Goal: Task Accomplishment & Management: Use online tool/utility

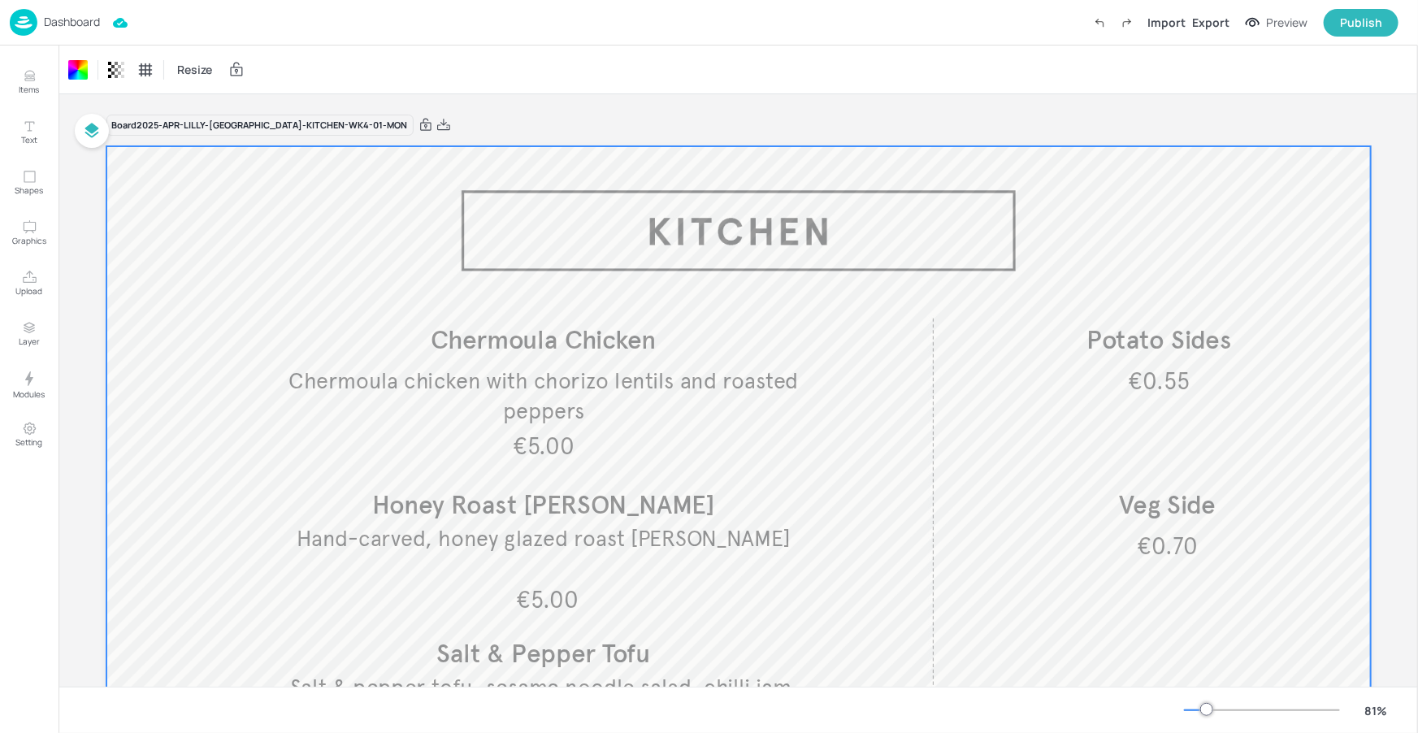
click at [88, 19] on p "Dashboard" at bounding box center [72, 21] width 56 height 11
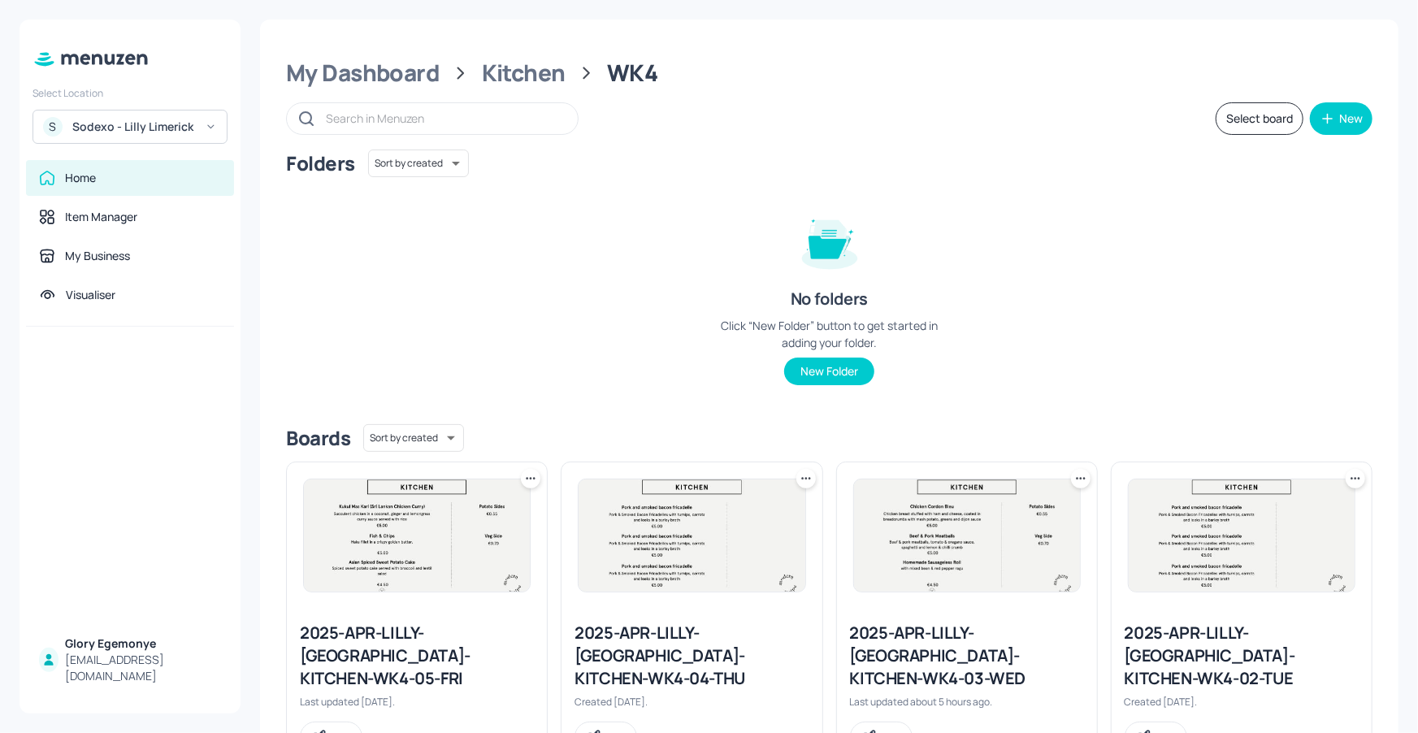
click at [202, 113] on div "S Sodexo - Lilly Limerick" at bounding box center [130, 127] width 195 height 34
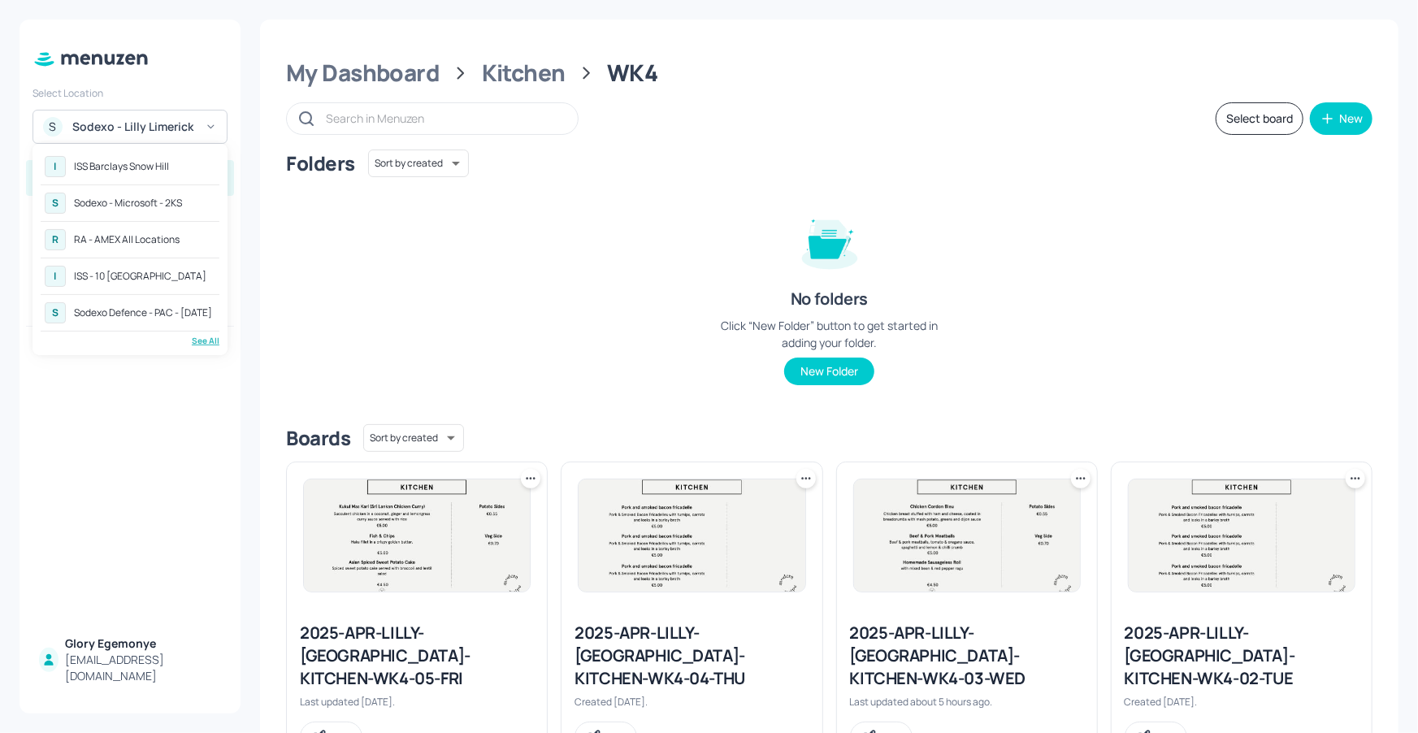
click at [173, 238] on div "RA - AMEX All Locations" at bounding box center [127, 240] width 106 height 10
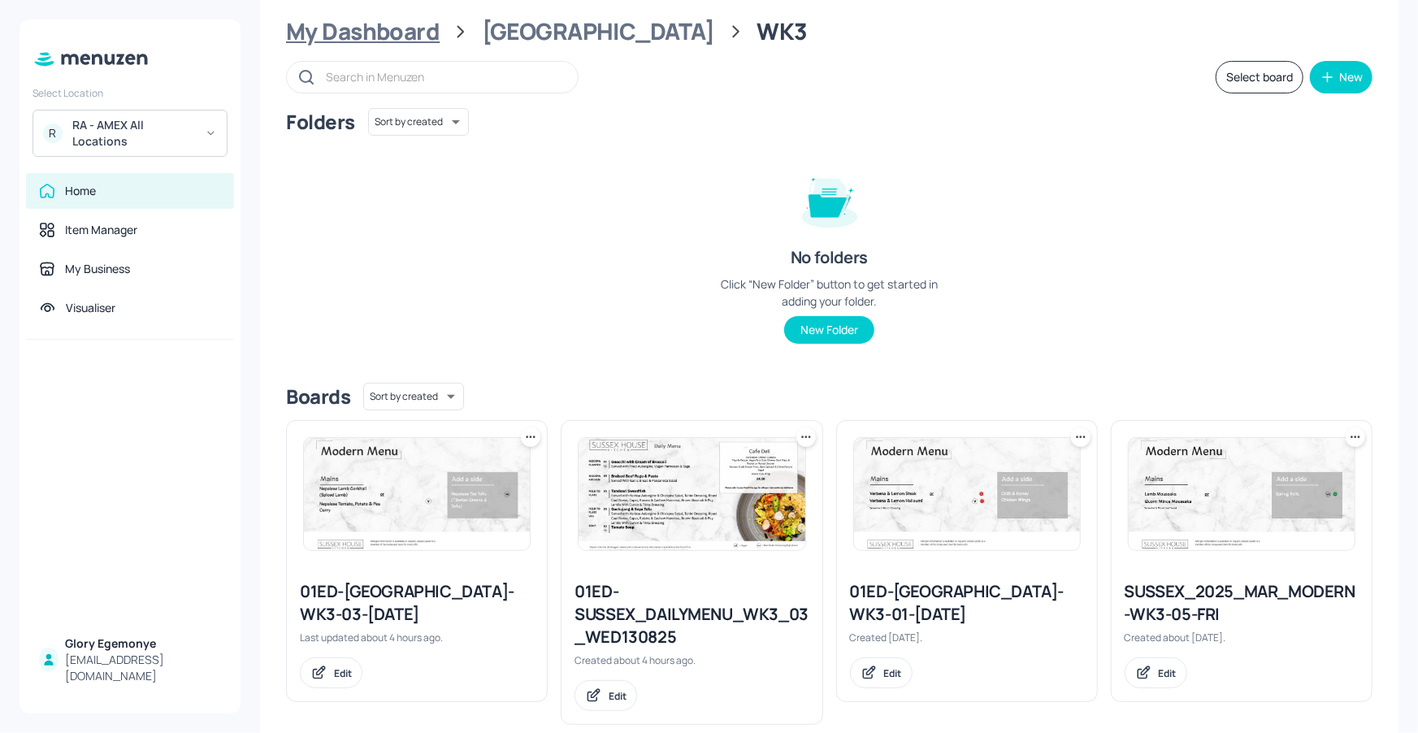
scroll to position [40, 0]
click at [394, 28] on div "My Dashboard" at bounding box center [363, 33] width 154 height 29
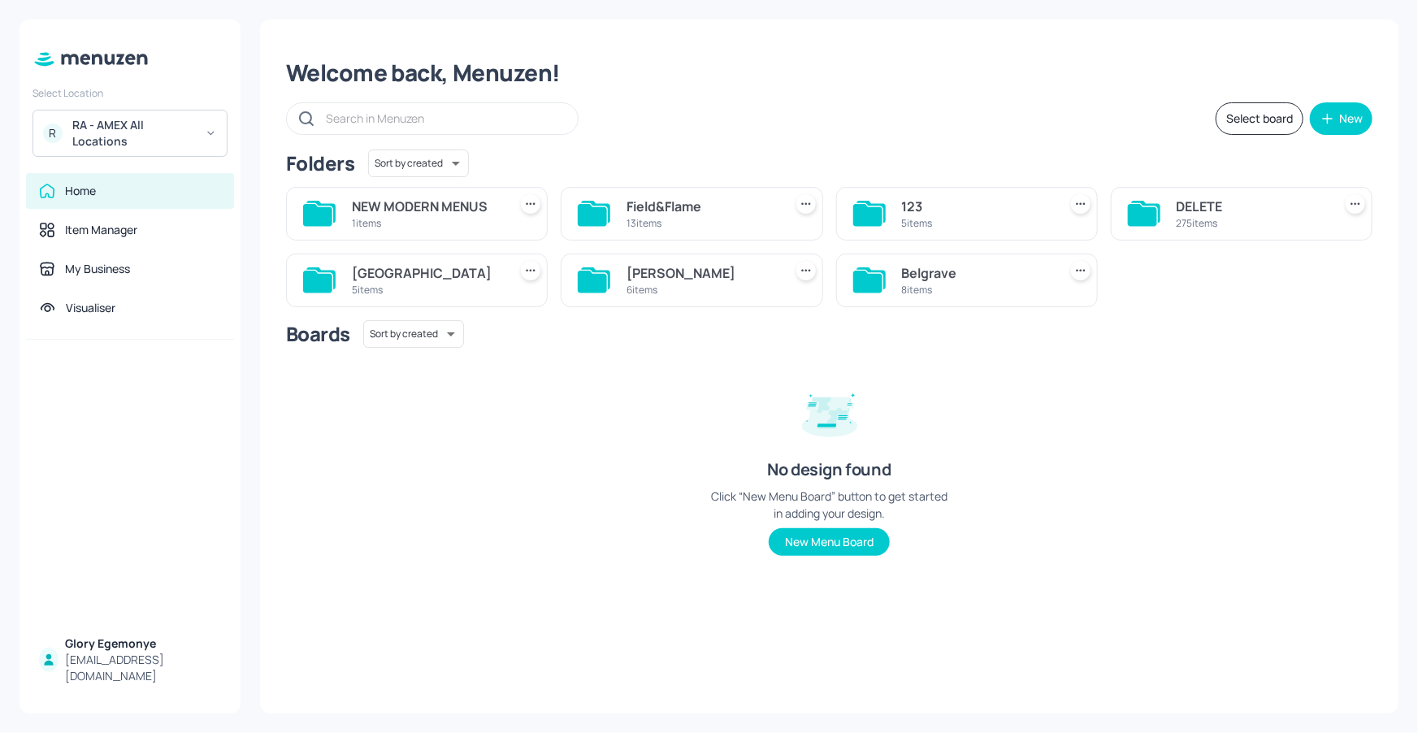
scroll to position [0, 0]
click at [868, 210] on icon at bounding box center [867, 215] width 29 height 22
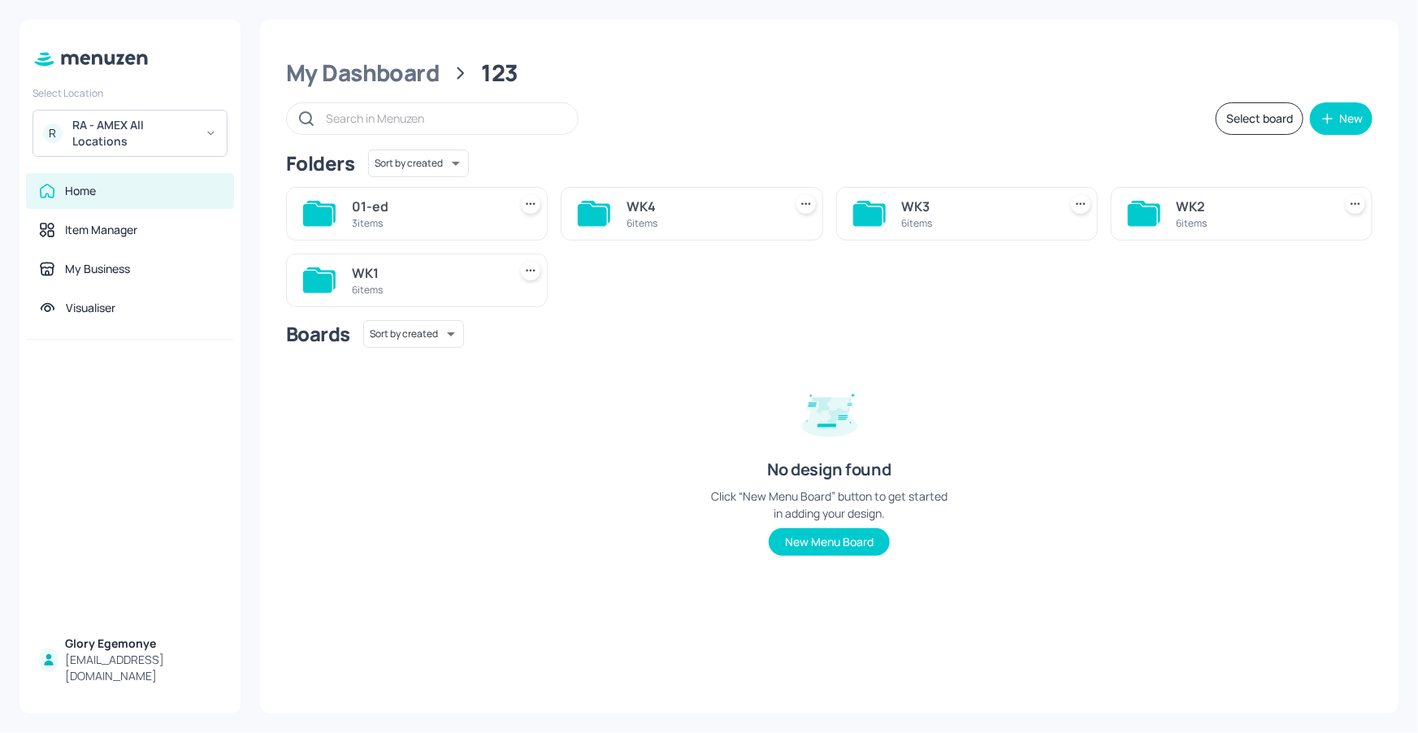
click at [325, 273] on icon at bounding box center [317, 282] width 29 height 22
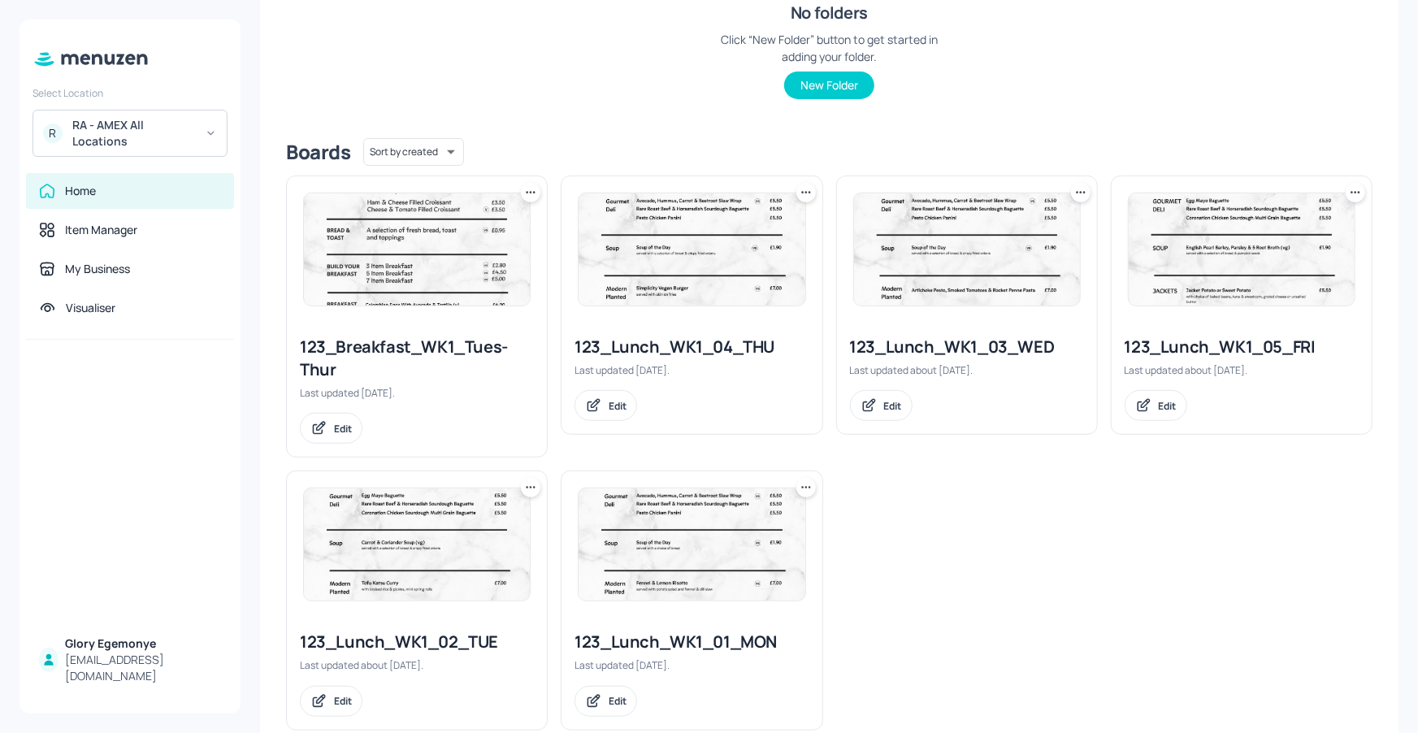
scroll to position [289, 0]
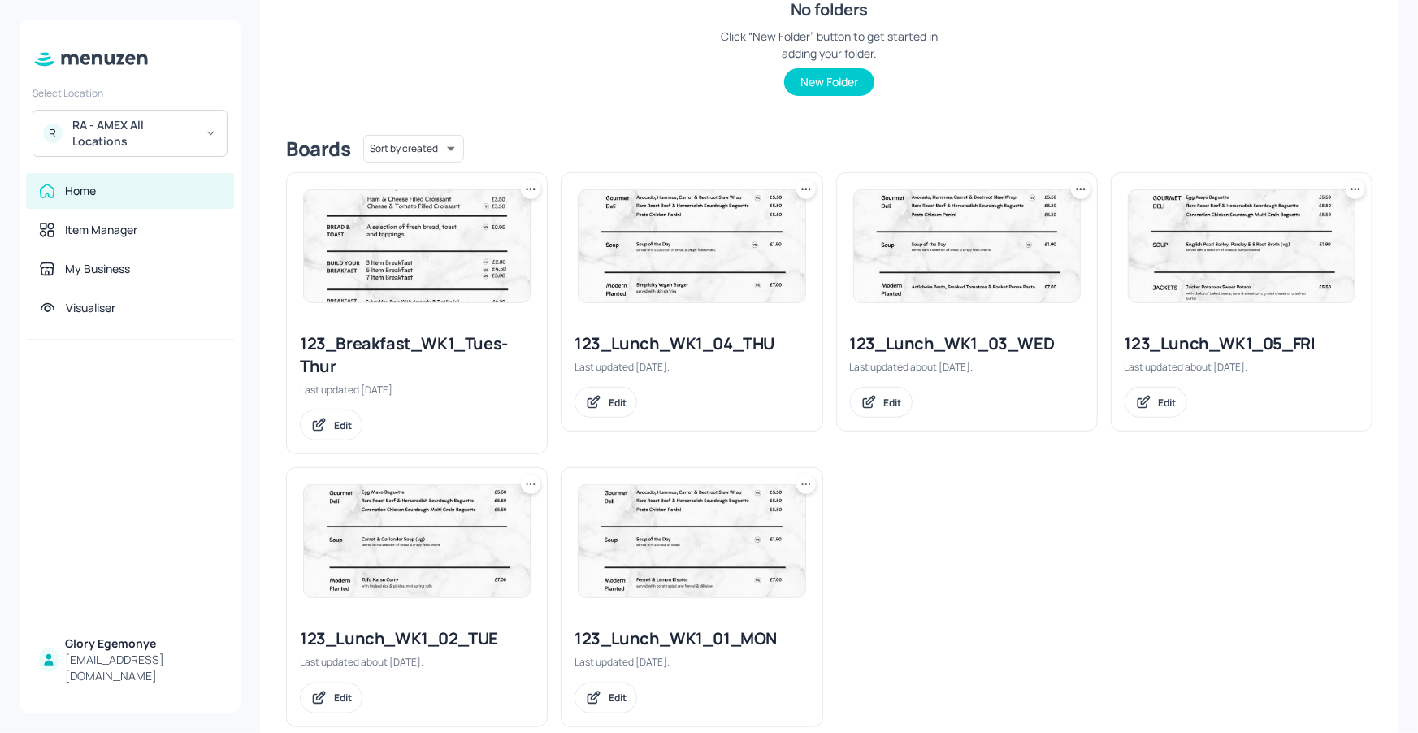
click at [623, 641] on div "123_Lunch_WK1_01_MON" at bounding box center [692, 638] width 234 height 23
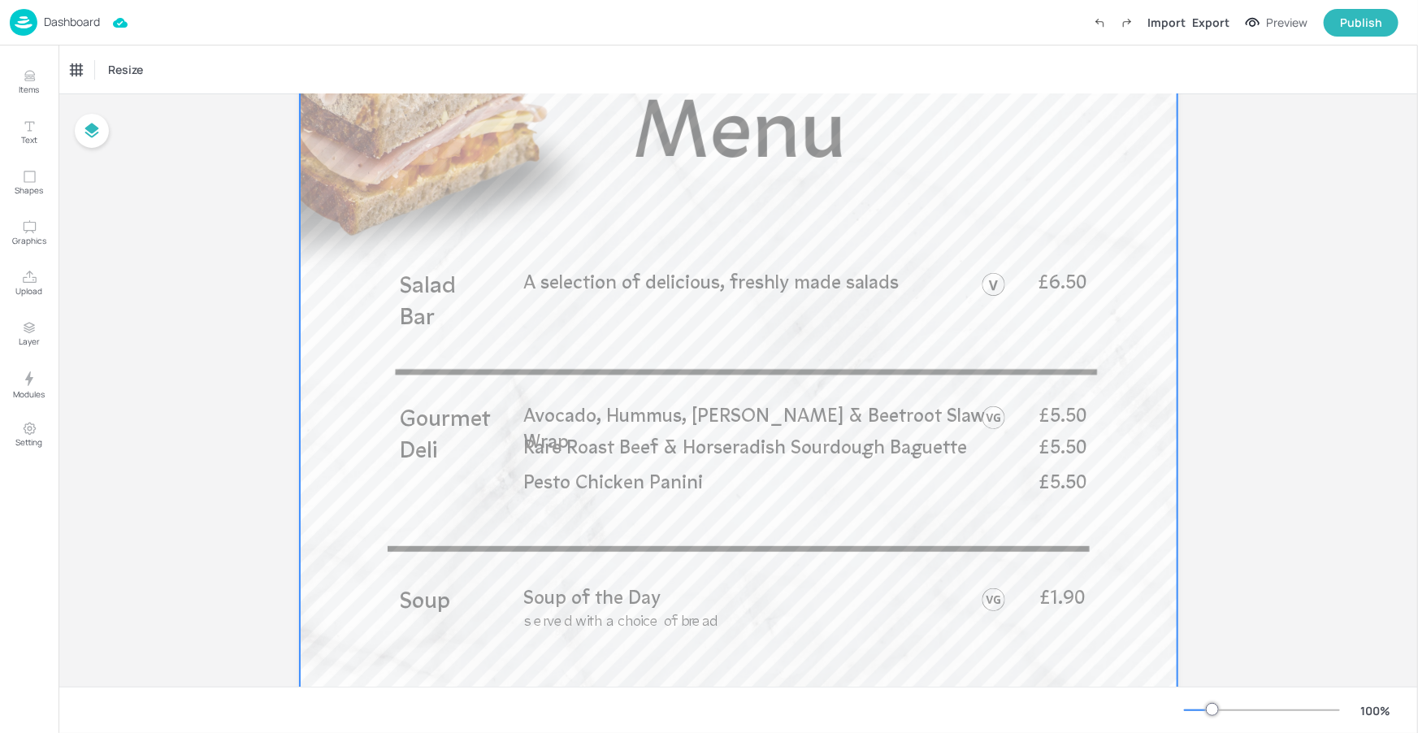
scroll to position [743, 0]
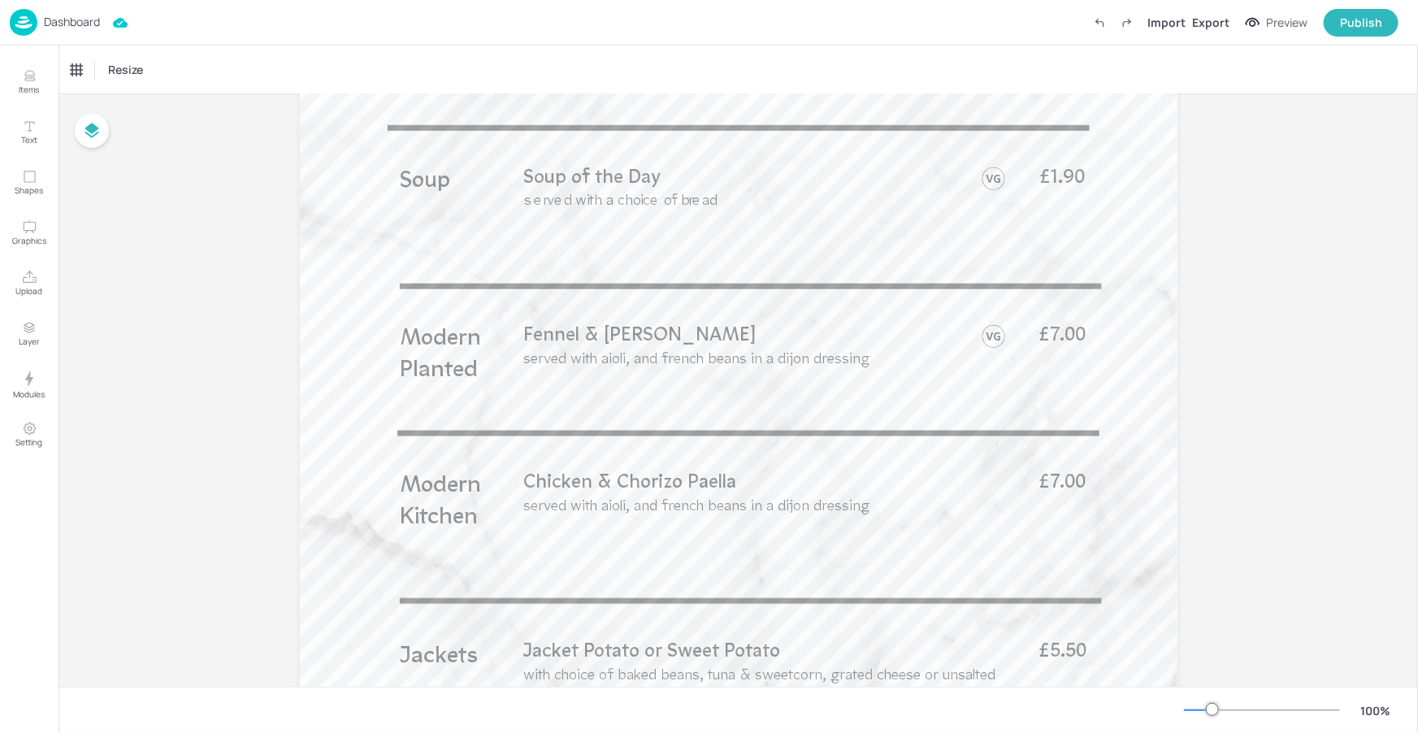
click at [87, 12] on div "Dashboard" at bounding box center [55, 22] width 90 height 27
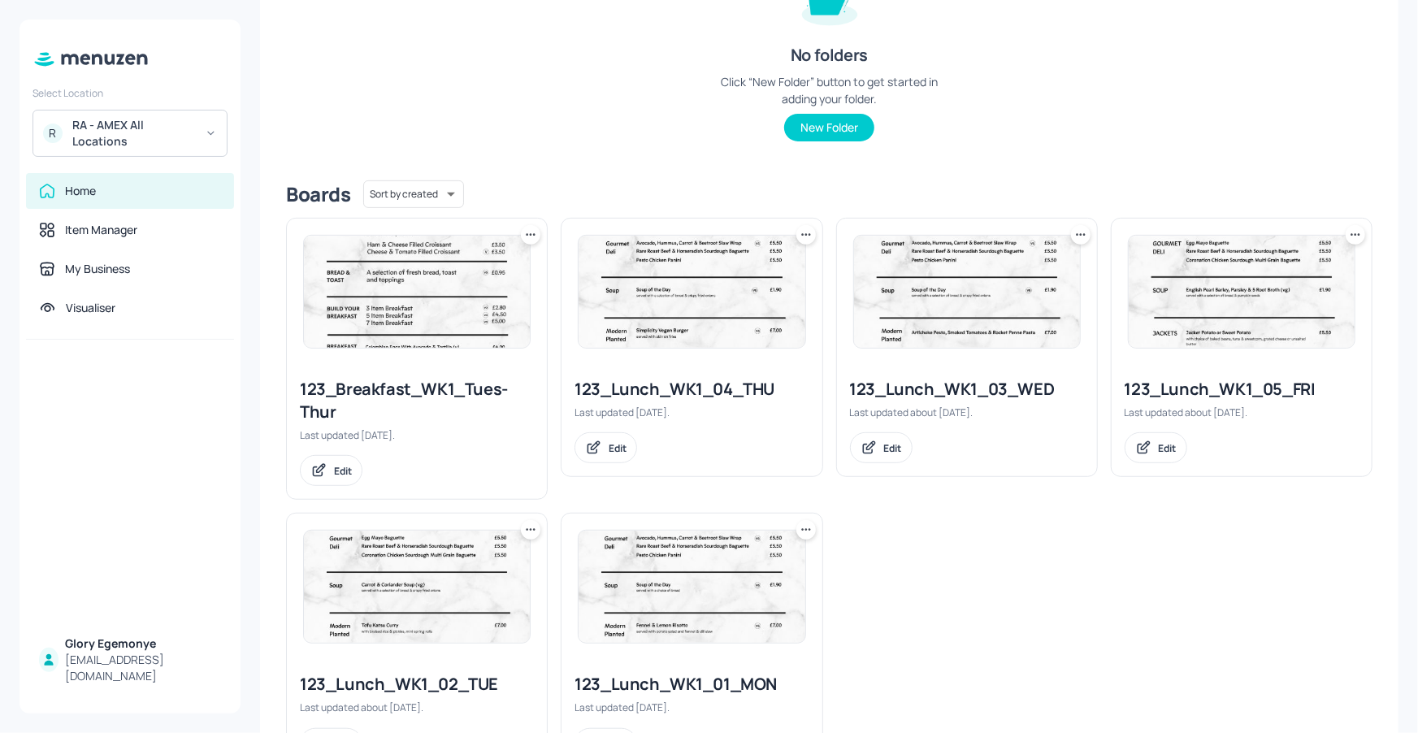
scroll to position [227, 0]
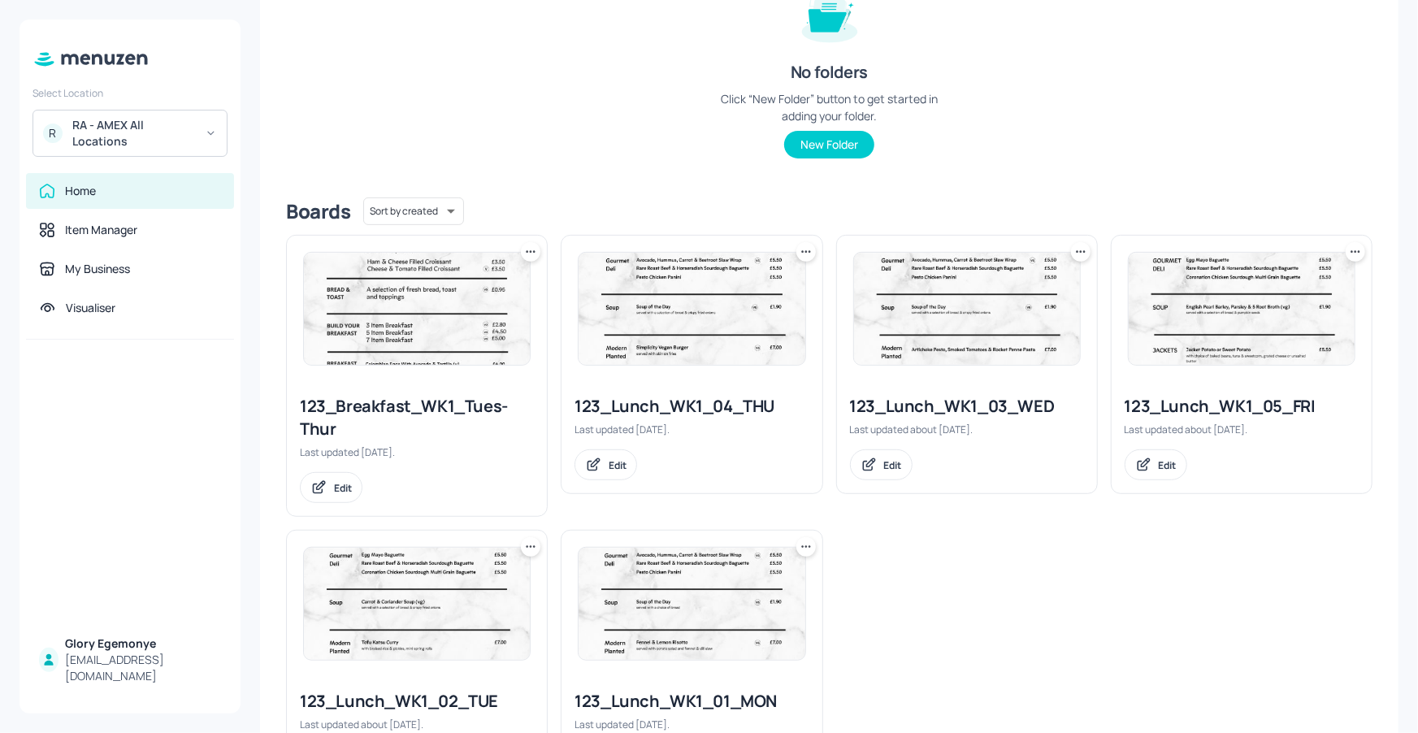
click at [476, 416] on div "123_Breakfast_WK1_Tues-Thur" at bounding box center [417, 418] width 234 height 46
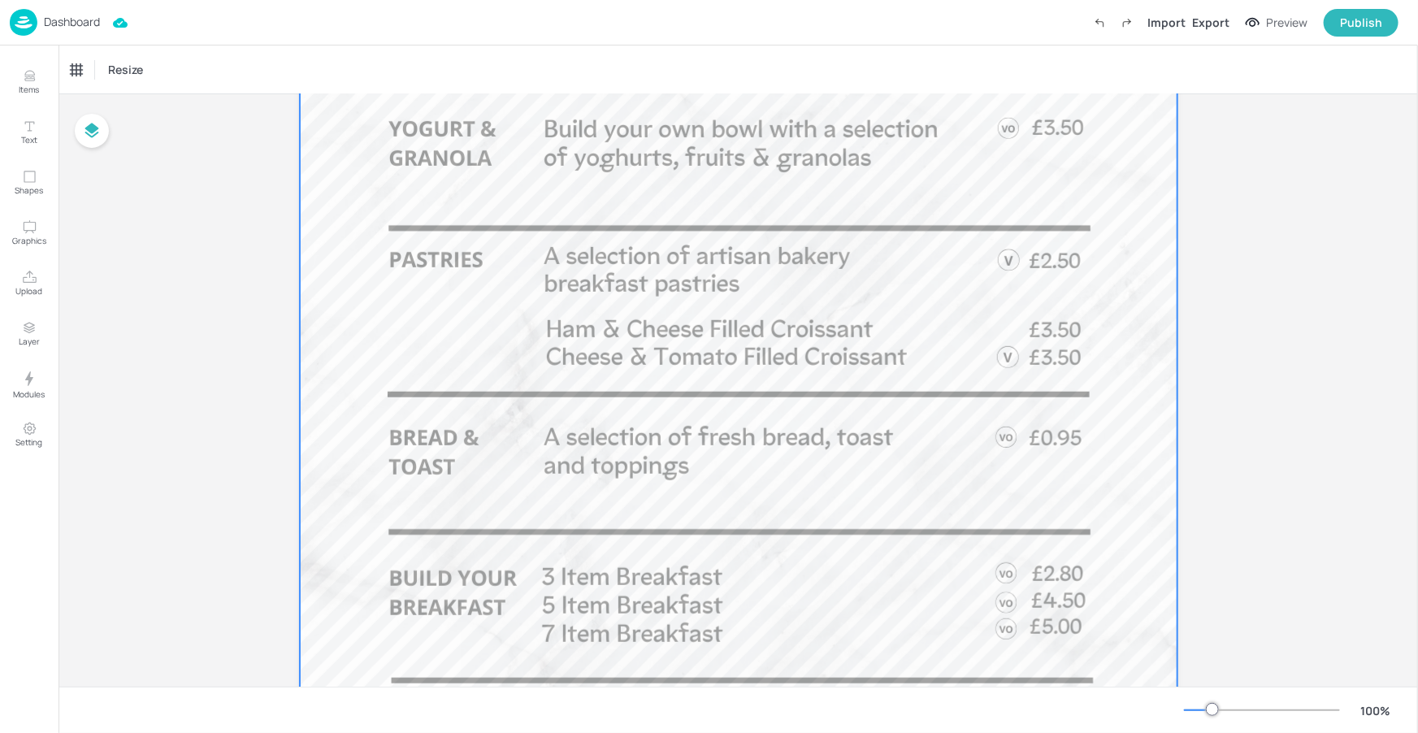
scroll to position [502, 0]
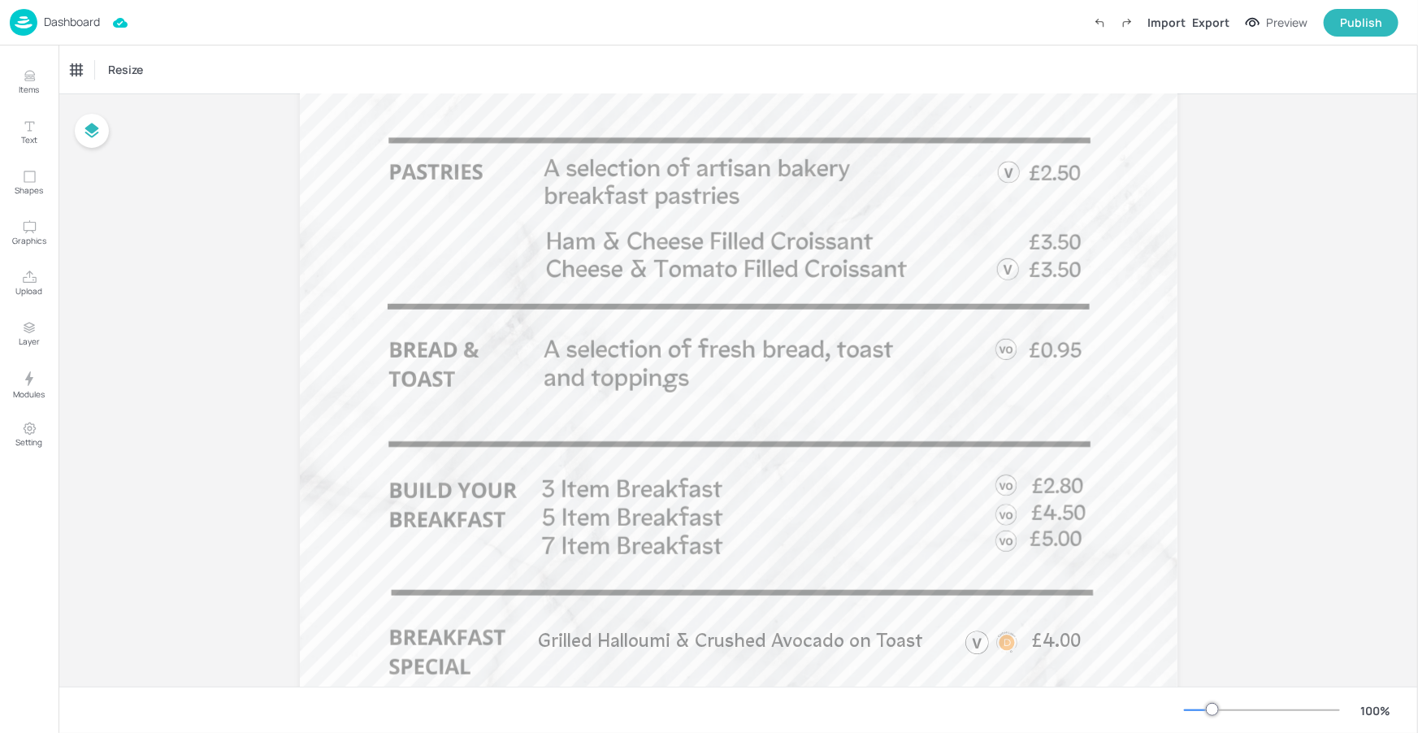
click at [1193, 714] on div at bounding box center [1262, 710] width 156 height 13
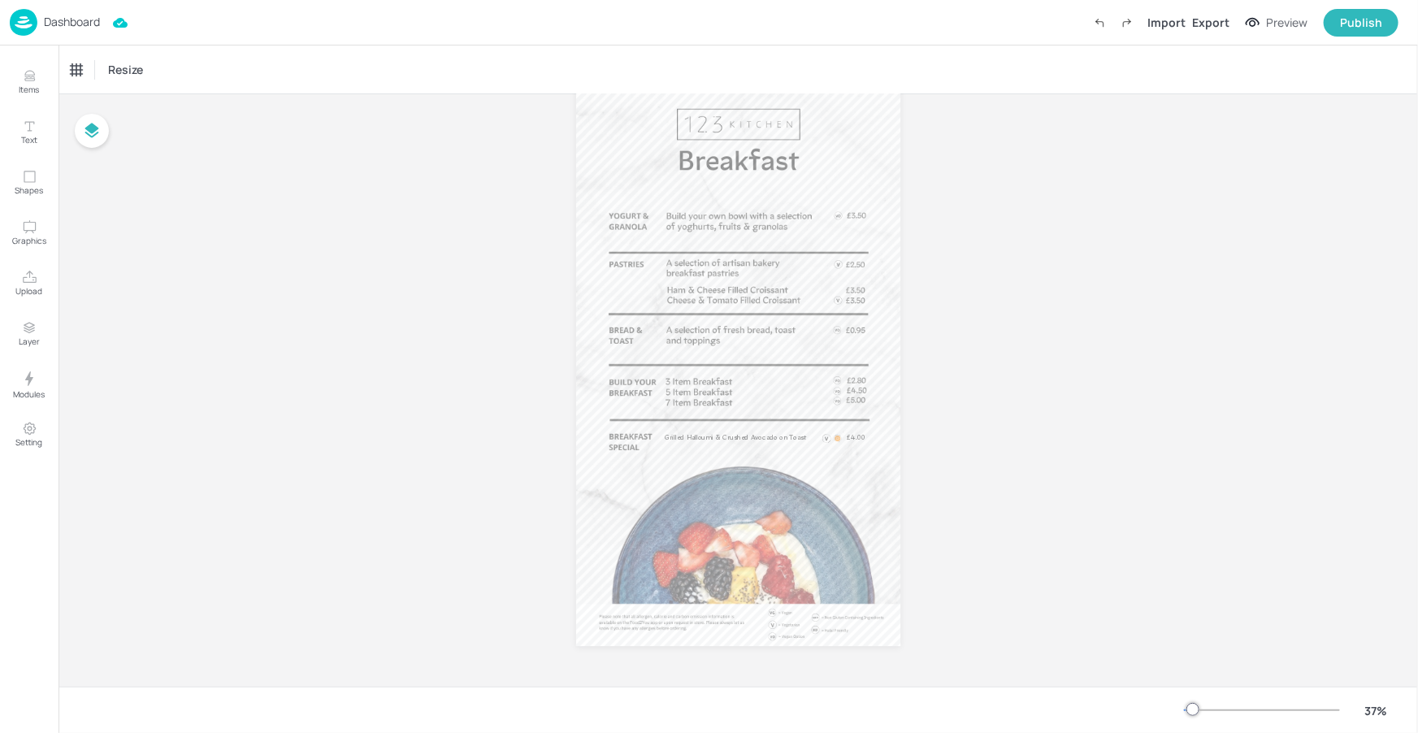
scroll to position [77, 0]
click at [77, 21] on p "Dashboard" at bounding box center [72, 21] width 56 height 11
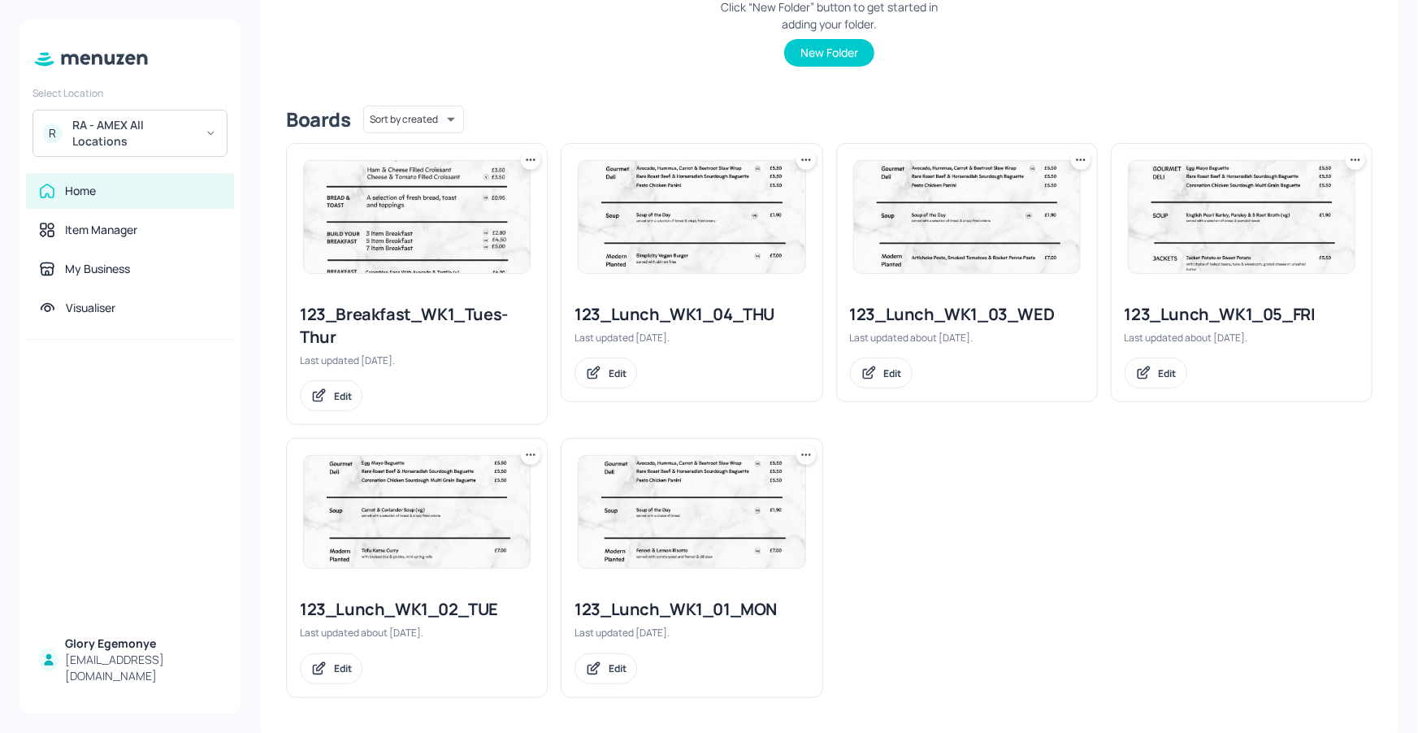
scroll to position [322, 0]
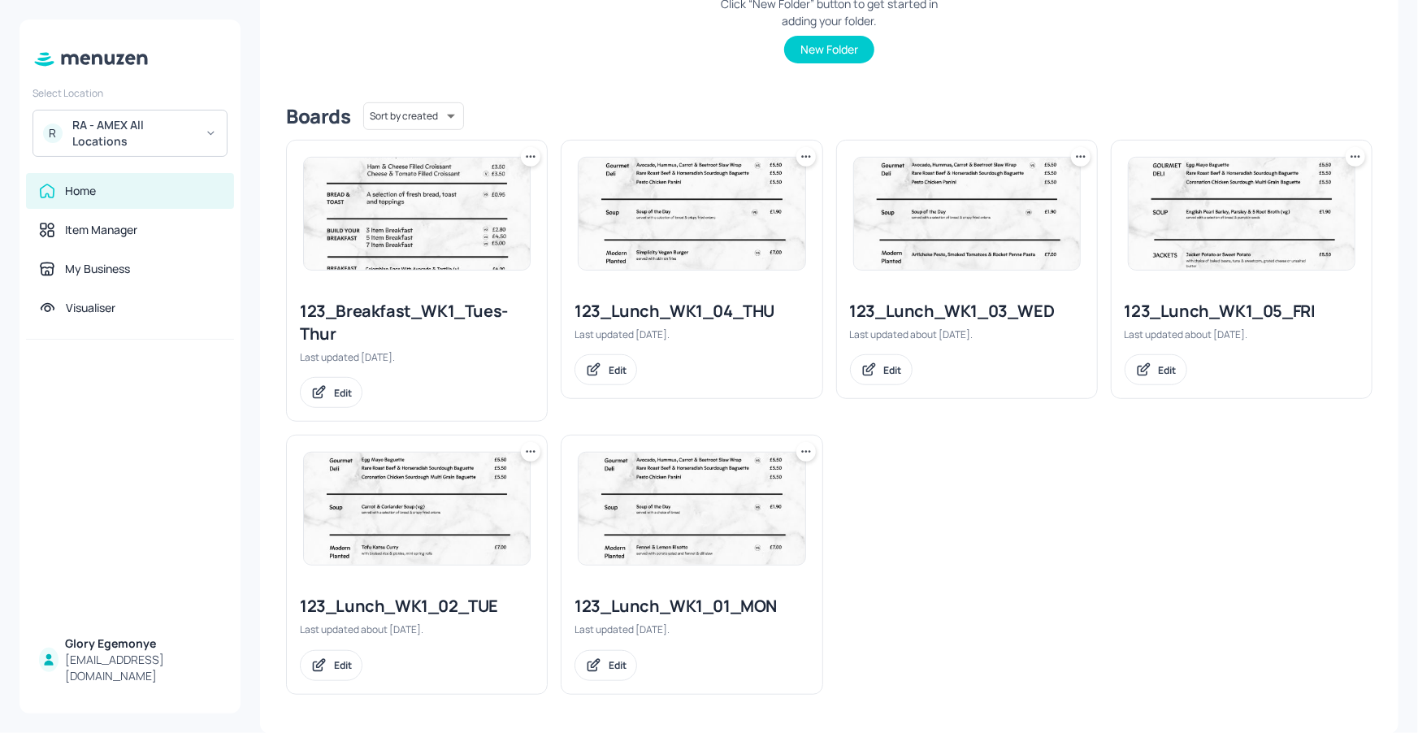
click at [421, 318] on div "123_Breakfast_WK1_Tues-Thur" at bounding box center [417, 323] width 234 height 46
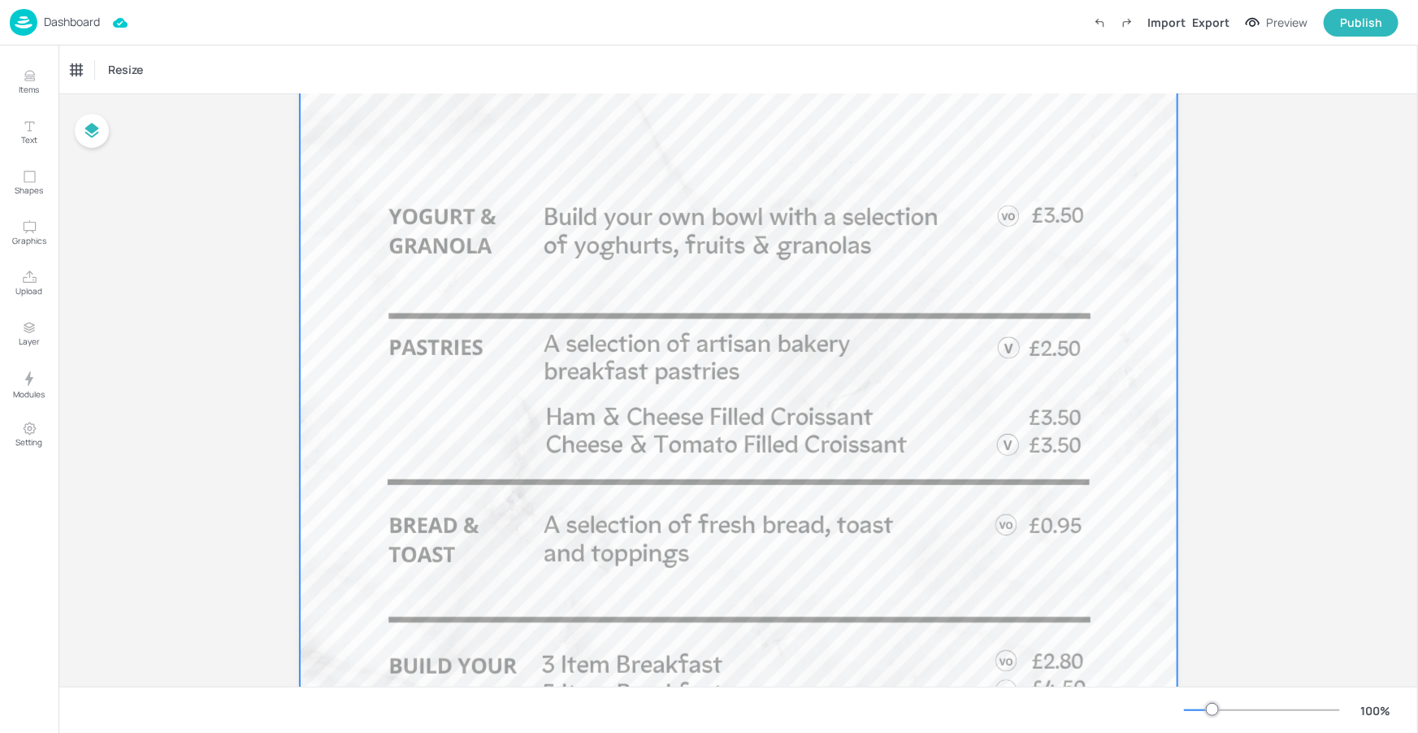
scroll to position [318, 0]
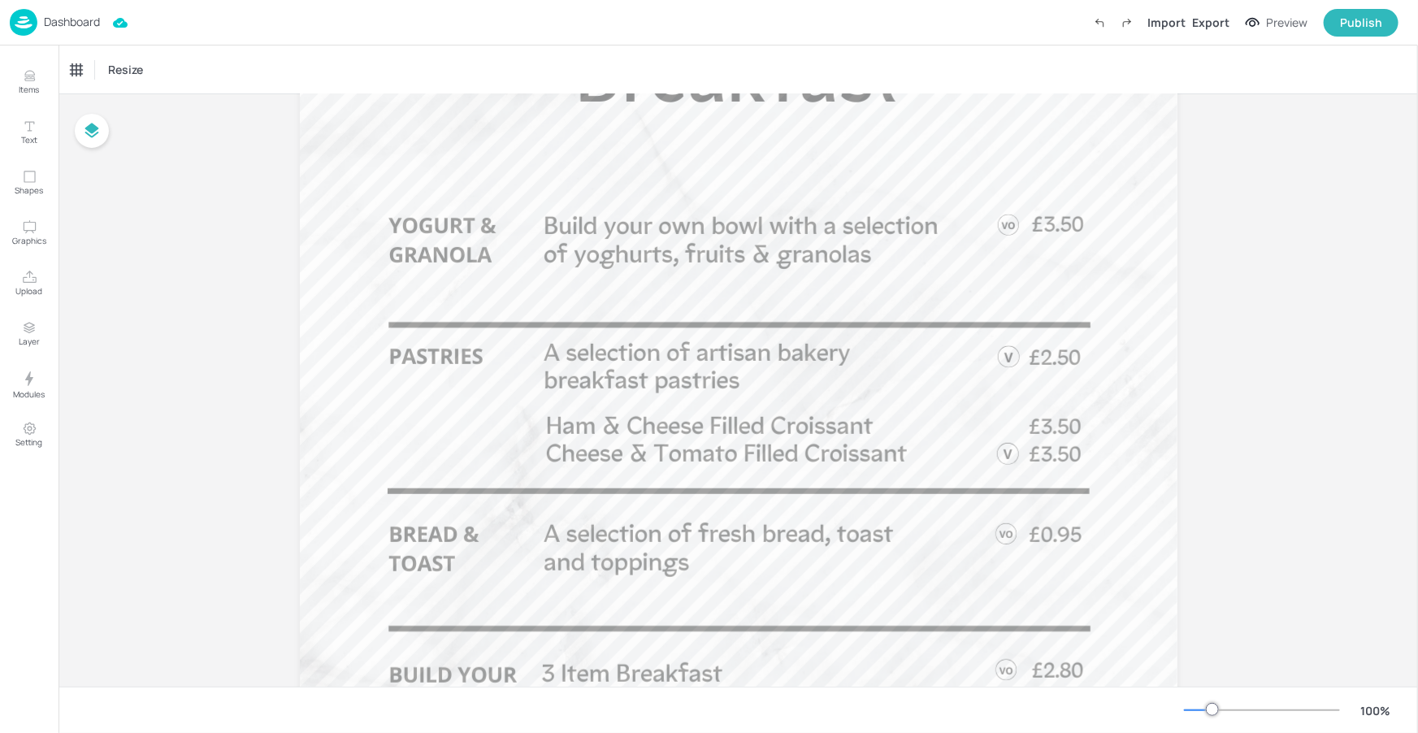
click at [98, 26] on p "Dashboard" at bounding box center [72, 21] width 56 height 11
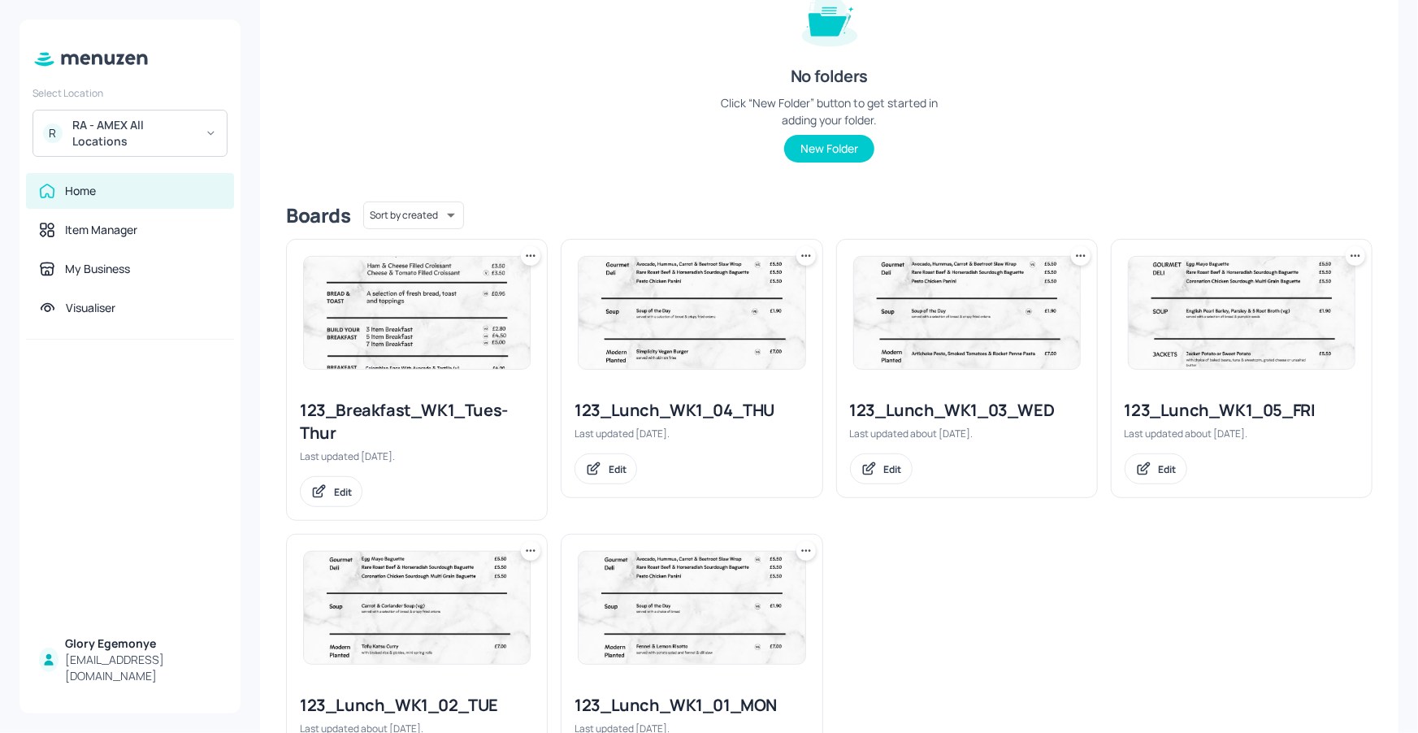
scroll to position [322, 0]
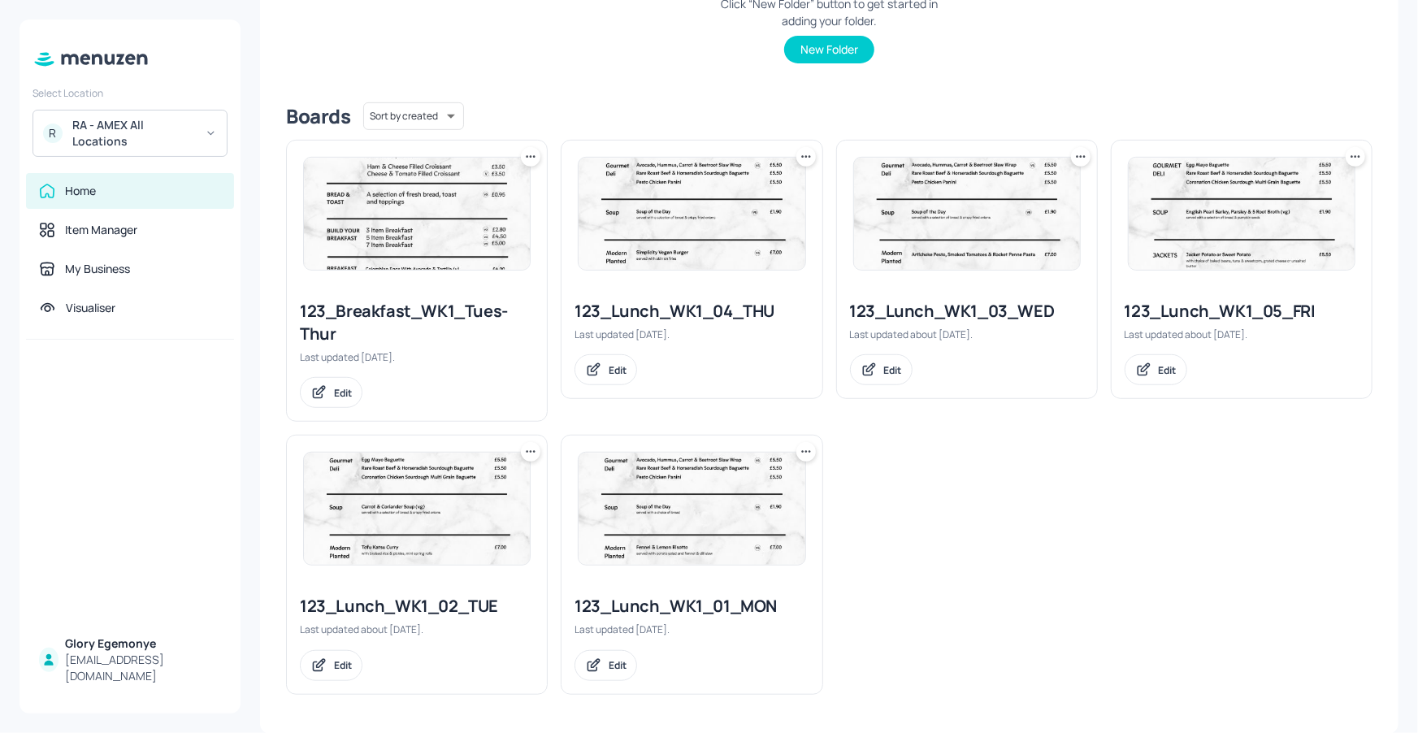
click at [687, 598] on div "123_Lunch_WK1_01_MON" at bounding box center [692, 606] width 234 height 23
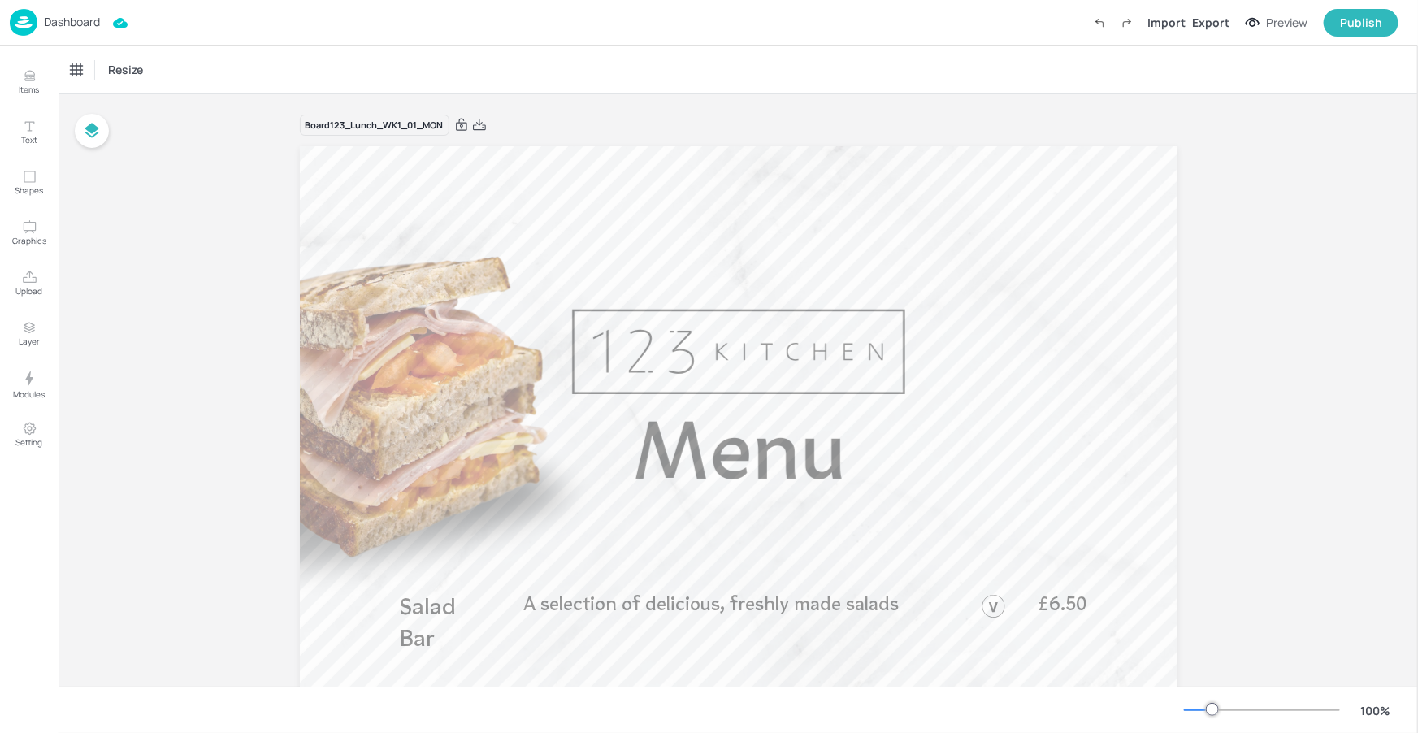
click at [1209, 20] on div "Export" at bounding box center [1210, 22] width 37 height 17
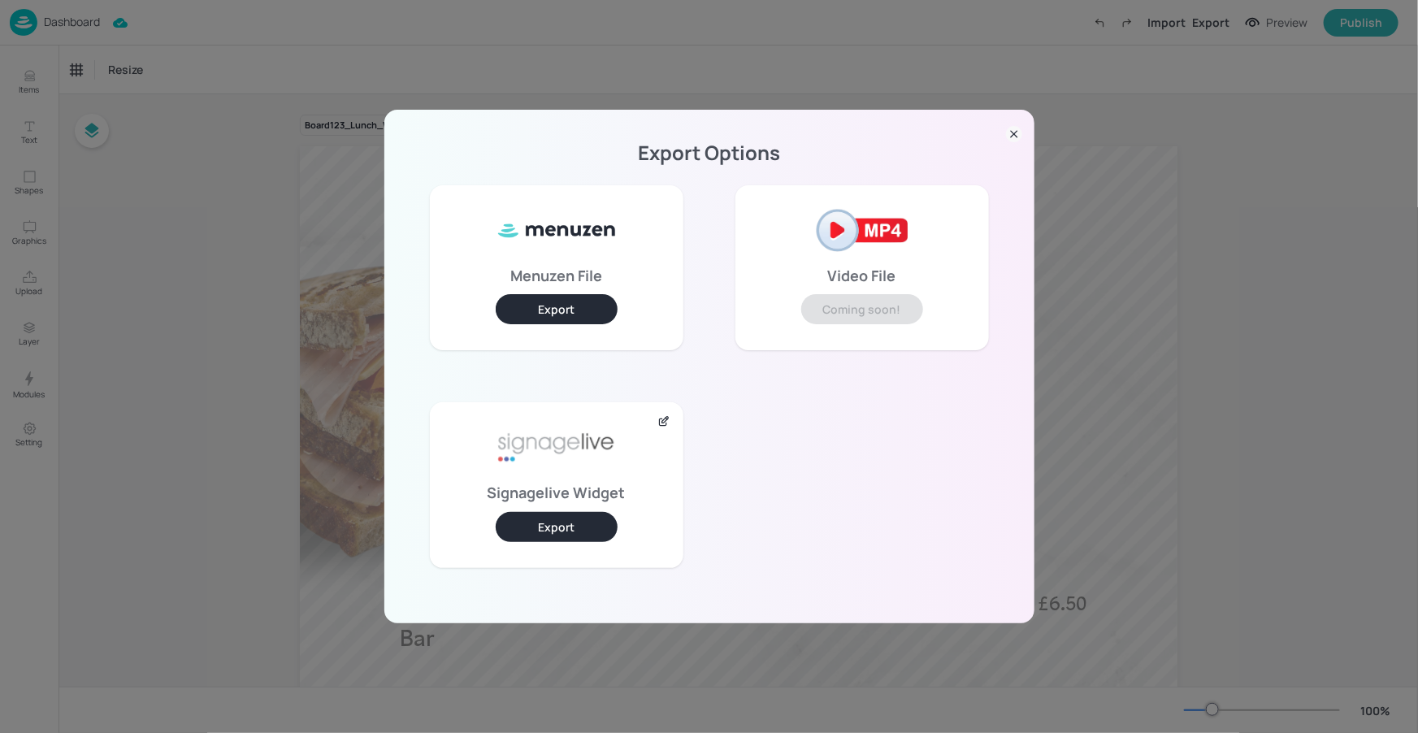
drag, startPoint x: 566, startPoint y: 520, endPoint x: 596, endPoint y: 497, distance: 37.7
click at [566, 520] on button "Export" at bounding box center [557, 527] width 122 height 30
click at [1012, 130] on icon at bounding box center [1014, 134] width 16 height 16
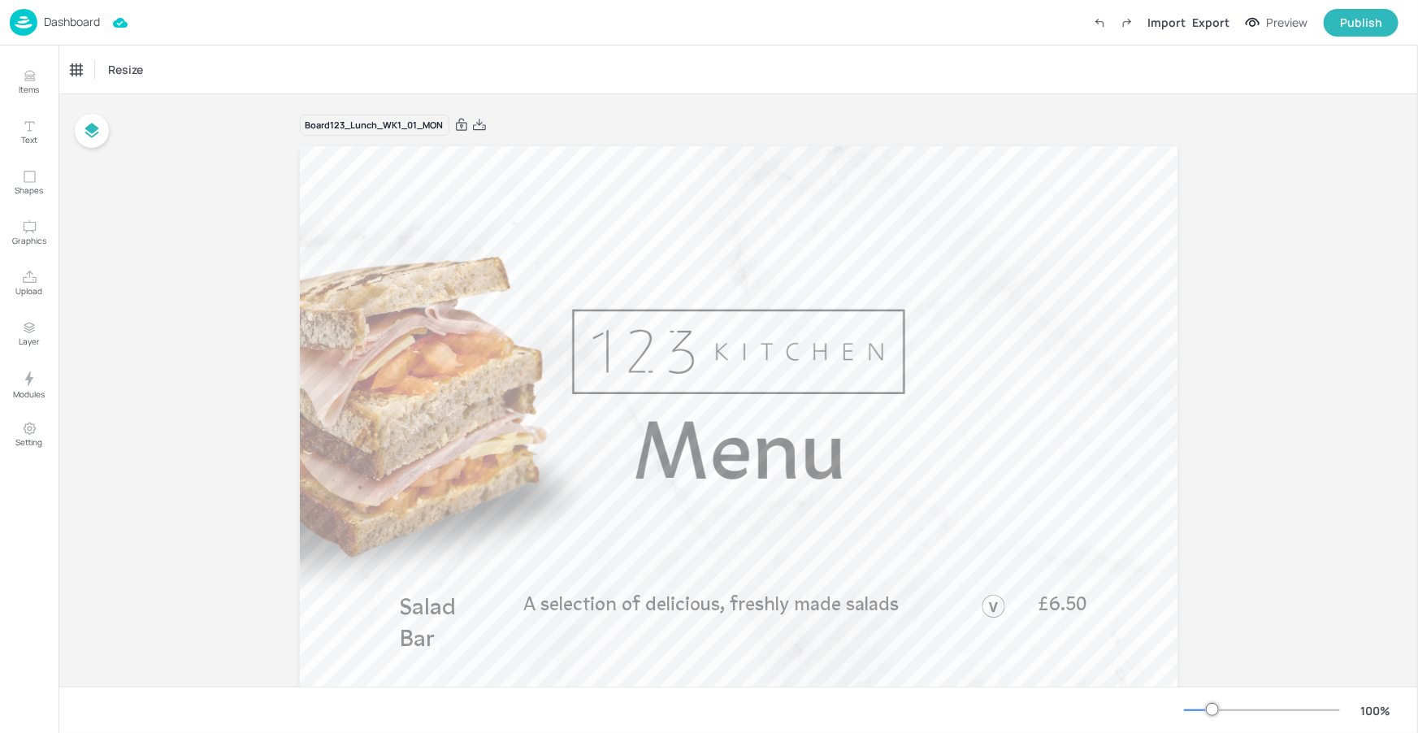
click at [96, 24] on p "Dashboard" at bounding box center [72, 21] width 56 height 11
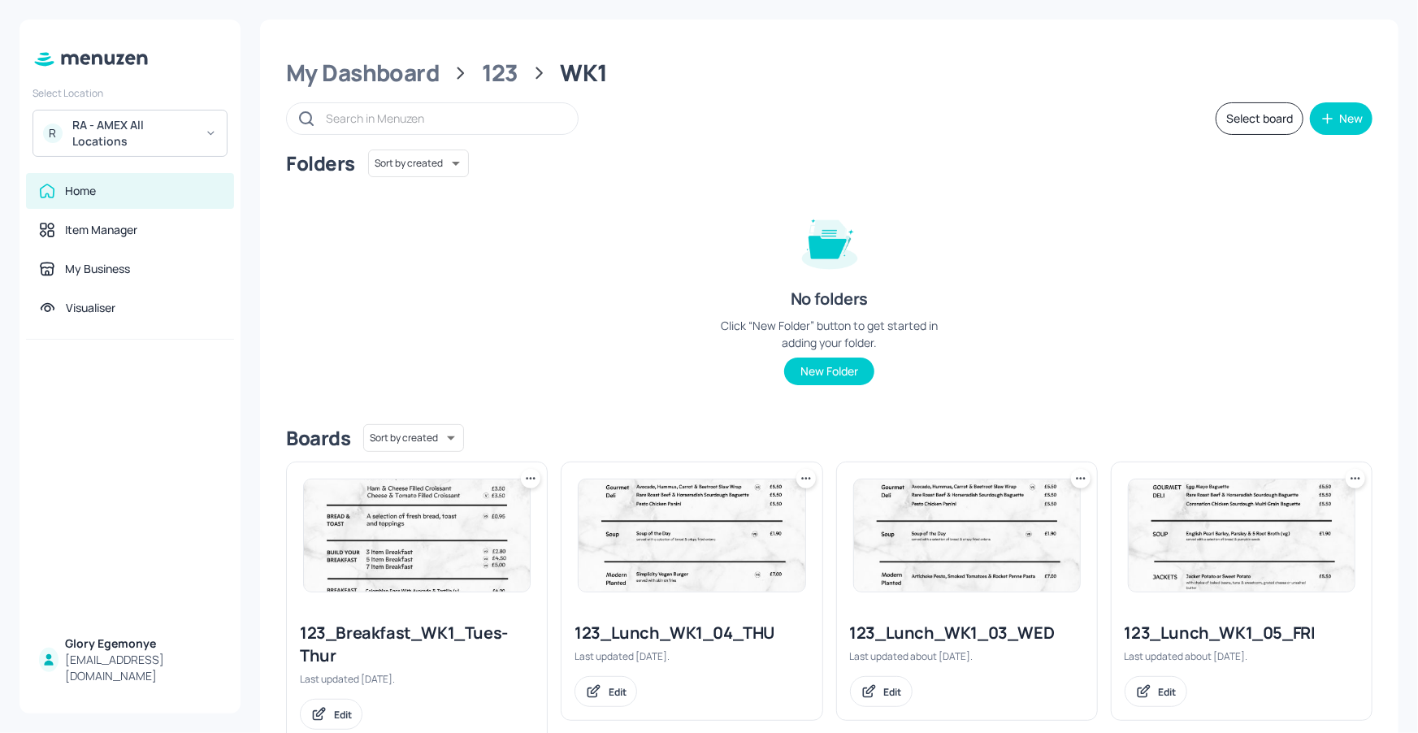
scroll to position [322, 0]
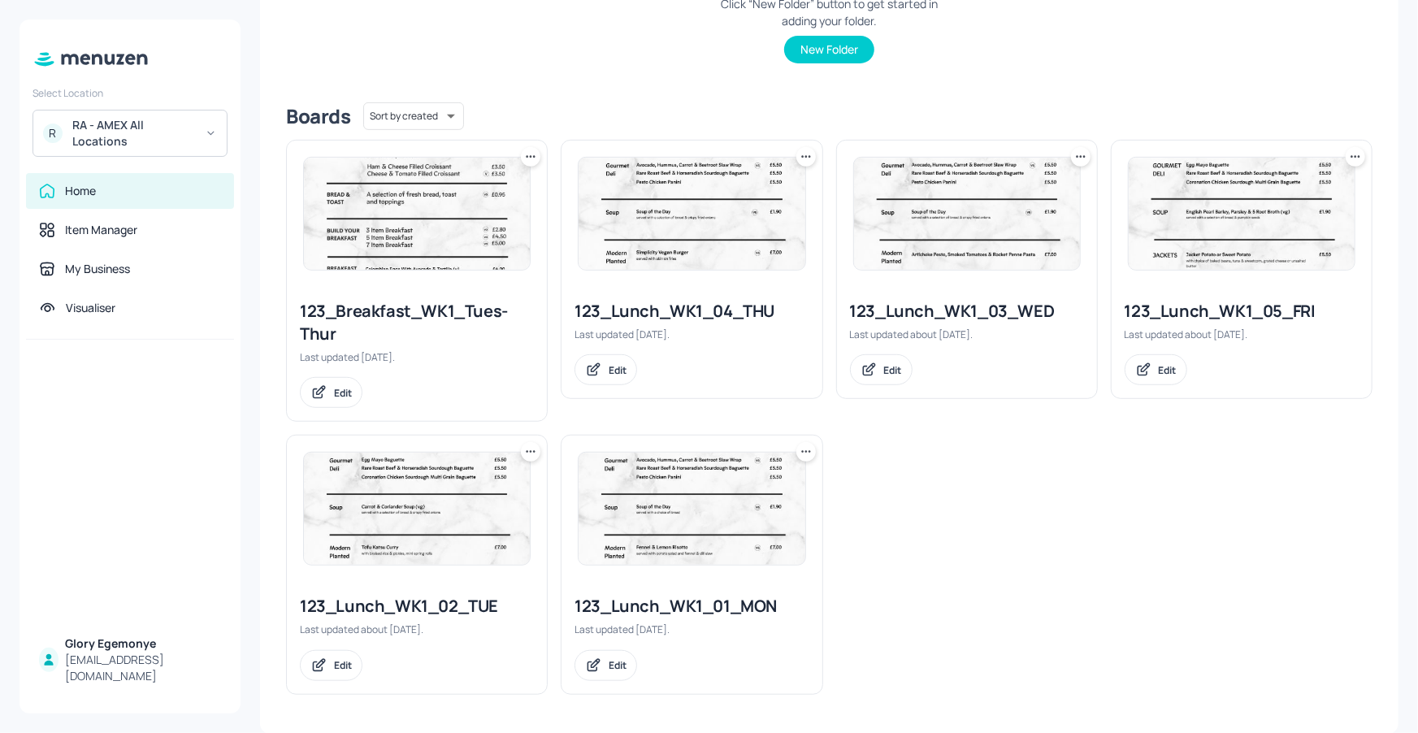
click at [408, 595] on div "123_Lunch_WK1_02_TUE" at bounding box center [417, 606] width 234 height 23
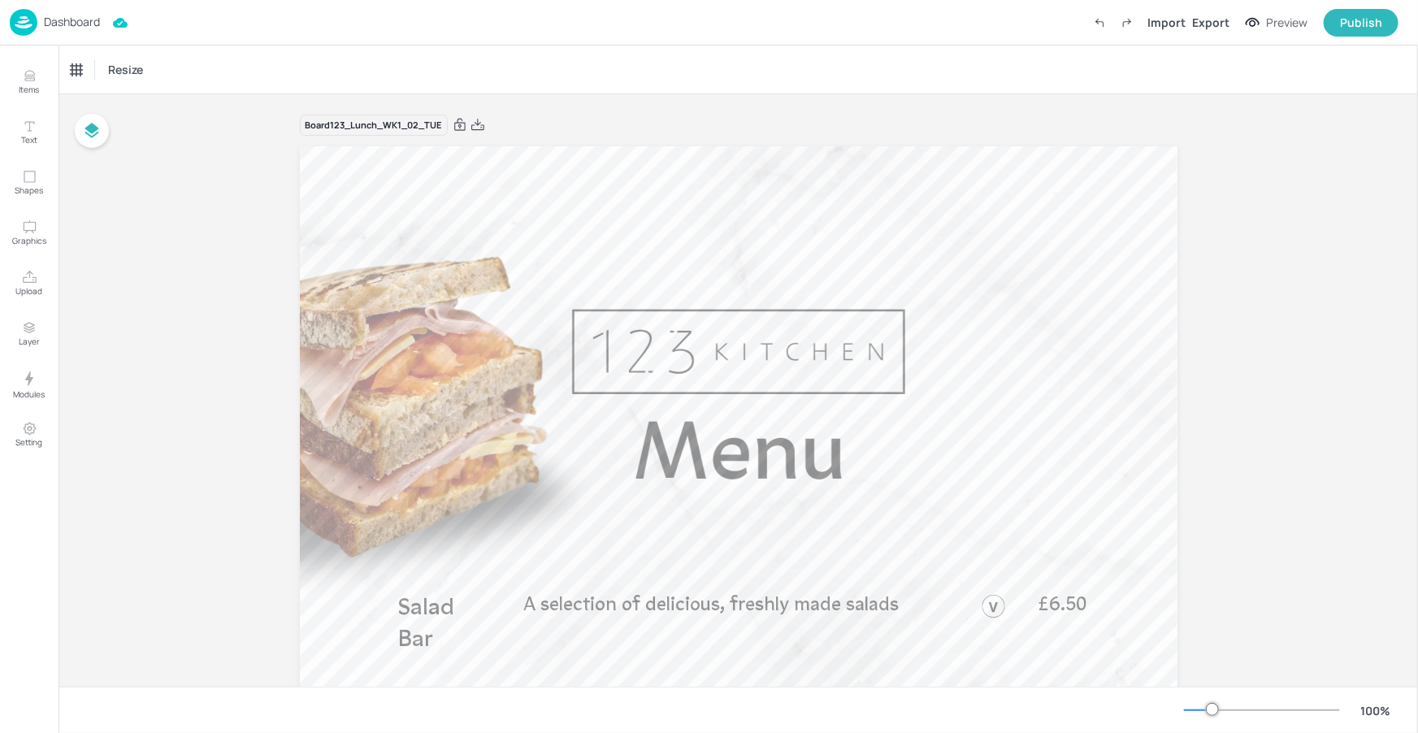
click at [817, 124] on div "Board 123_Lunch_WK1_02_TUE" at bounding box center [739, 125] width 878 height 23
click at [1198, 24] on div "Export" at bounding box center [1210, 22] width 37 height 17
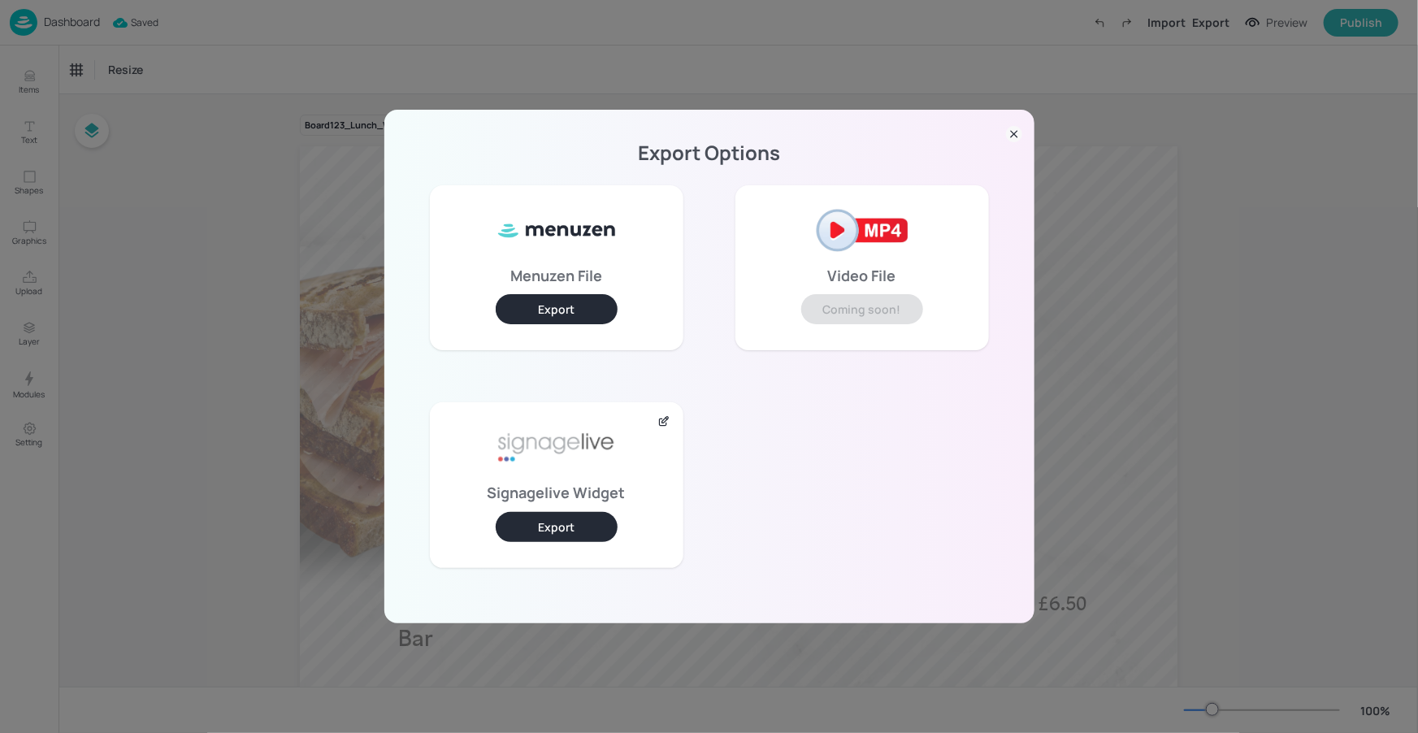
drag, startPoint x: 560, startPoint y: 528, endPoint x: 562, endPoint y: 510, distance: 18.9
click at [561, 527] on button "Export" at bounding box center [557, 527] width 122 height 30
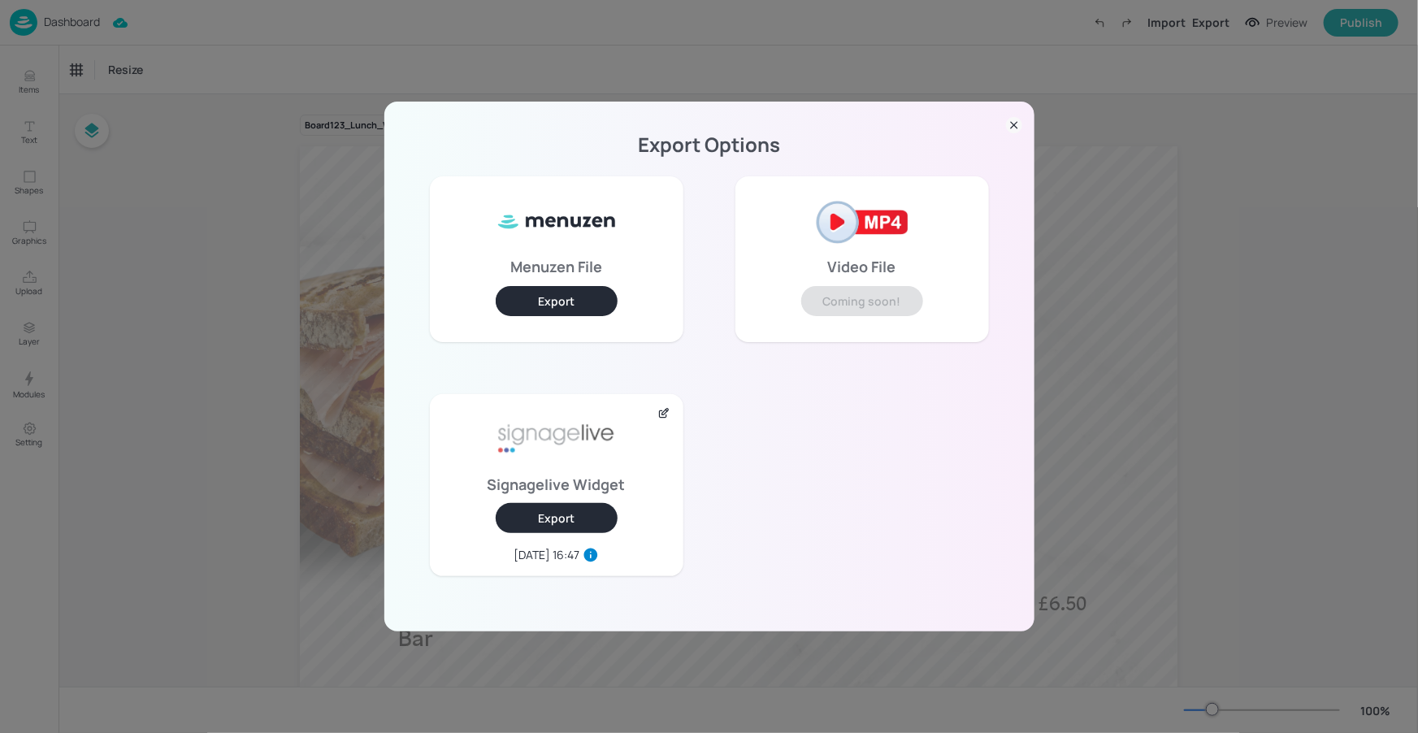
click at [1023, 121] on div "Export Options Menuzen File Export Video File Coming soon! Signagelive Widget E…" at bounding box center [709, 367] width 650 height 530
click at [1020, 123] on icon at bounding box center [1014, 125] width 16 height 16
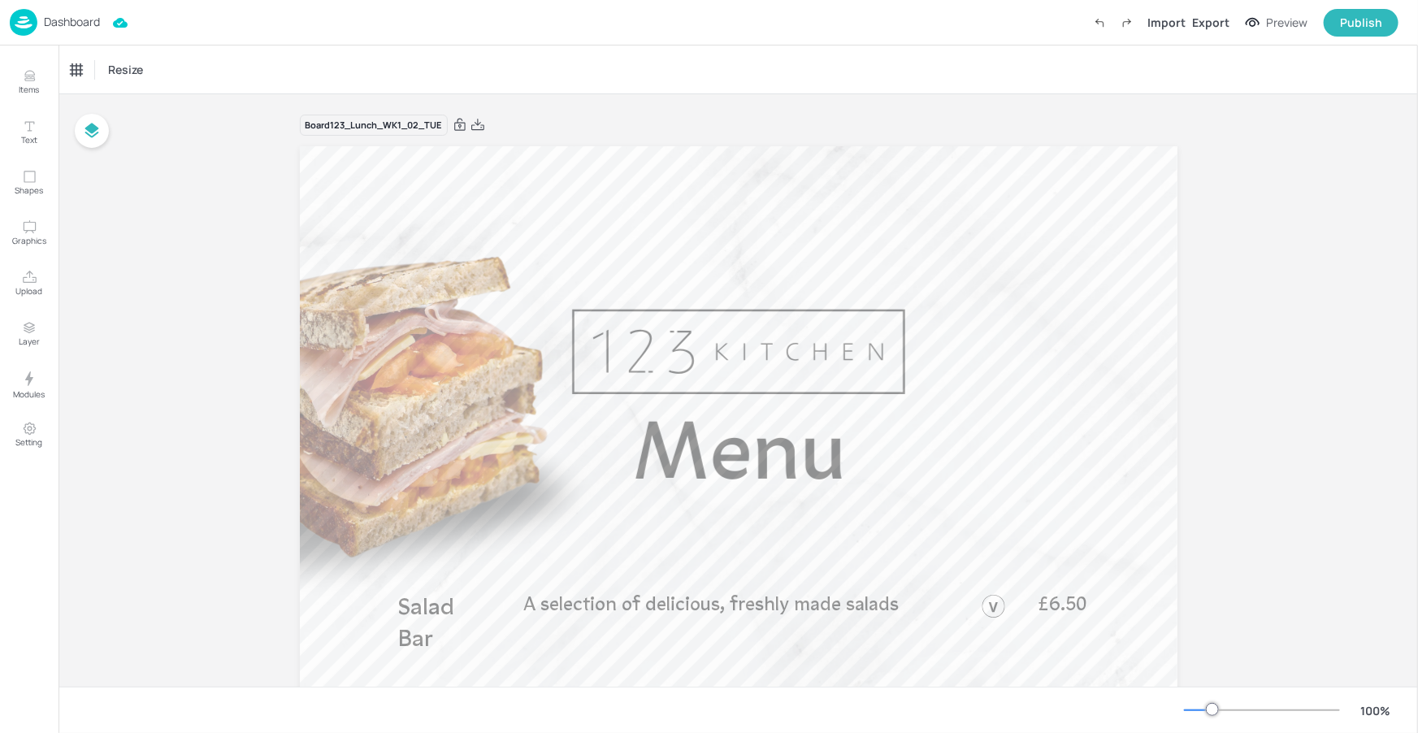
click at [91, 16] on p "Dashboard" at bounding box center [72, 21] width 56 height 11
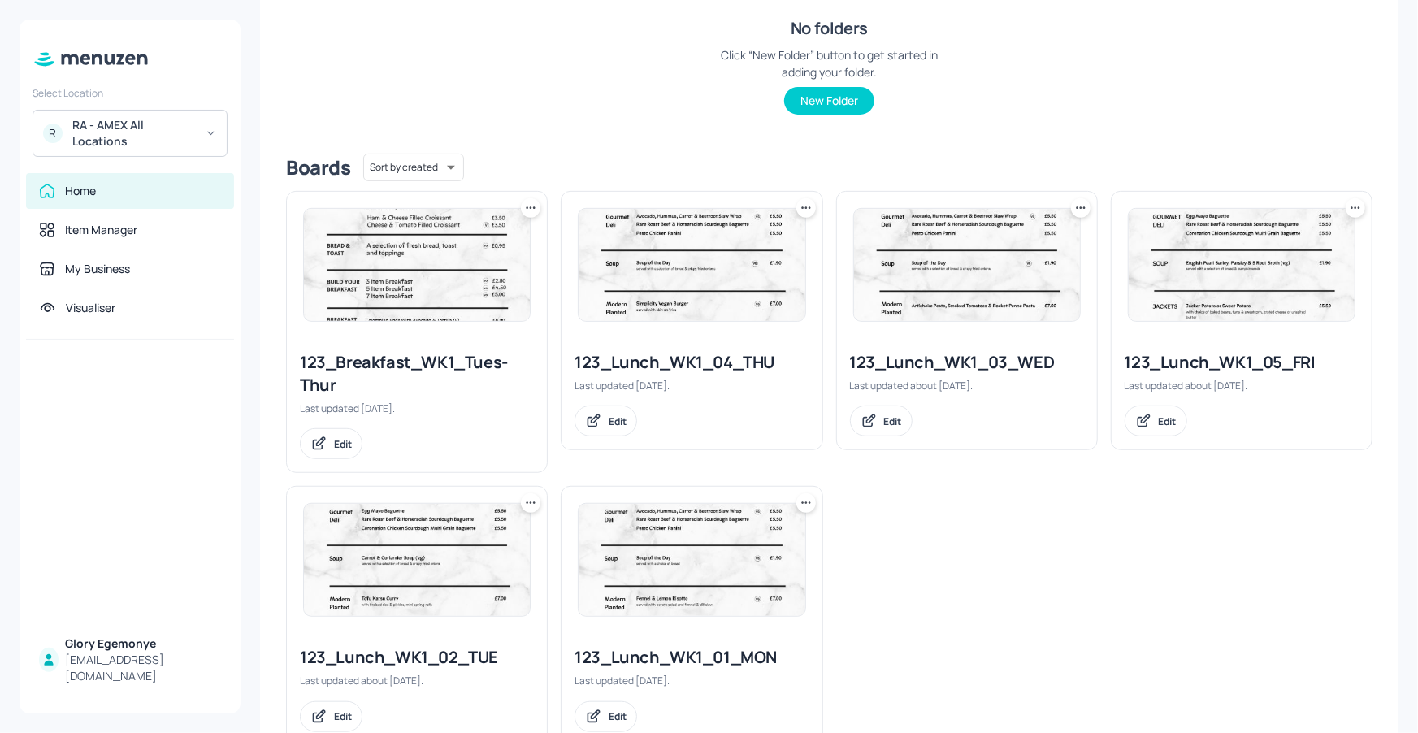
scroll to position [275, 0]
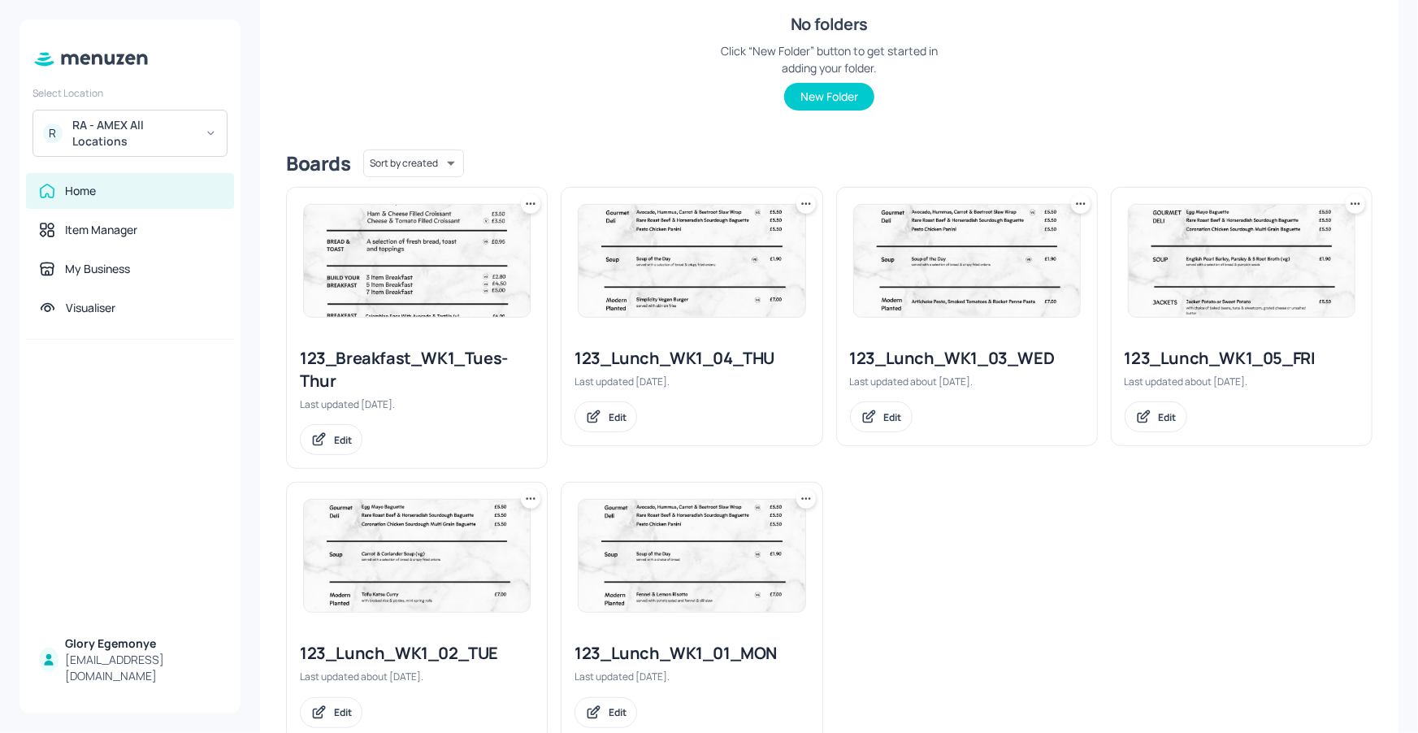
click at [1353, 201] on icon at bounding box center [1356, 204] width 16 height 16
click at [1302, 299] on div "Move" at bounding box center [1290, 292] width 130 height 28
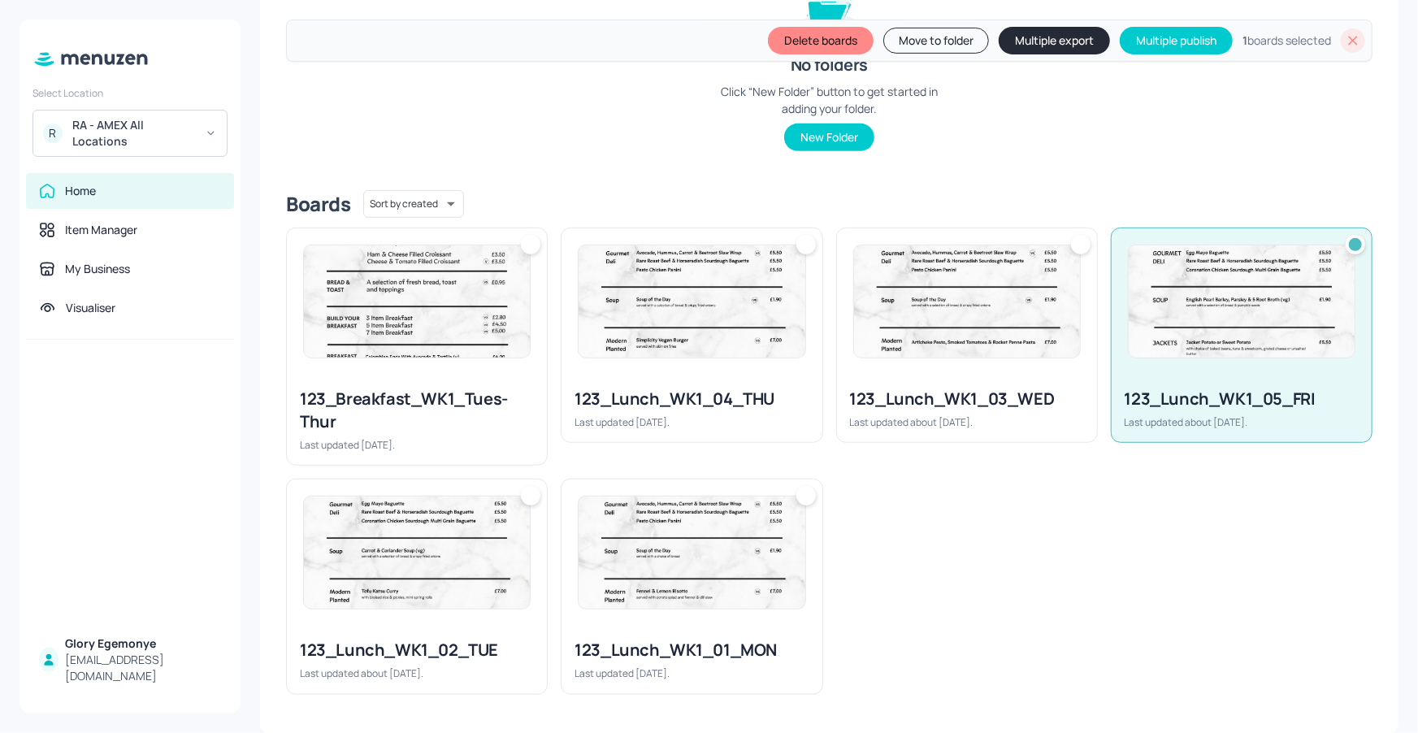
click at [1071, 240] on div at bounding box center [1081, 245] width 20 height 20
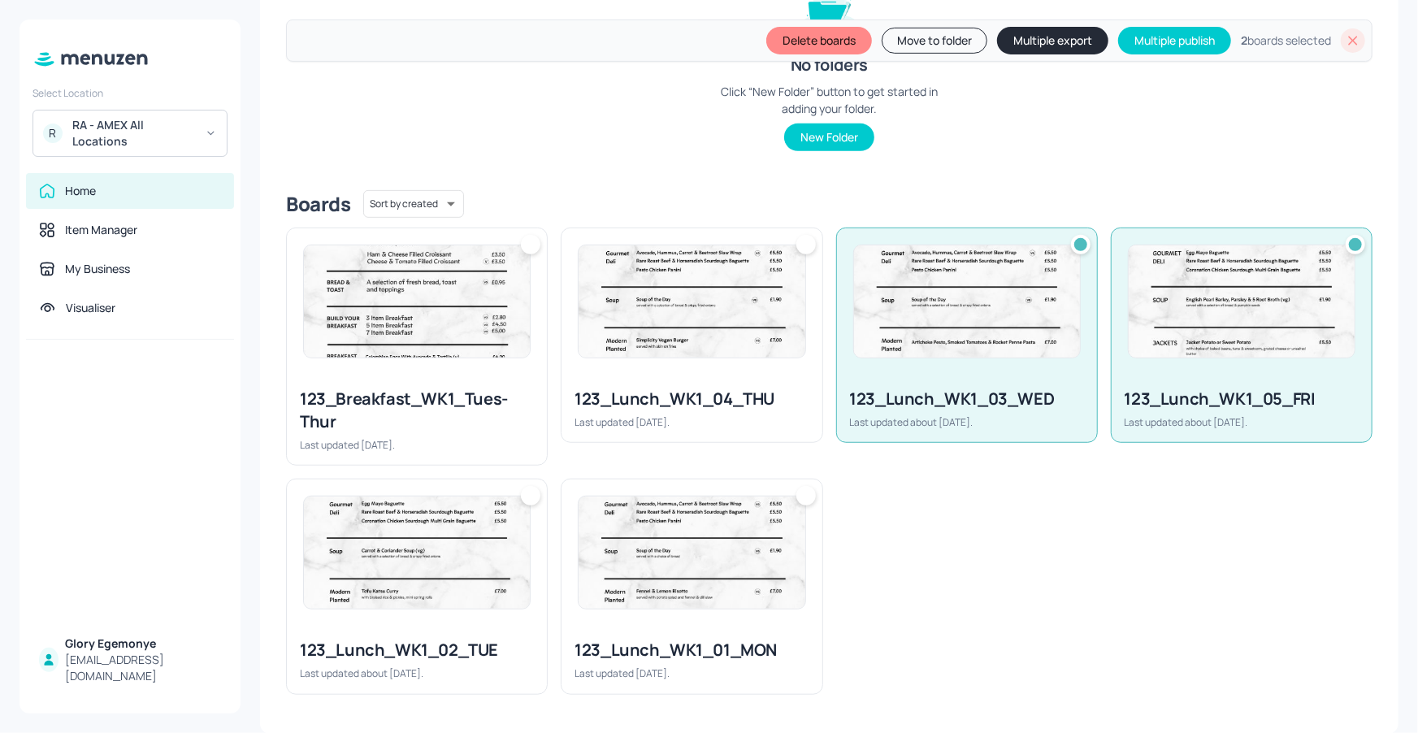
click at [799, 245] on div at bounding box center [806, 245] width 20 height 20
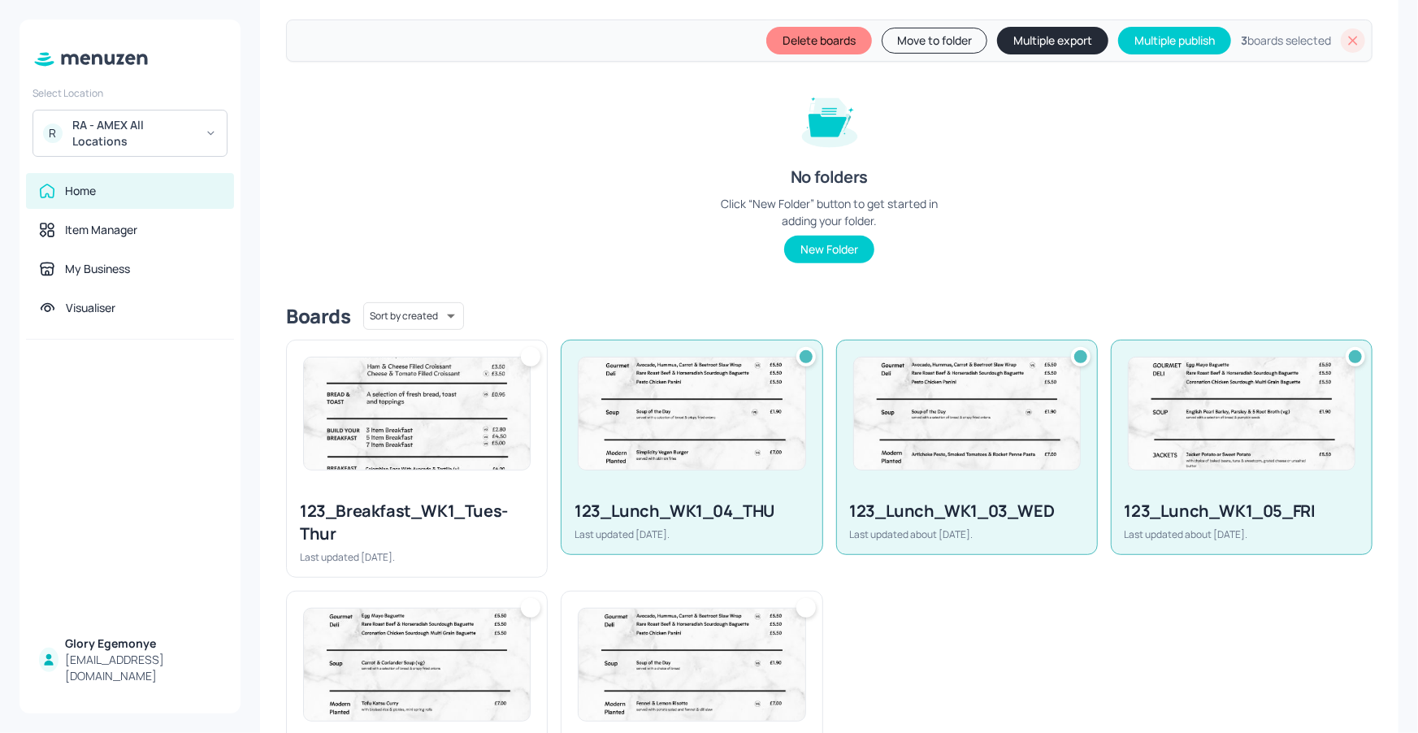
scroll to position [169, 0]
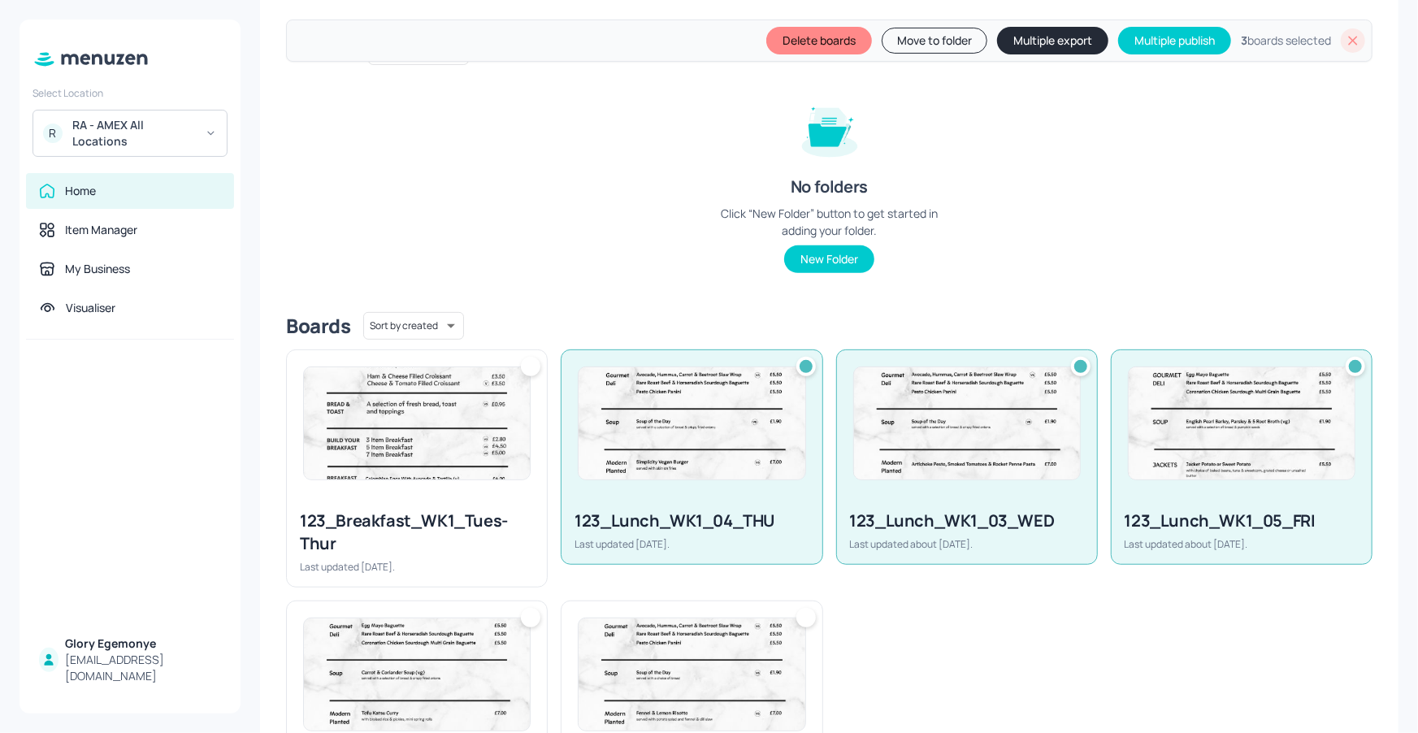
click at [536, 364] on div at bounding box center [531, 367] width 20 height 20
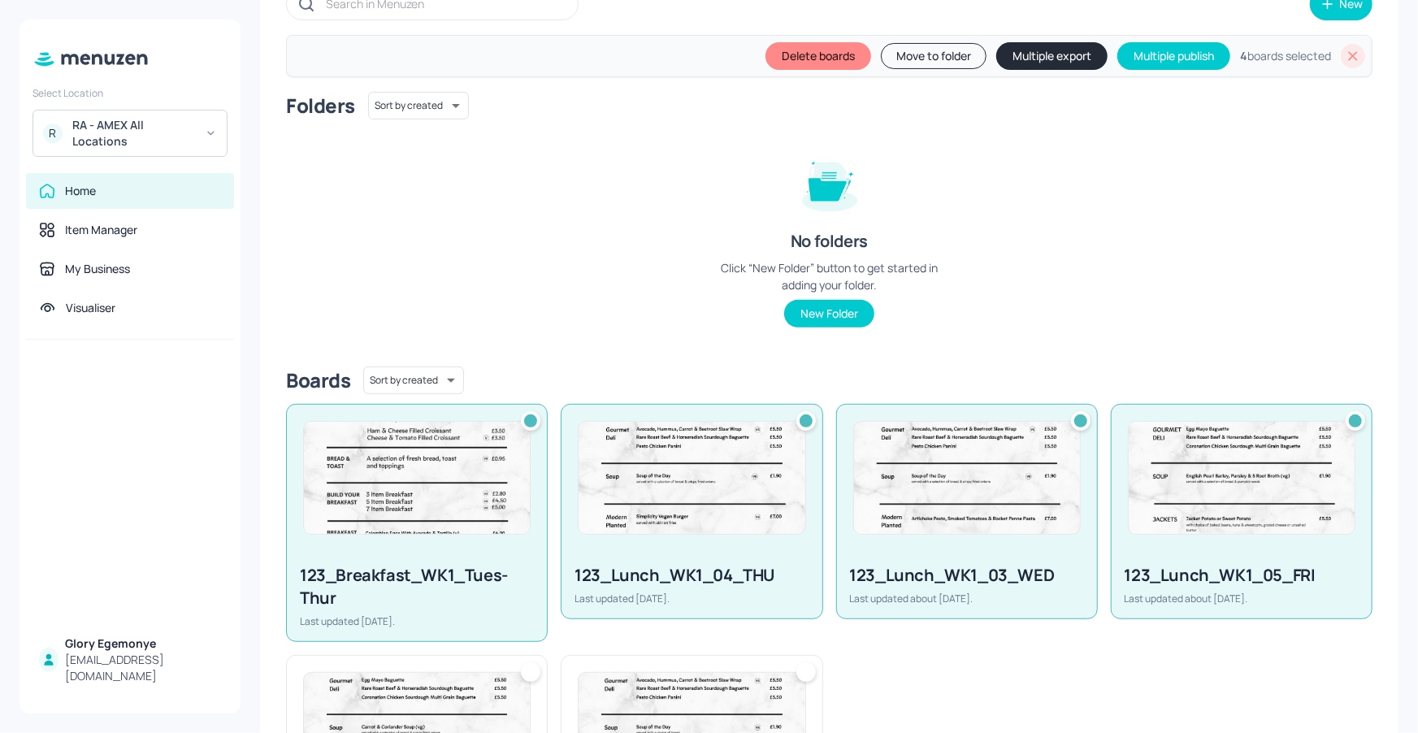
scroll to position [71, 0]
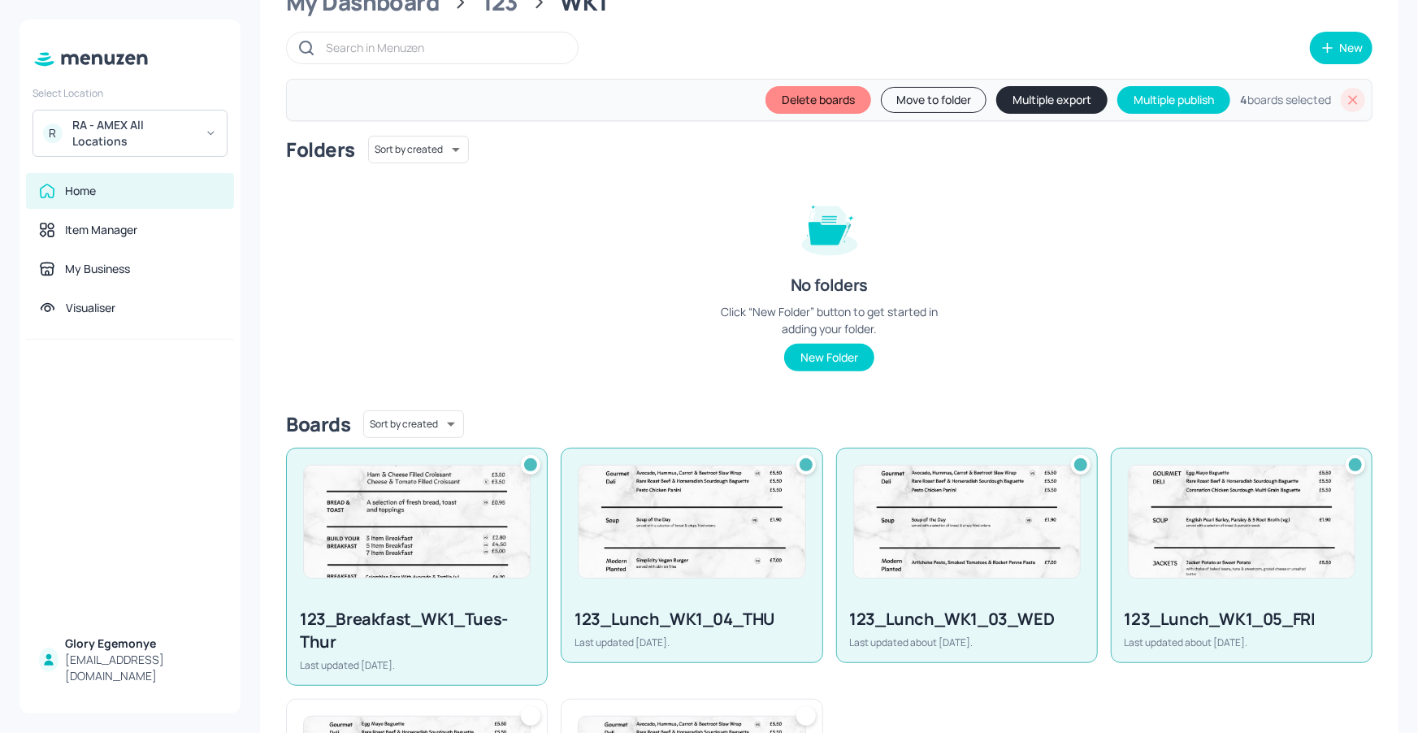
click at [1066, 97] on button "Multiple export" at bounding box center [1051, 100] width 111 height 28
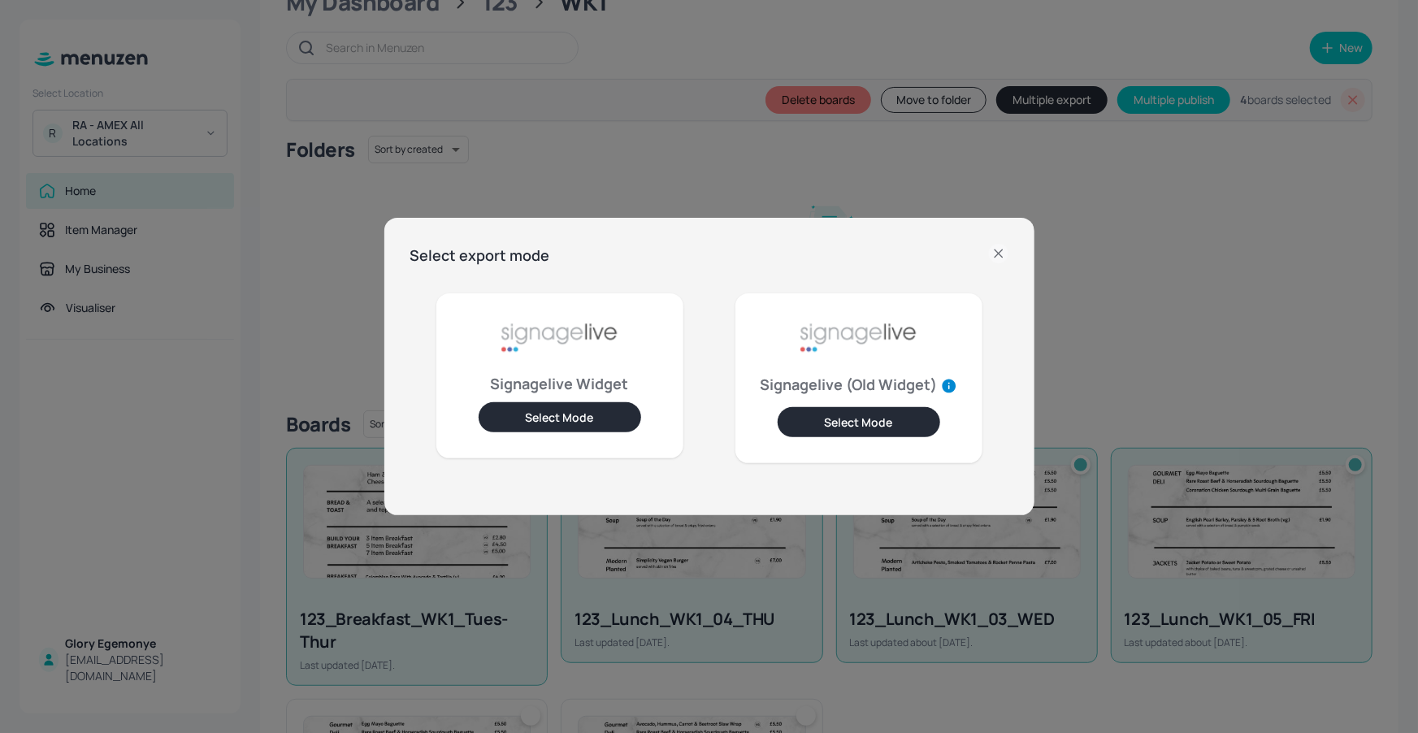
click at [567, 411] on button "Select Mode" at bounding box center [560, 417] width 163 height 30
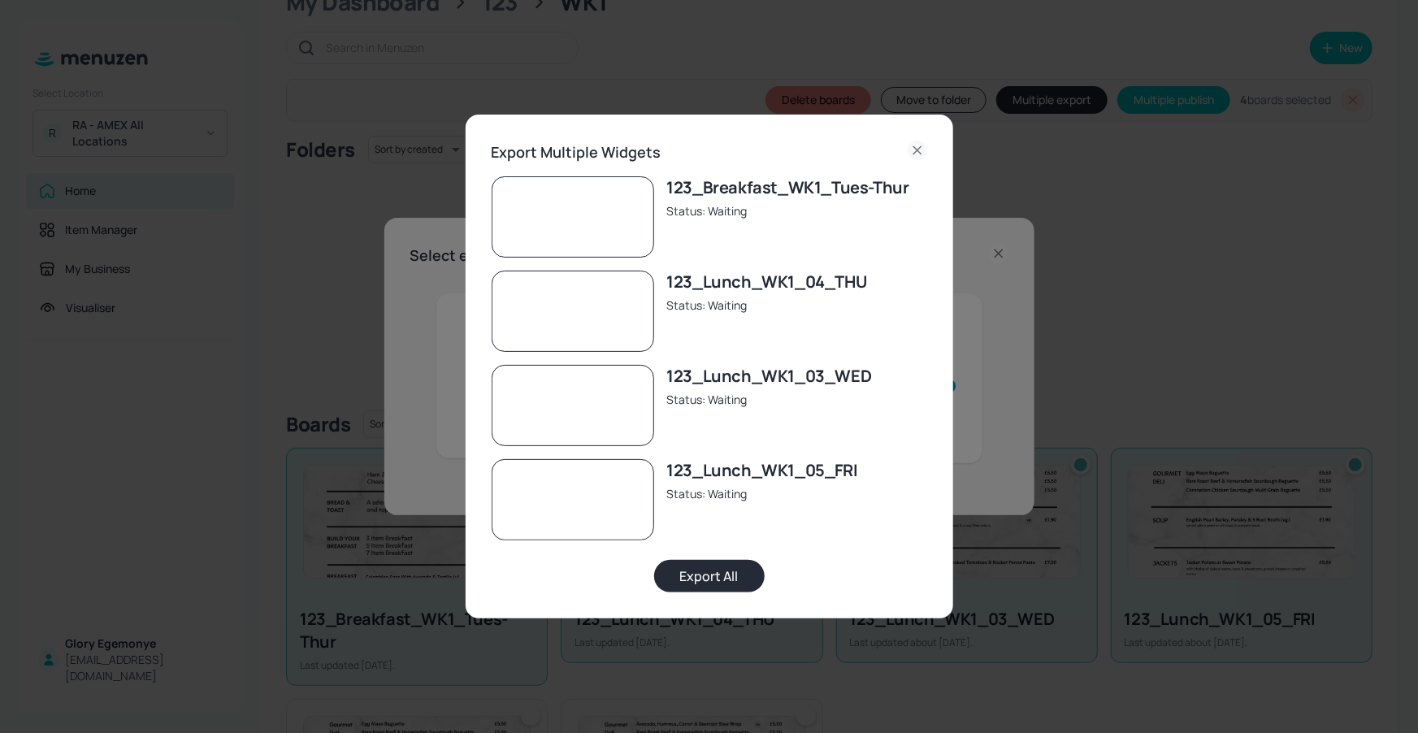
click at [681, 575] on button "Export All" at bounding box center [709, 576] width 111 height 33
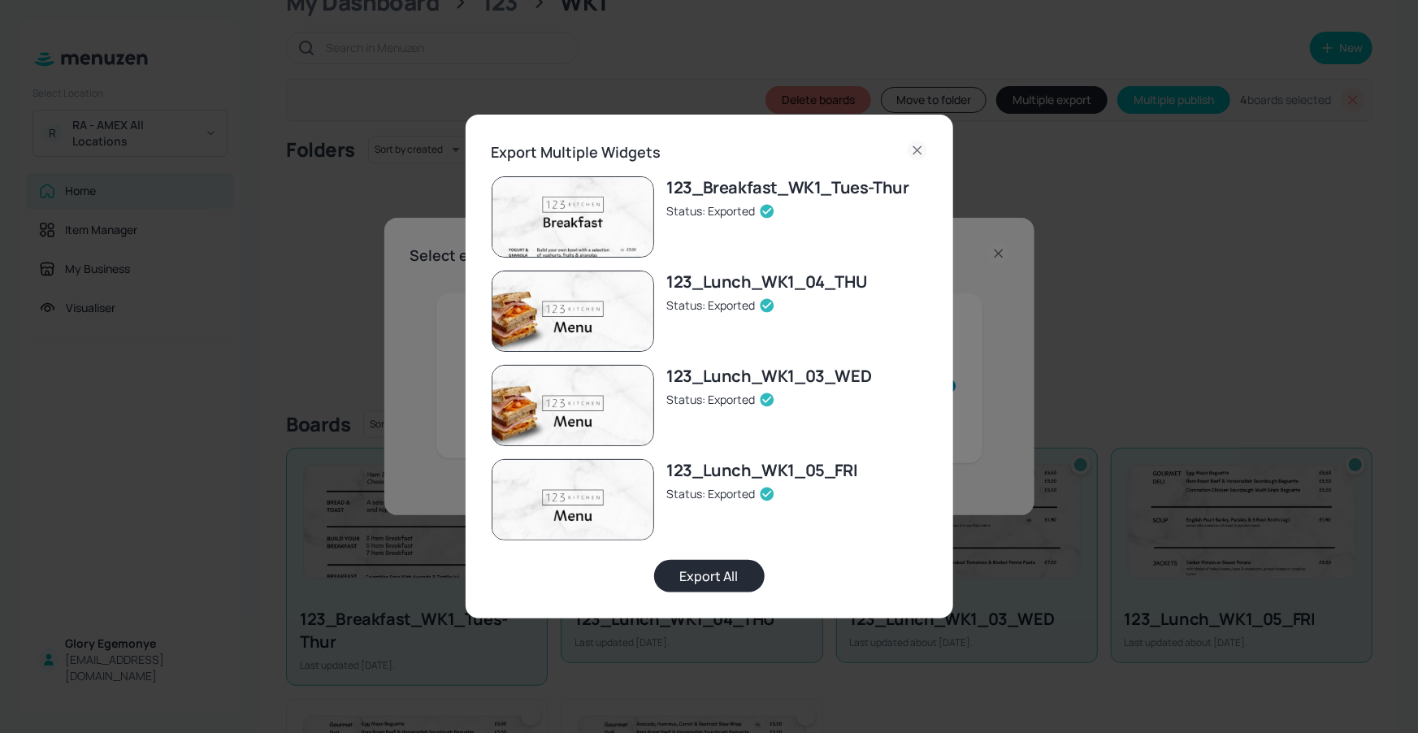
click at [914, 154] on icon at bounding box center [918, 151] width 20 height 20
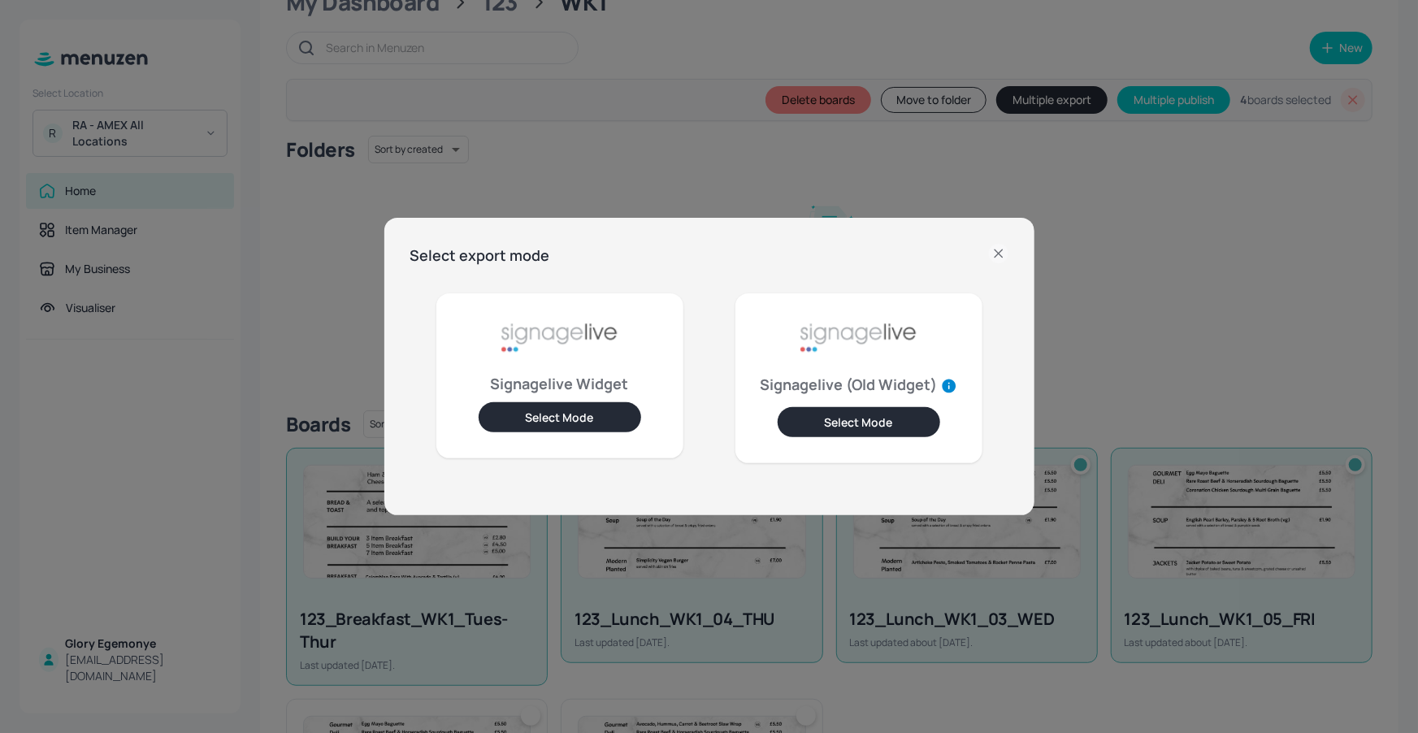
click at [996, 255] on icon at bounding box center [999, 254] width 20 height 20
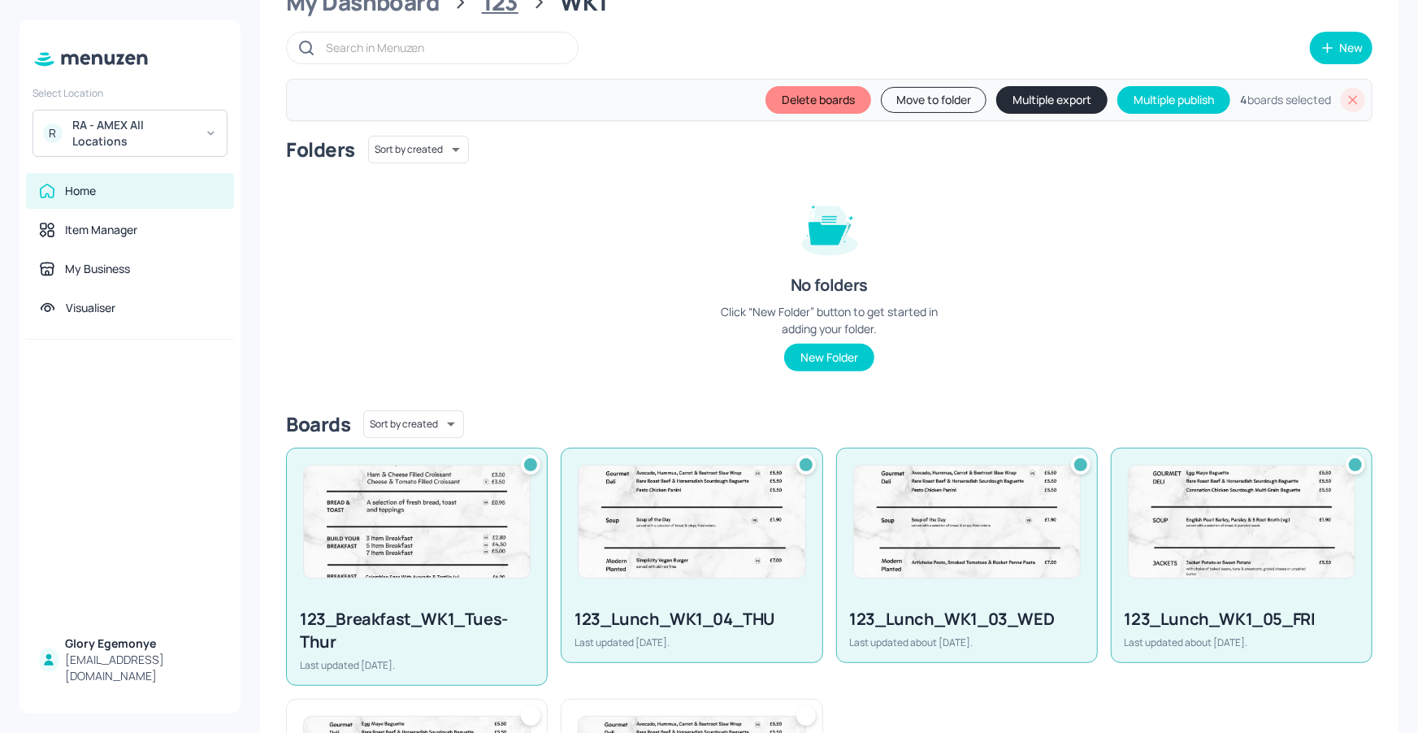
click at [498, 7] on div "123" at bounding box center [500, 2] width 37 height 29
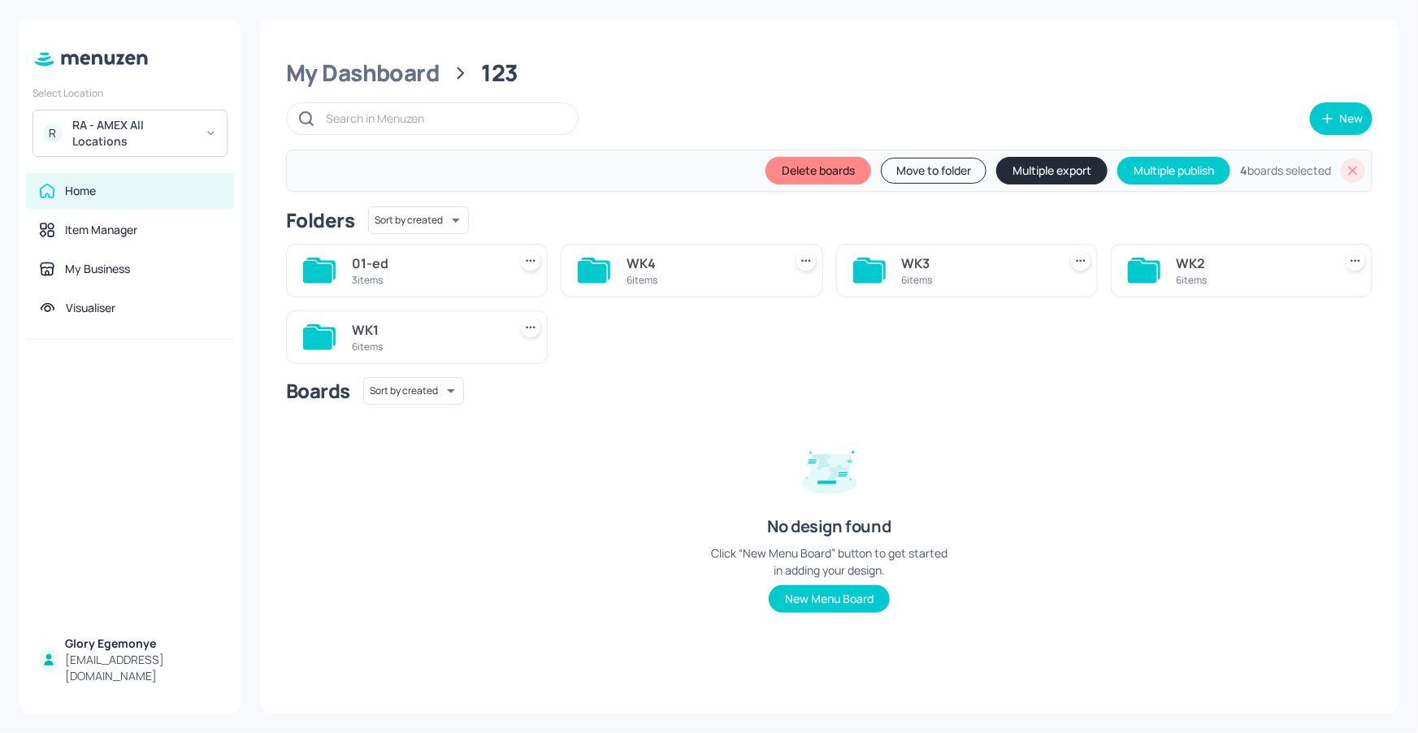
click at [1140, 263] on icon at bounding box center [1142, 272] width 29 height 22
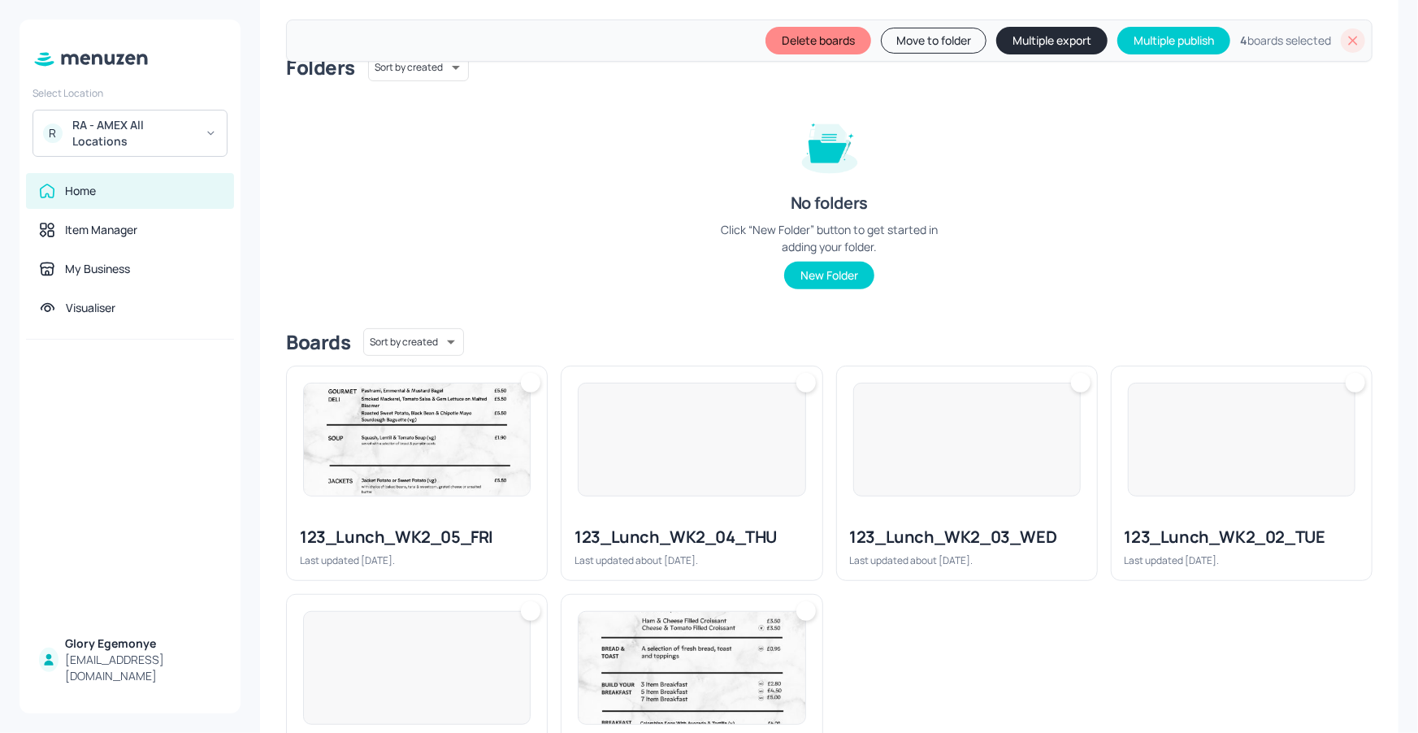
scroll to position [291, 0]
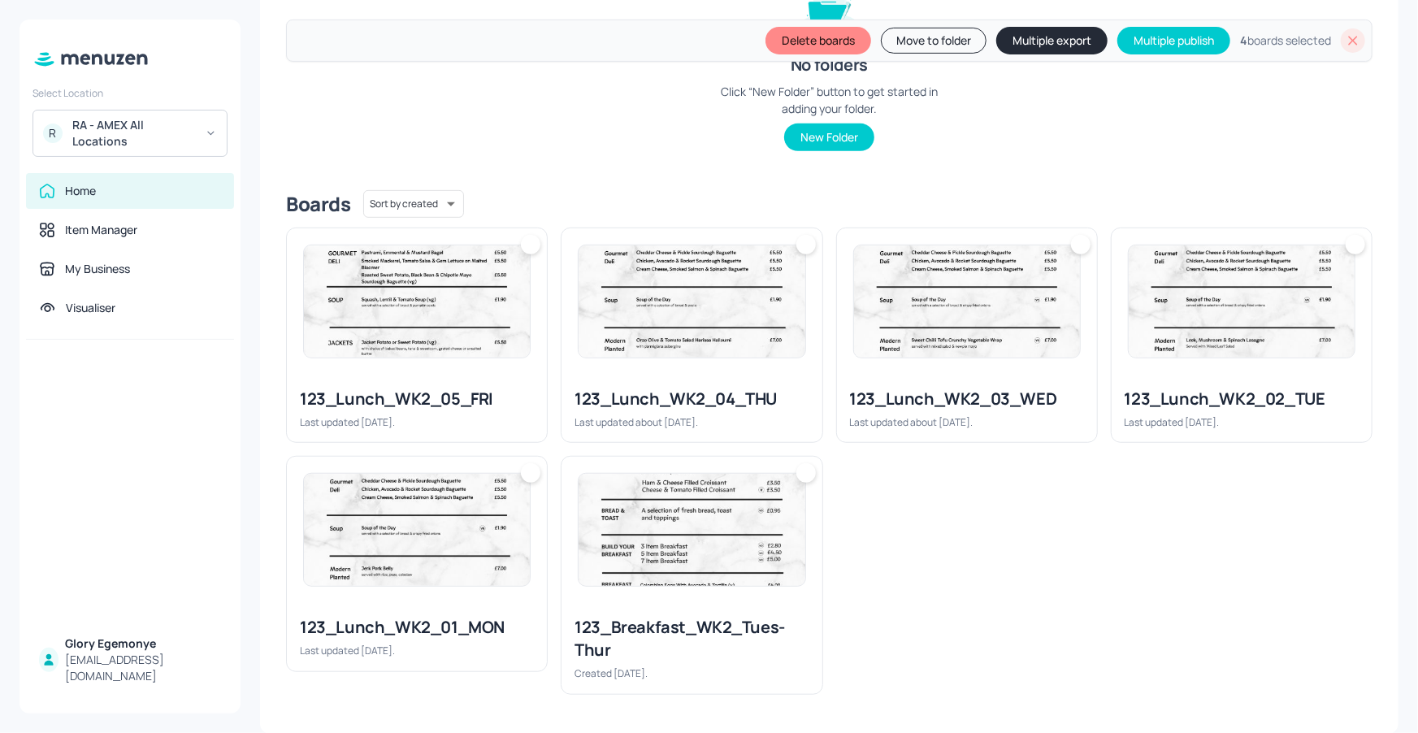
click at [810, 469] on div at bounding box center [806, 473] width 20 height 20
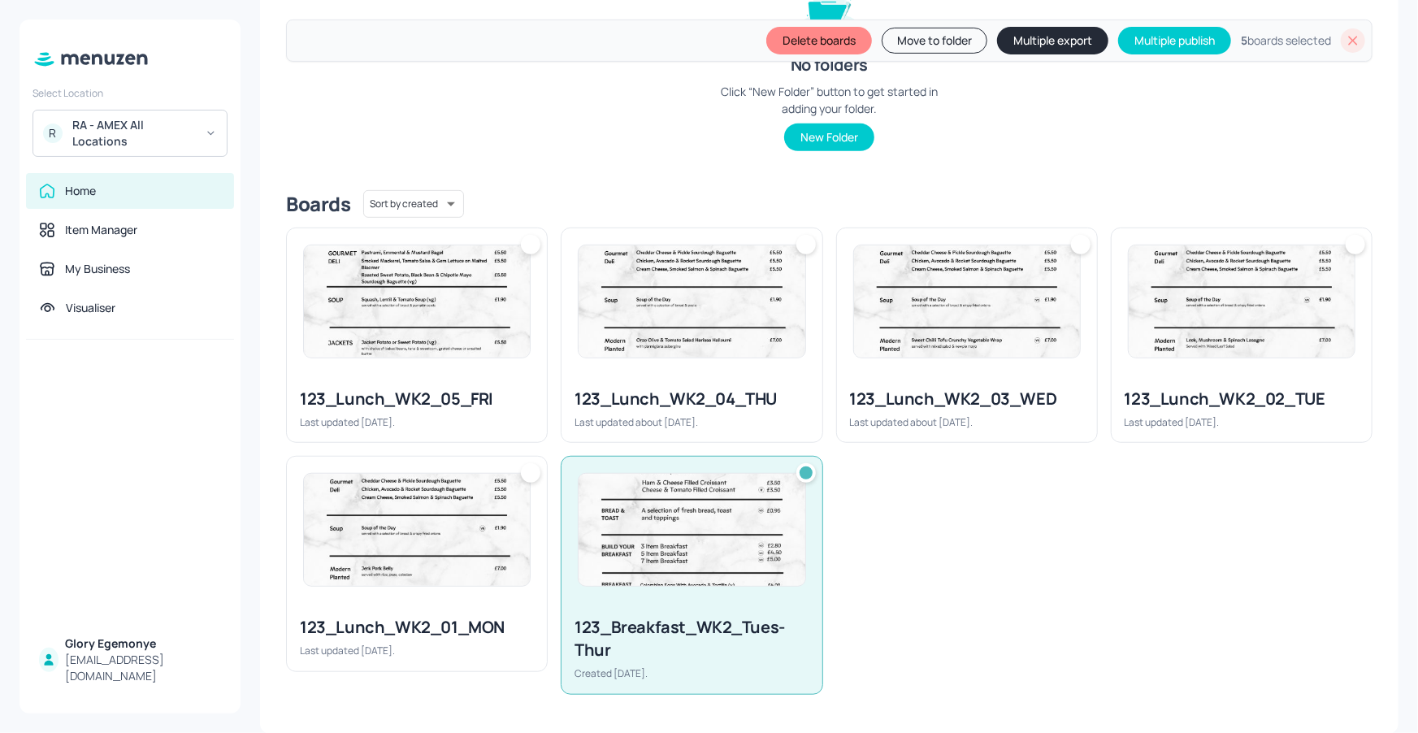
click at [533, 468] on div at bounding box center [531, 473] width 20 height 20
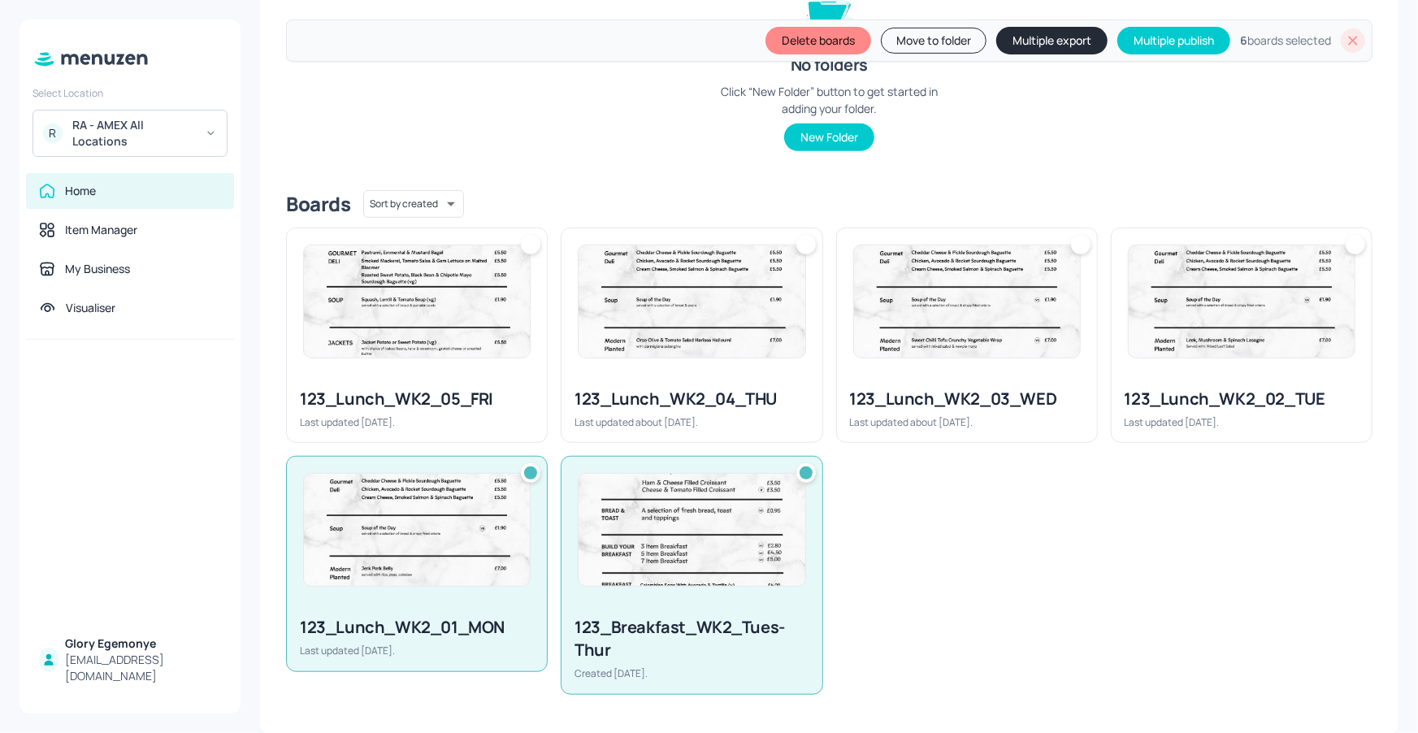
click at [804, 467] on div at bounding box center [806, 473] width 13 height 13
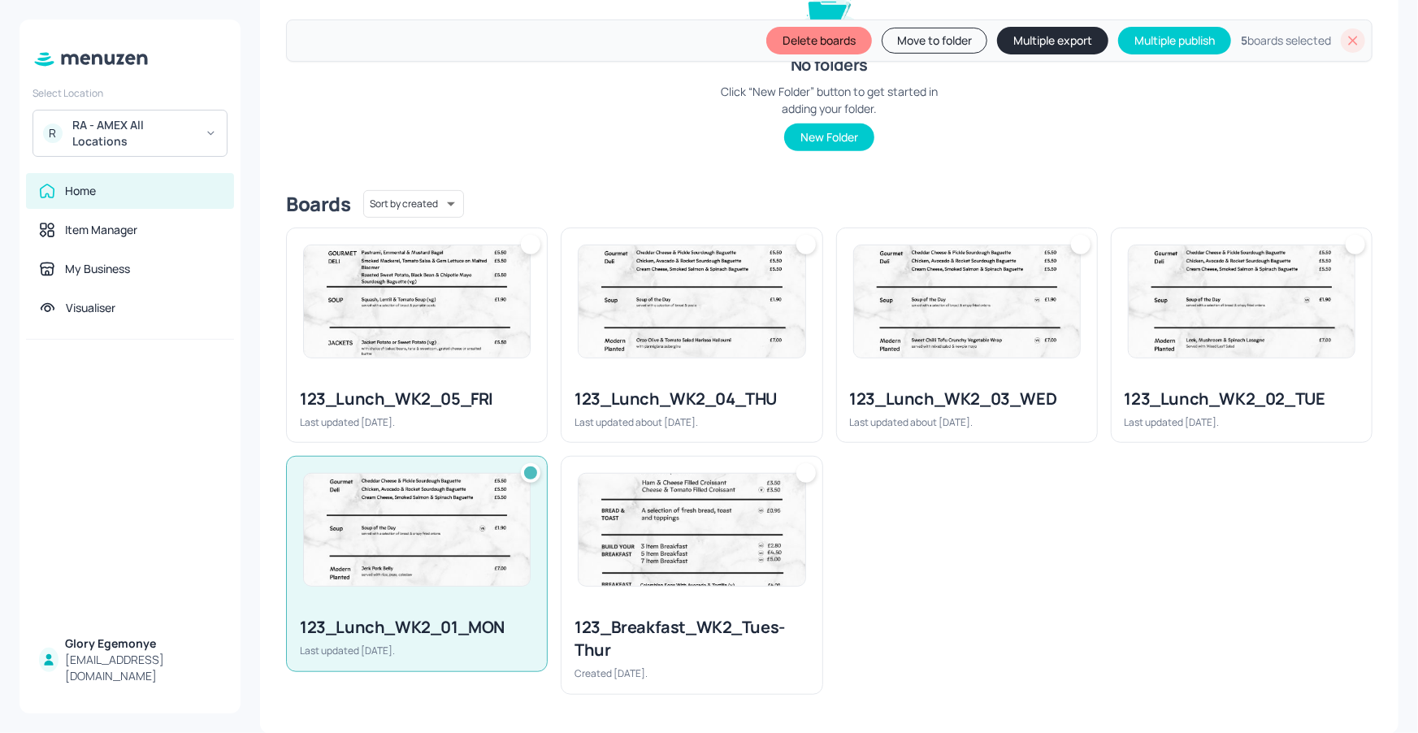
click at [1347, 246] on div at bounding box center [1356, 245] width 20 height 20
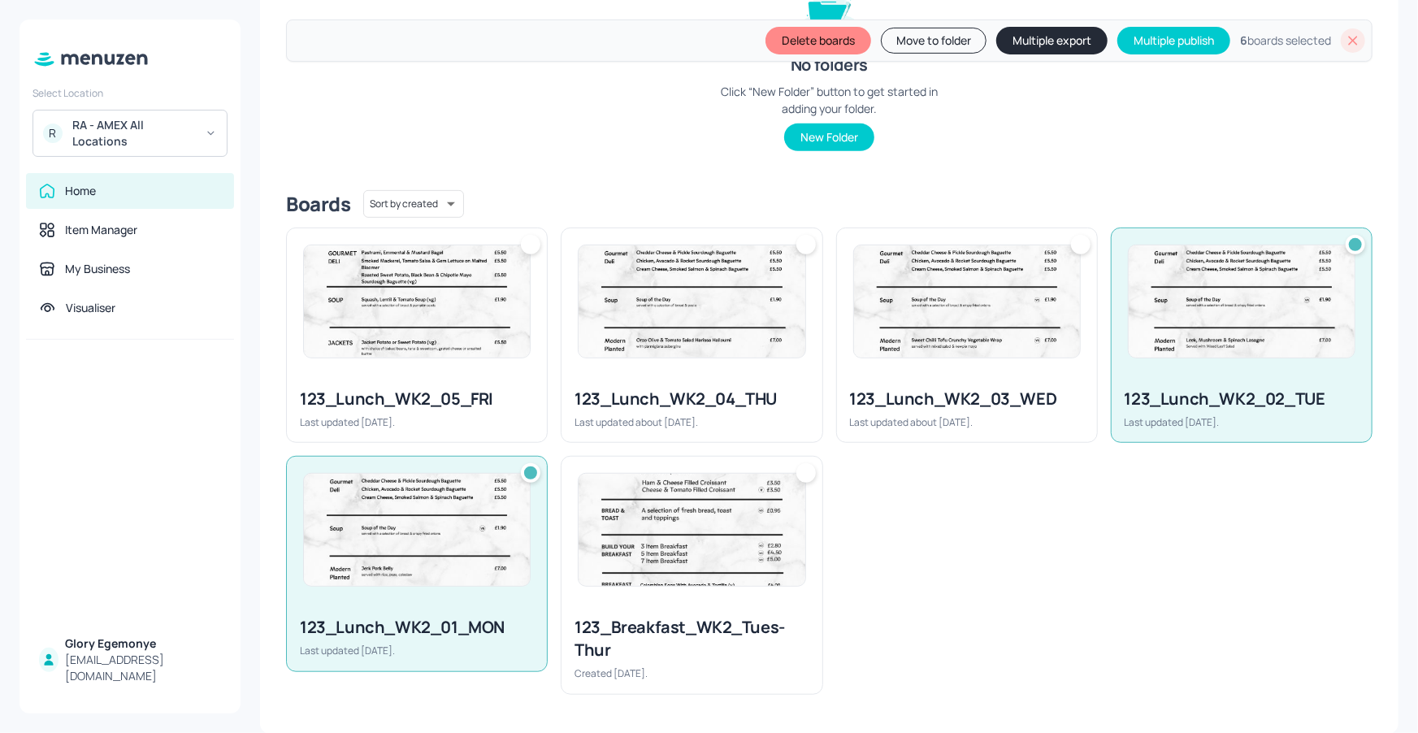
click at [1071, 245] on div at bounding box center [1081, 245] width 20 height 20
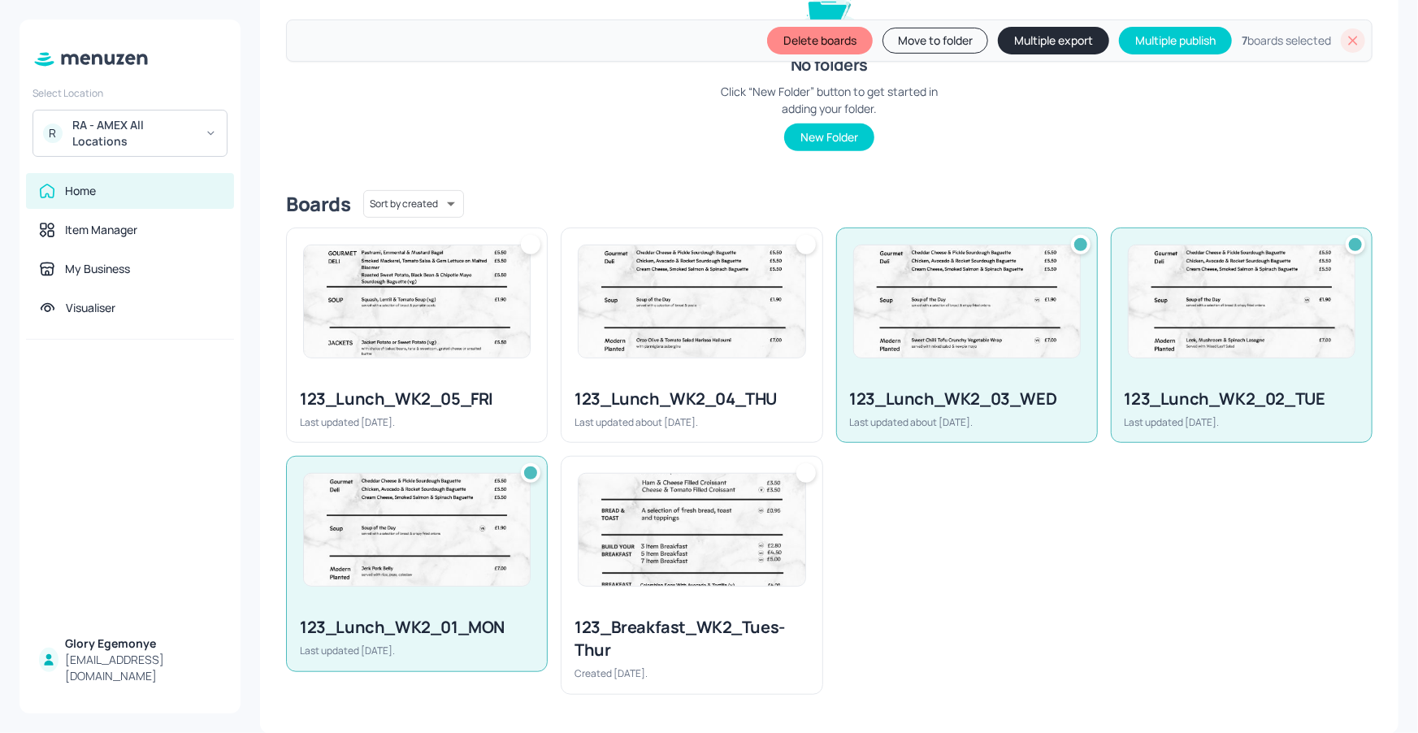
click at [810, 243] on div at bounding box center [806, 245] width 20 height 20
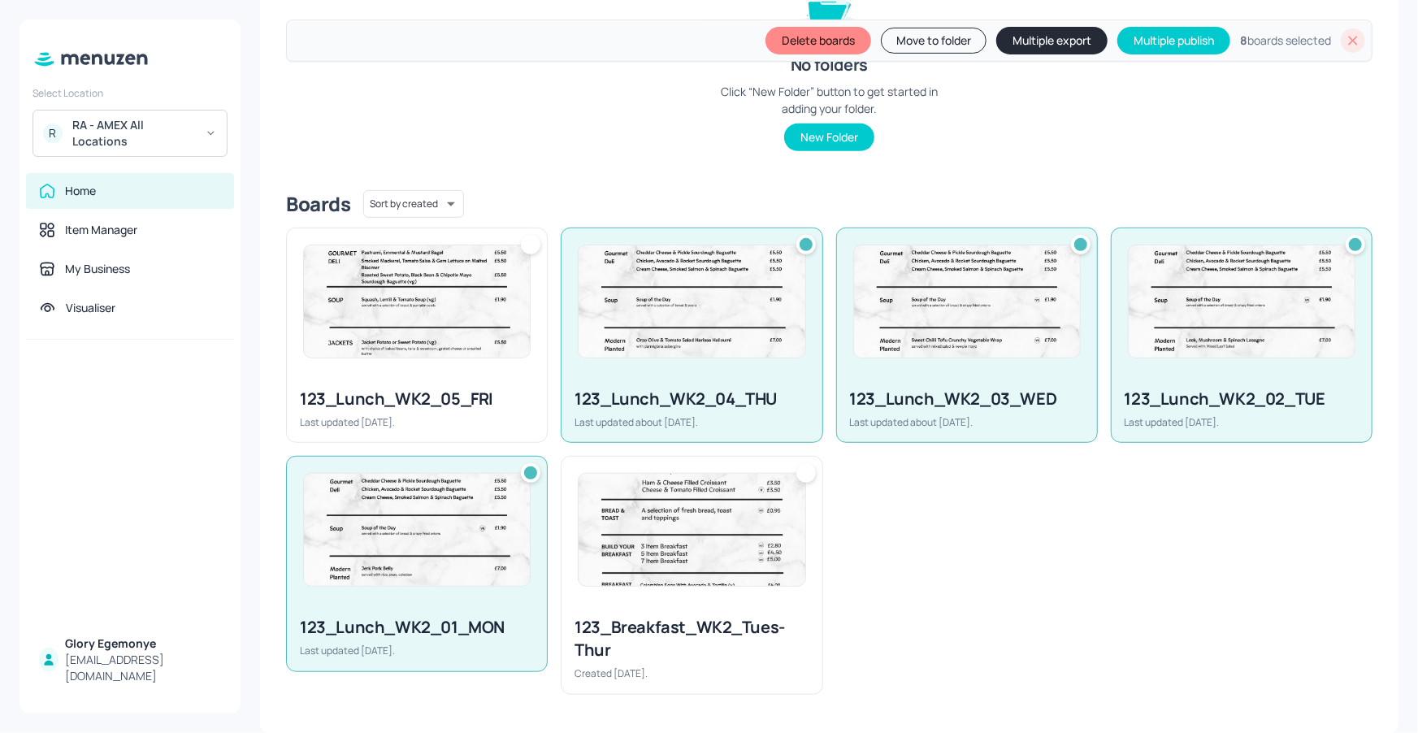
click at [533, 243] on div at bounding box center [531, 245] width 20 height 20
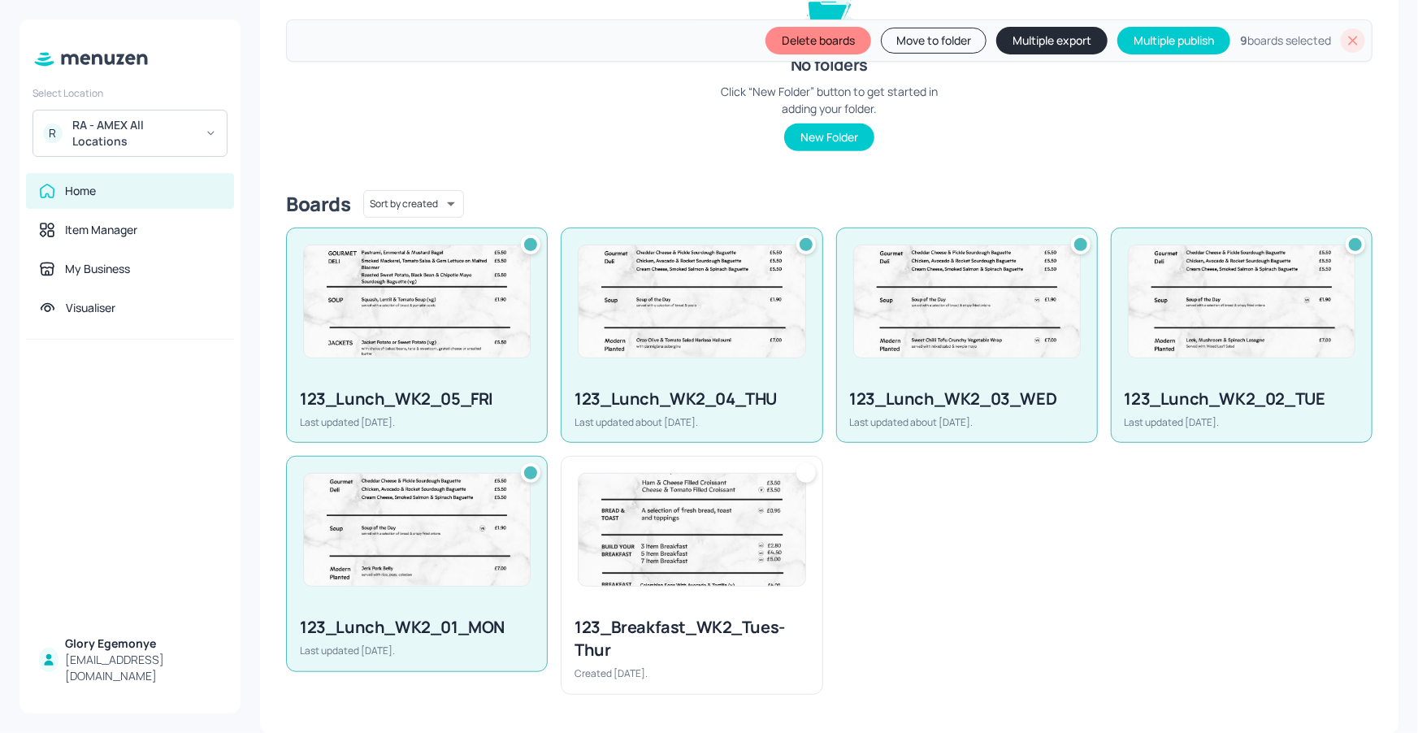
click at [1103, 32] on div "Delete boards Move to folder Multiple export Multiple publish 9 boards selected" at bounding box center [829, 41] width 1087 height 42
click at [1064, 41] on button "Multiple export" at bounding box center [1051, 41] width 111 height 28
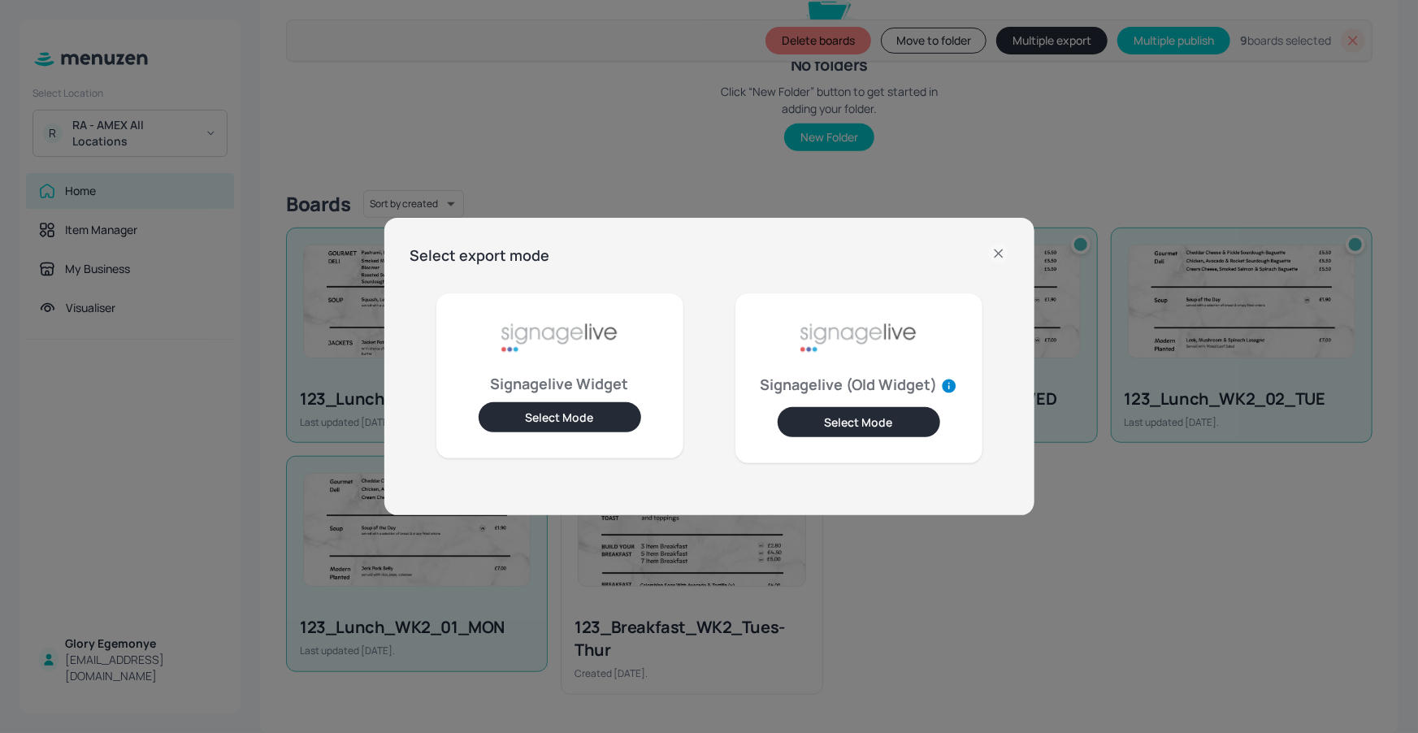
click at [567, 414] on button "Select Mode" at bounding box center [560, 417] width 163 height 30
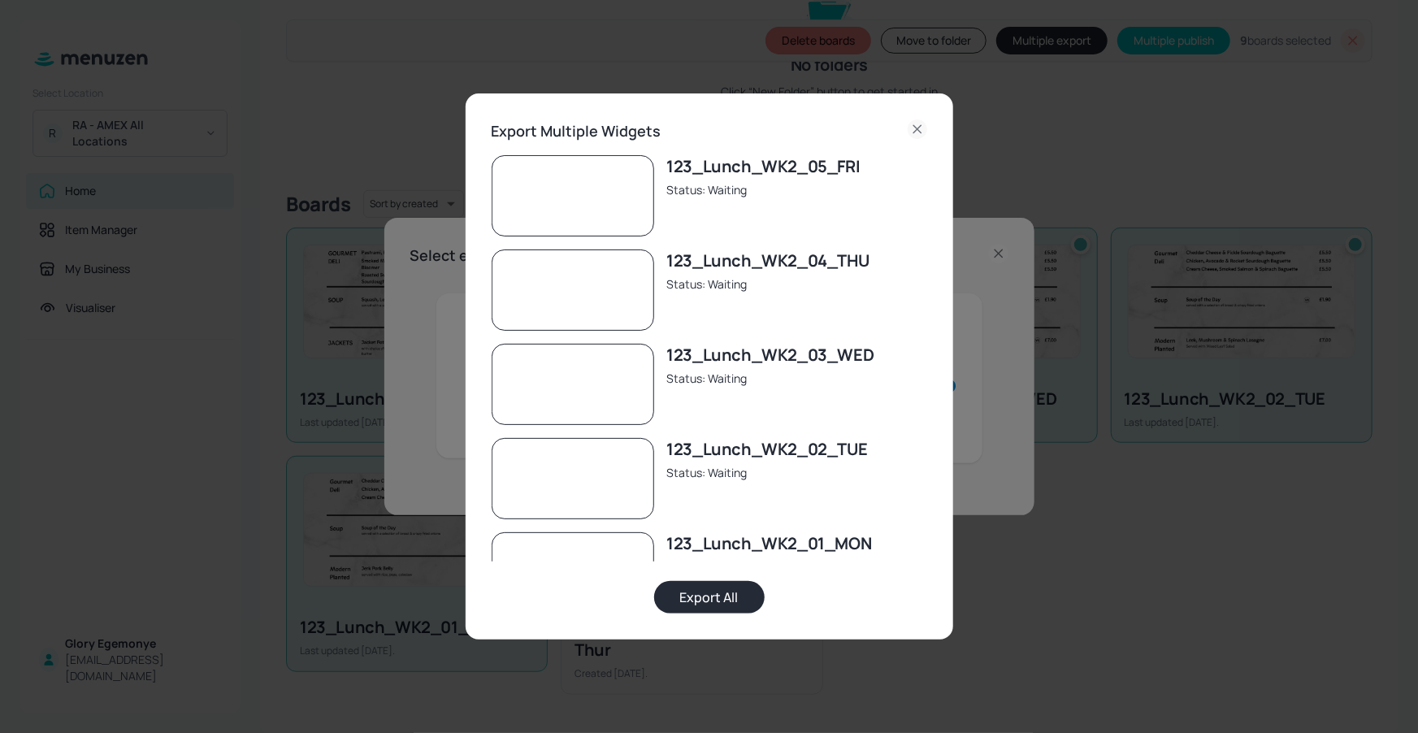
click at [688, 598] on button "Export All" at bounding box center [709, 597] width 111 height 33
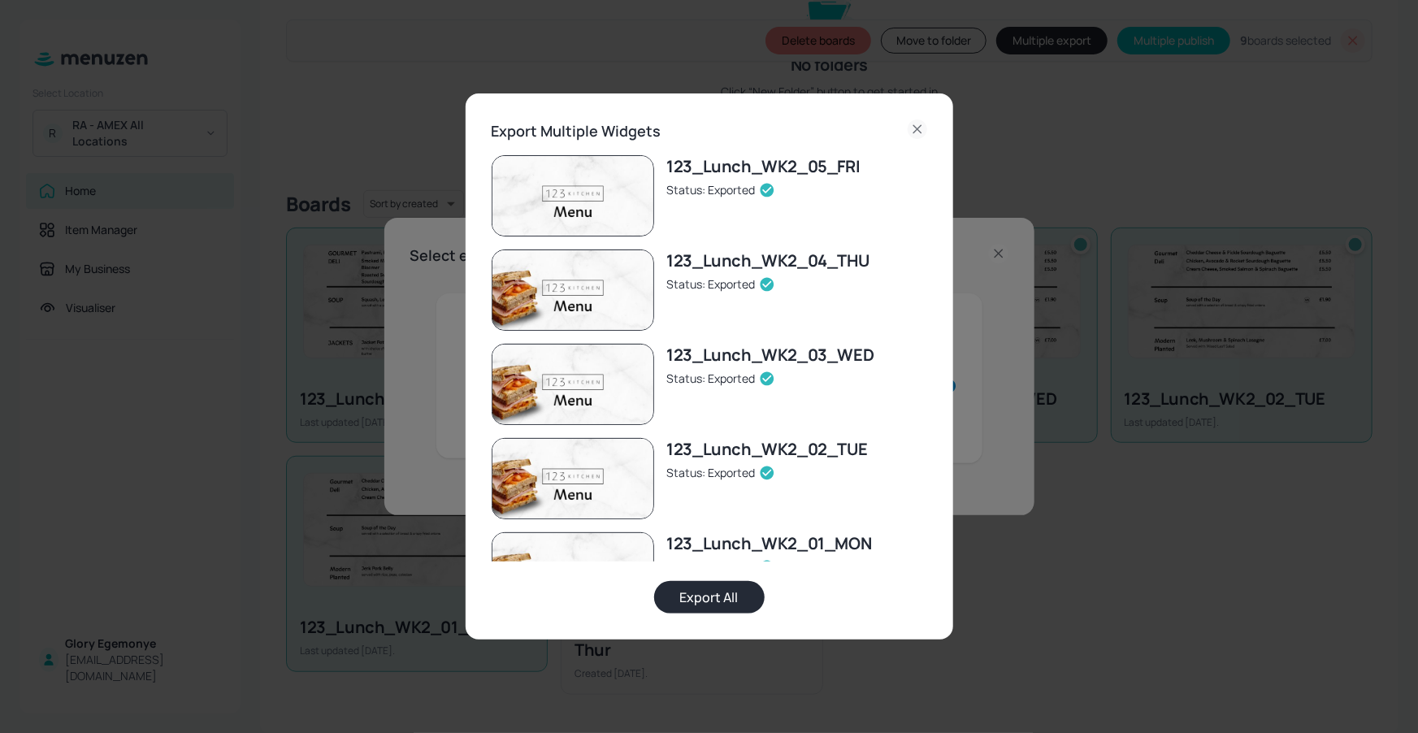
click at [917, 125] on icon at bounding box center [918, 129] width 20 height 20
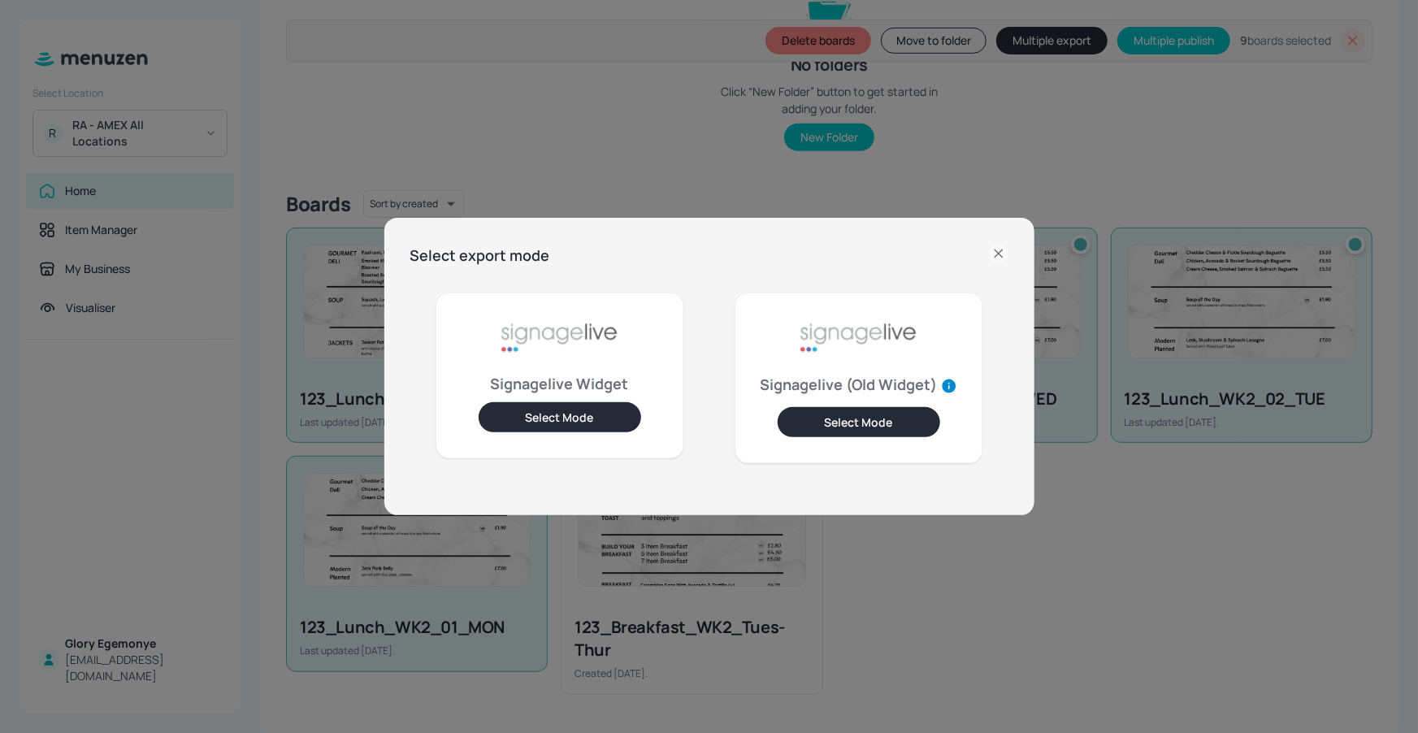
click at [997, 247] on icon at bounding box center [999, 254] width 20 height 20
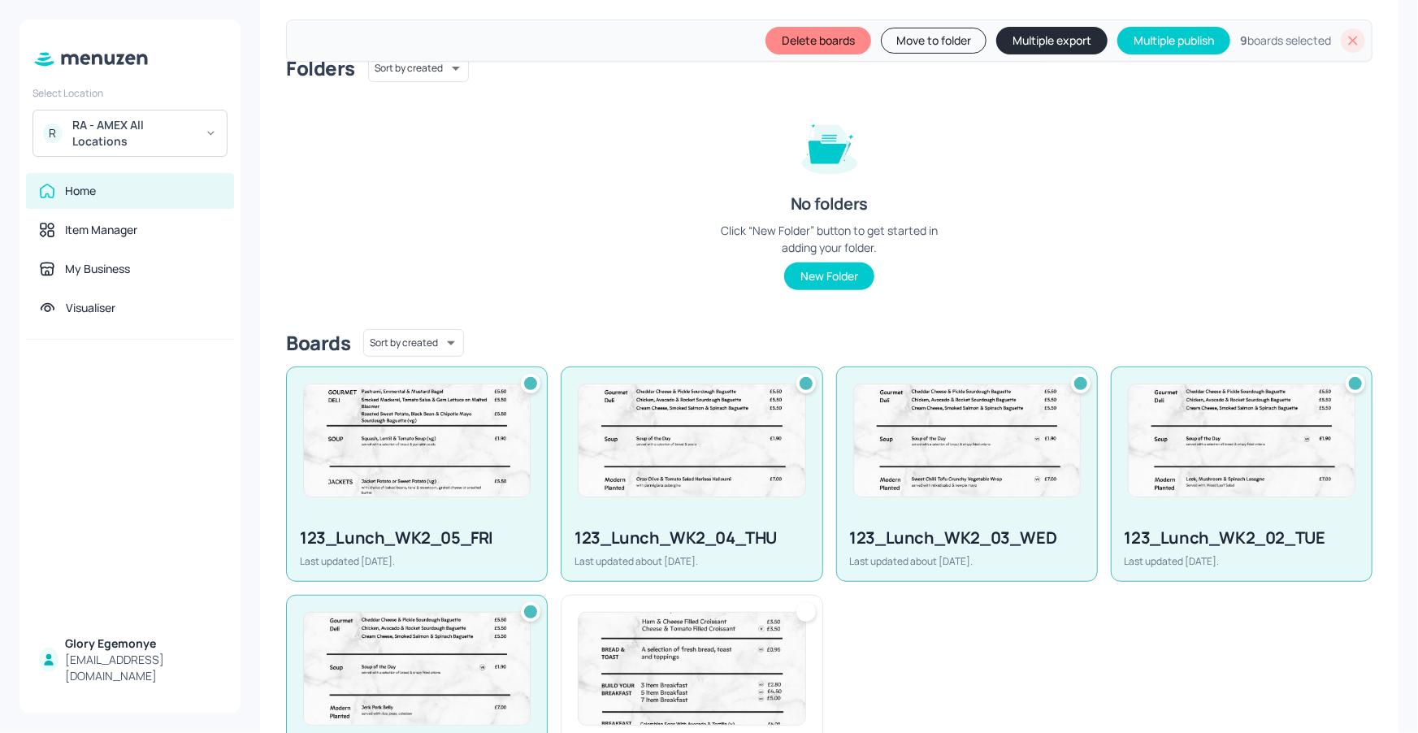
scroll to position [61, 0]
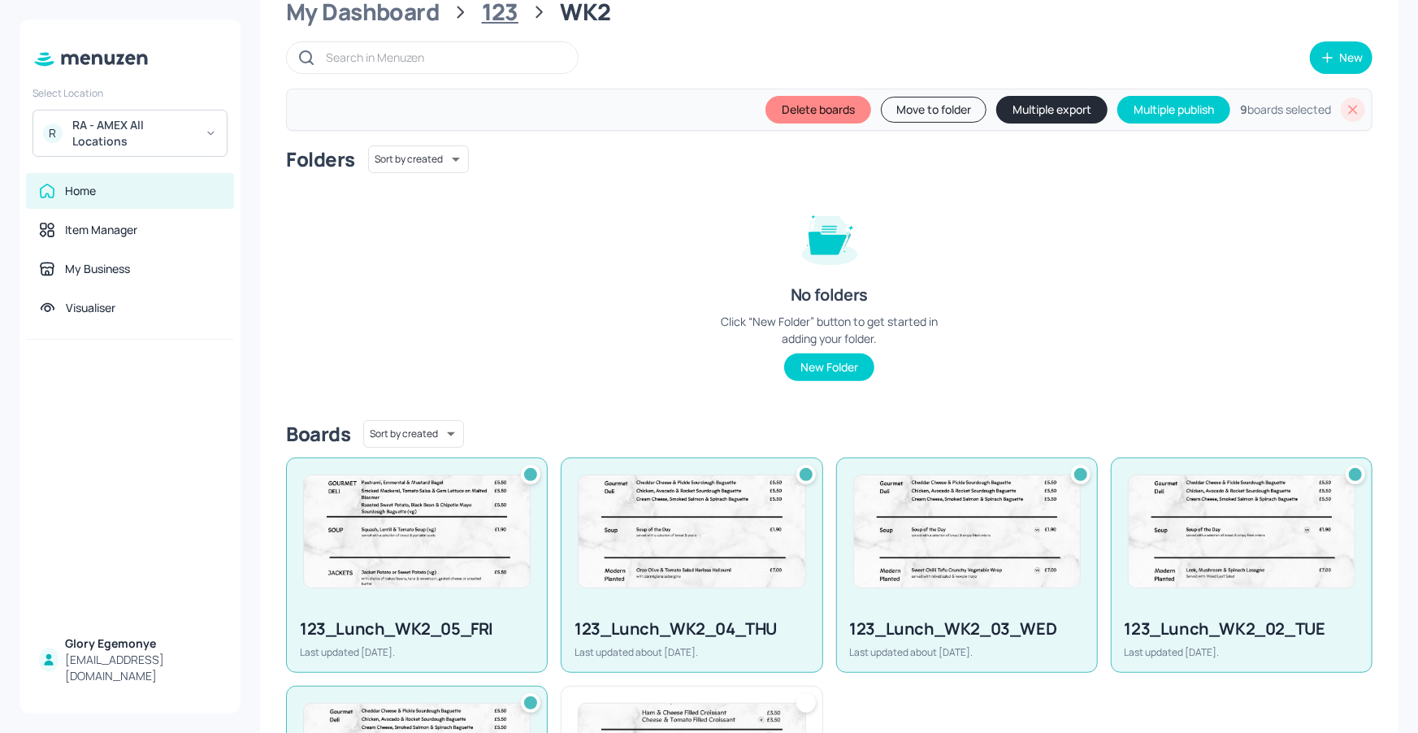
click at [492, 2] on div "123" at bounding box center [500, 12] width 37 height 29
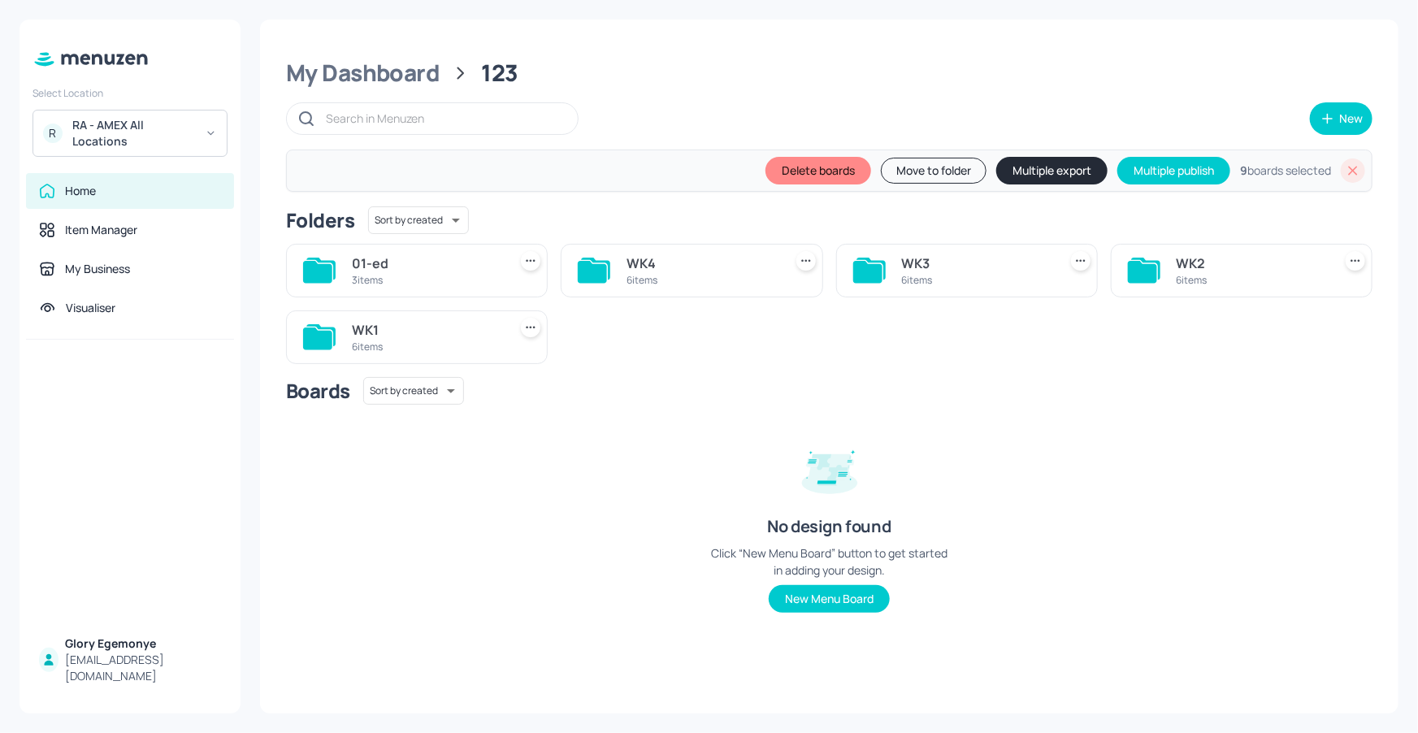
scroll to position [0, 0]
click at [871, 268] on icon at bounding box center [867, 272] width 29 height 22
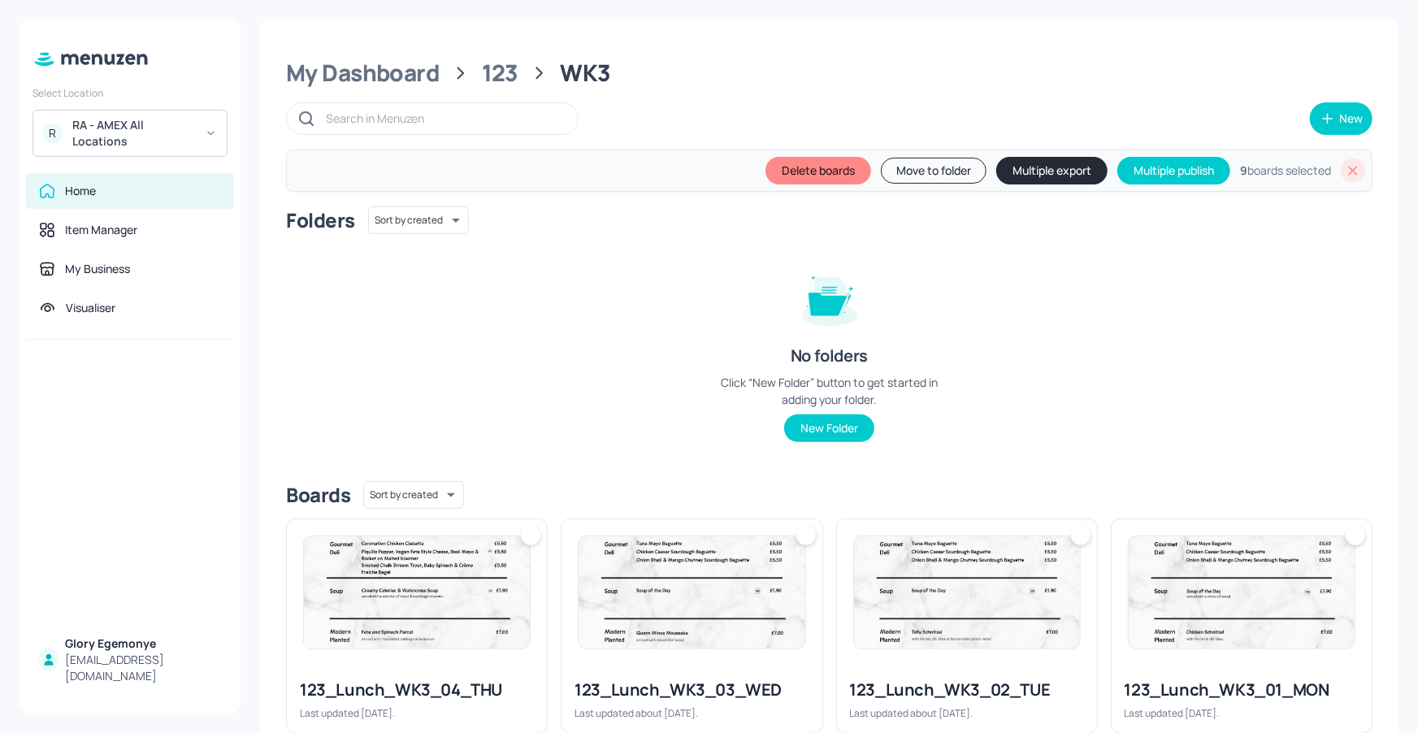
scroll to position [291, 0]
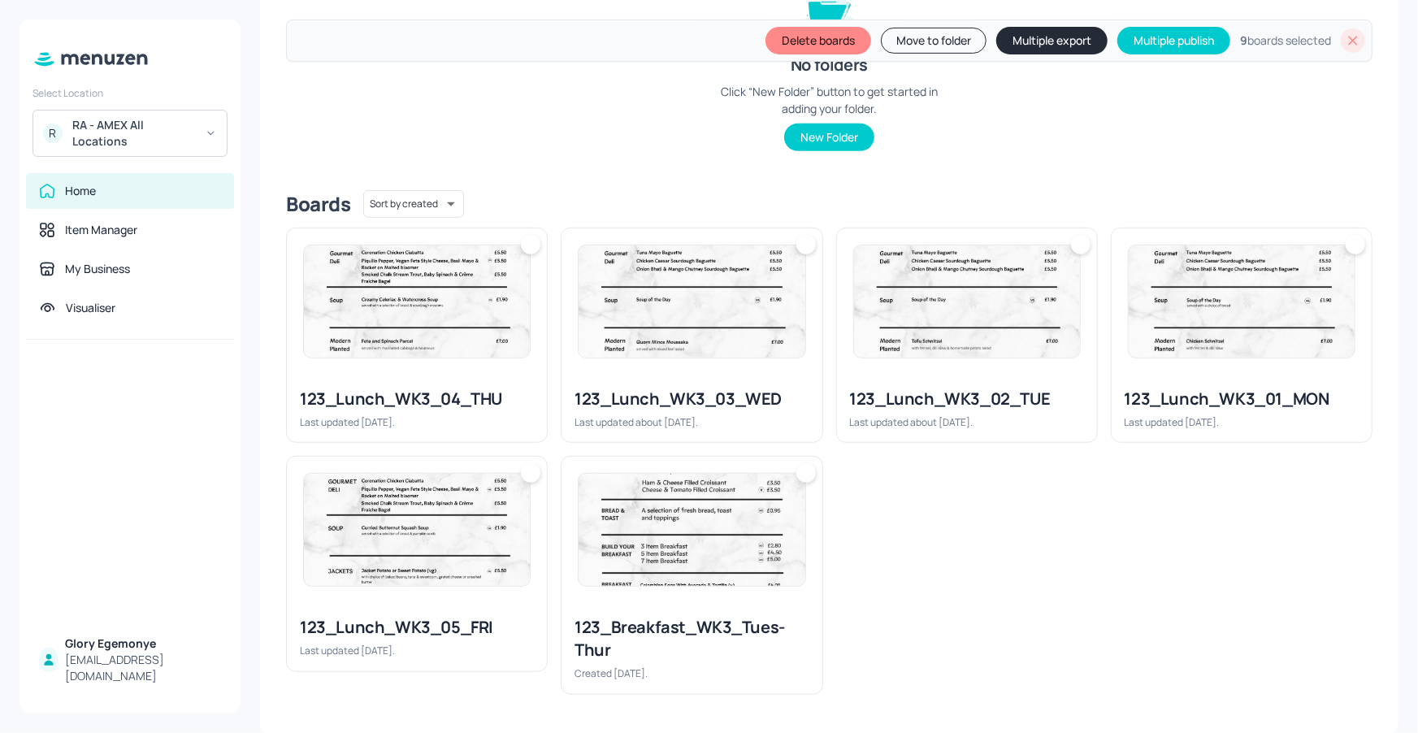
click at [532, 466] on div at bounding box center [531, 473] width 20 height 20
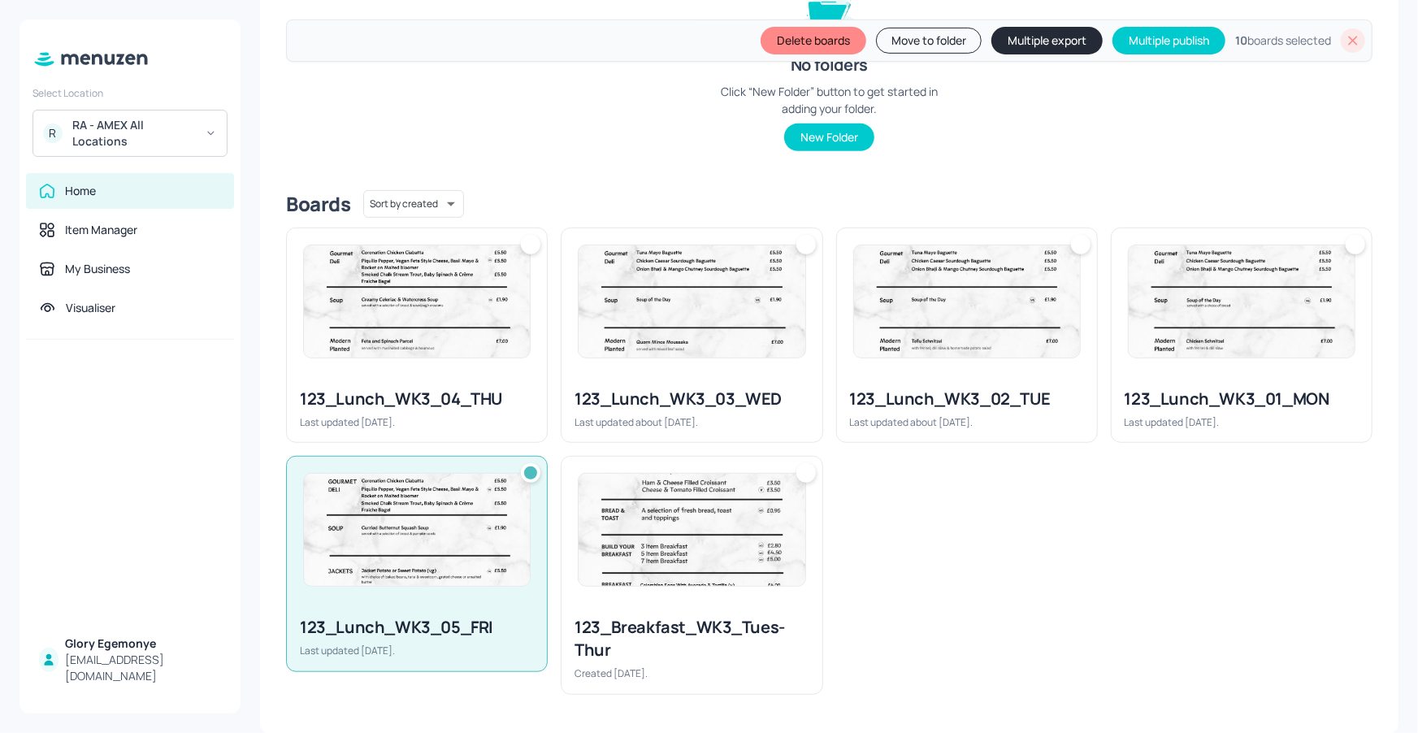
drag, startPoint x: 1354, startPoint y: 250, endPoint x: 1315, endPoint y: 247, distance: 39.1
click at [1353, 250] on div at bounding box center [1356, 245] width 20 height 20
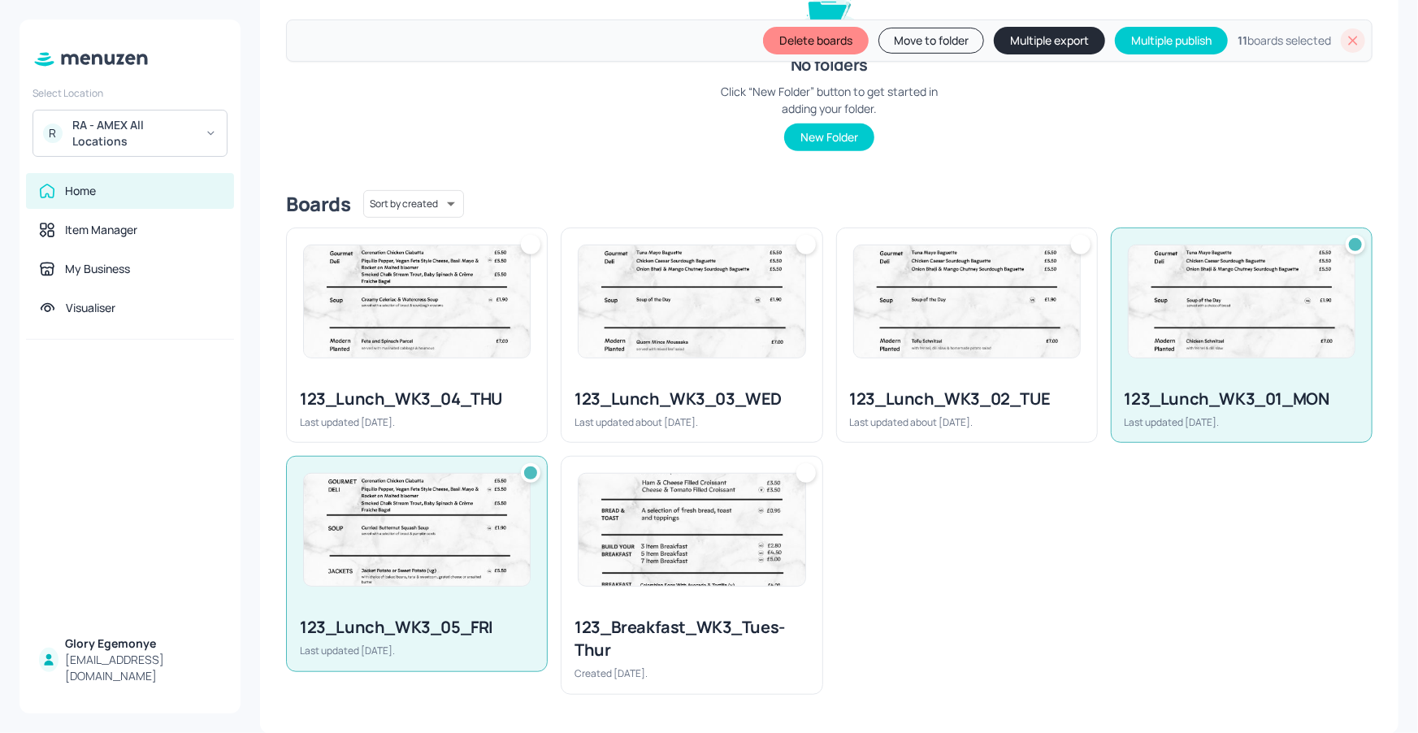
click at [1083, 245] on div at bounding box center [1081, 245] width 20 height 20
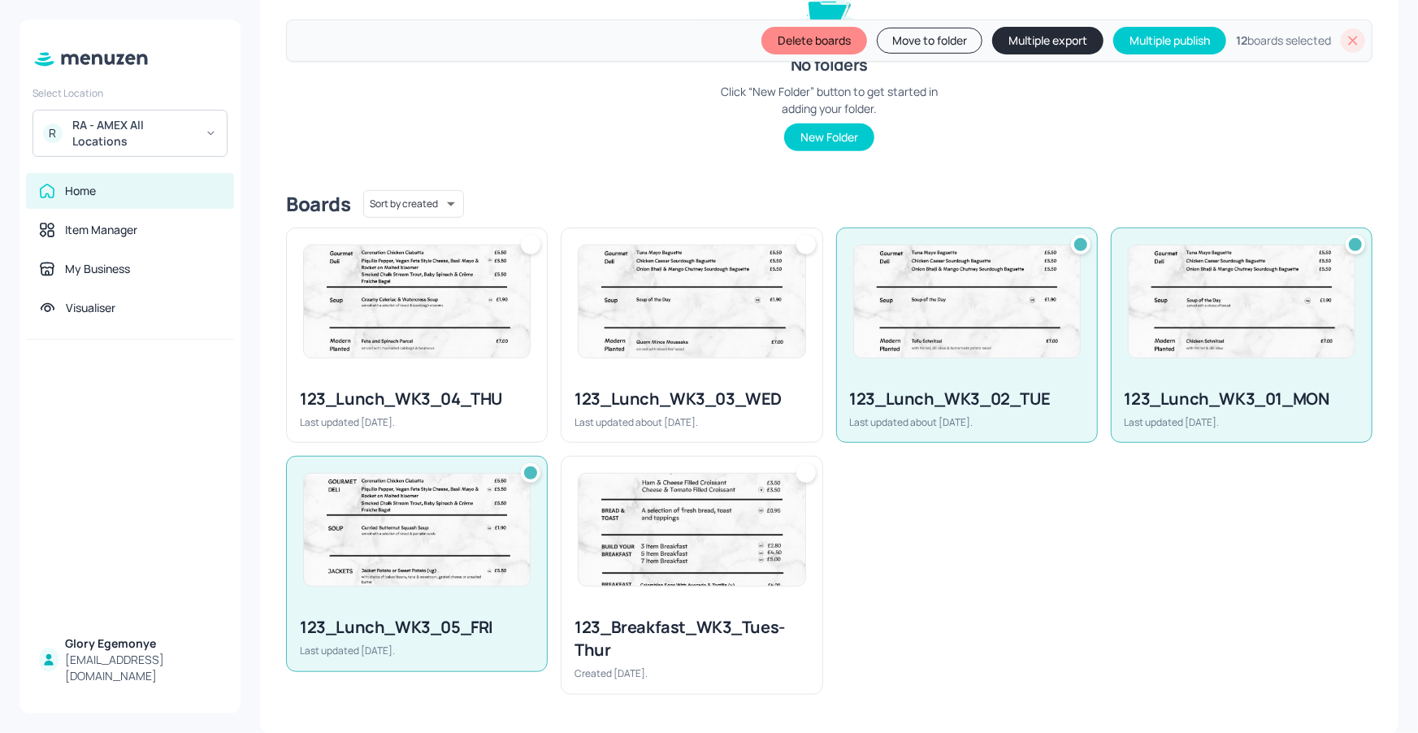
click at [808, 236] on div at bounding box center [806, 245] width 20 height 20
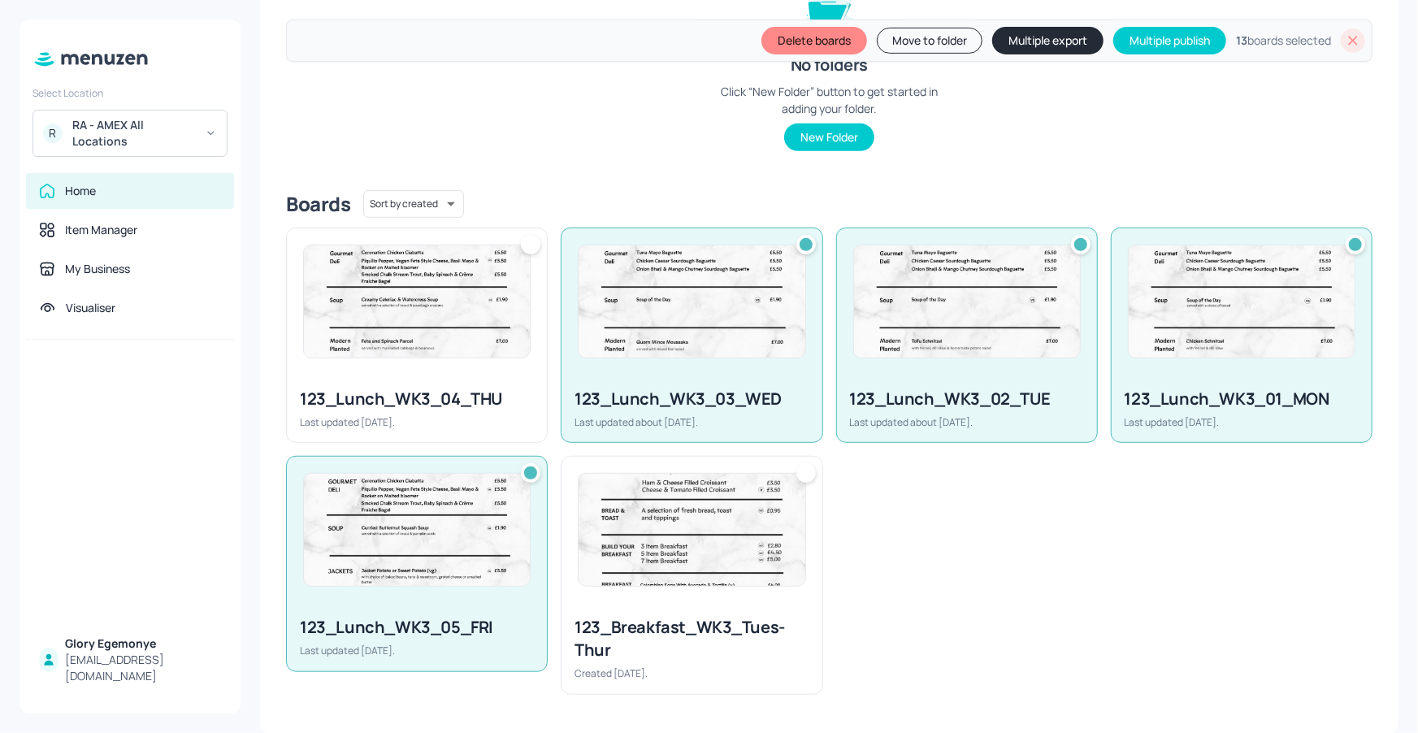
click at [527, 232] on div at bounding box center [417, 301] width 260 height 146
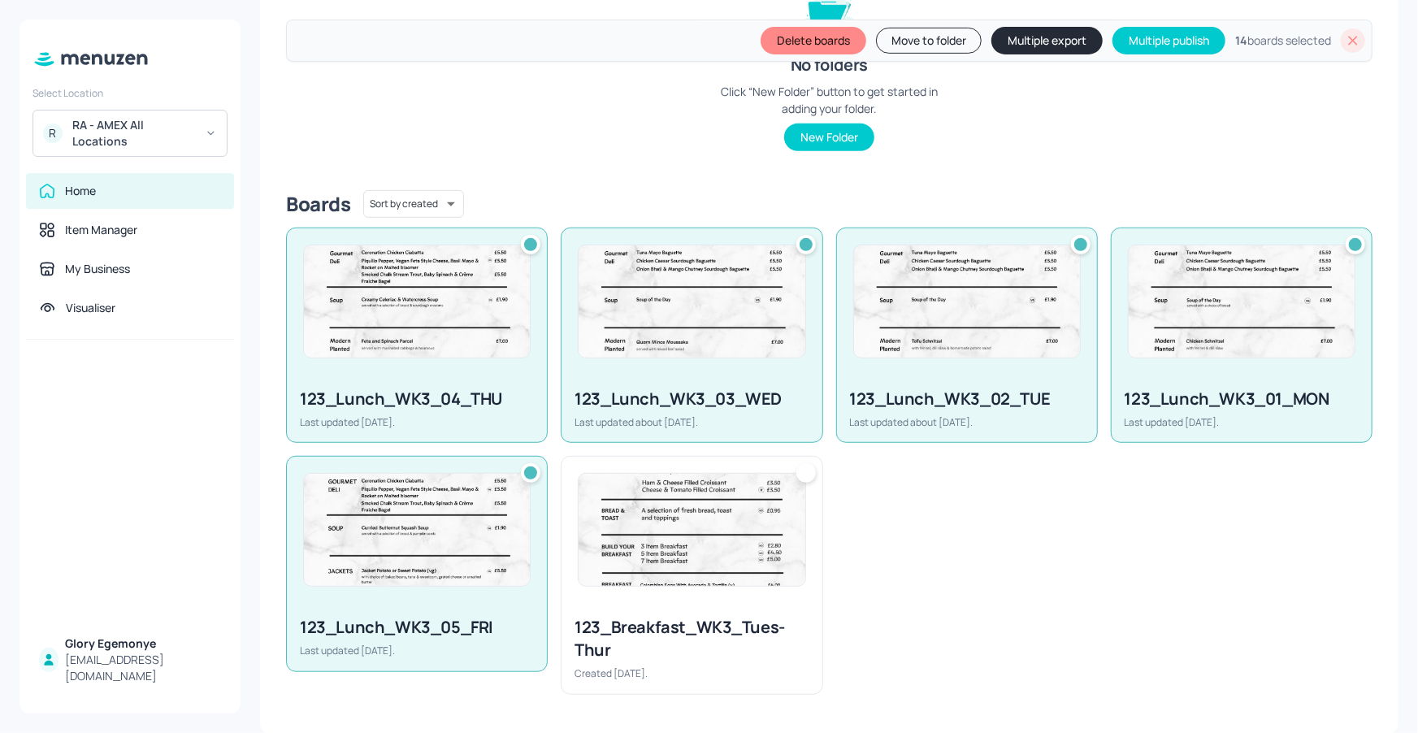
click at [996, 40] on button "Multiple export" at bounding box center [1047, 41] width 111 height 28
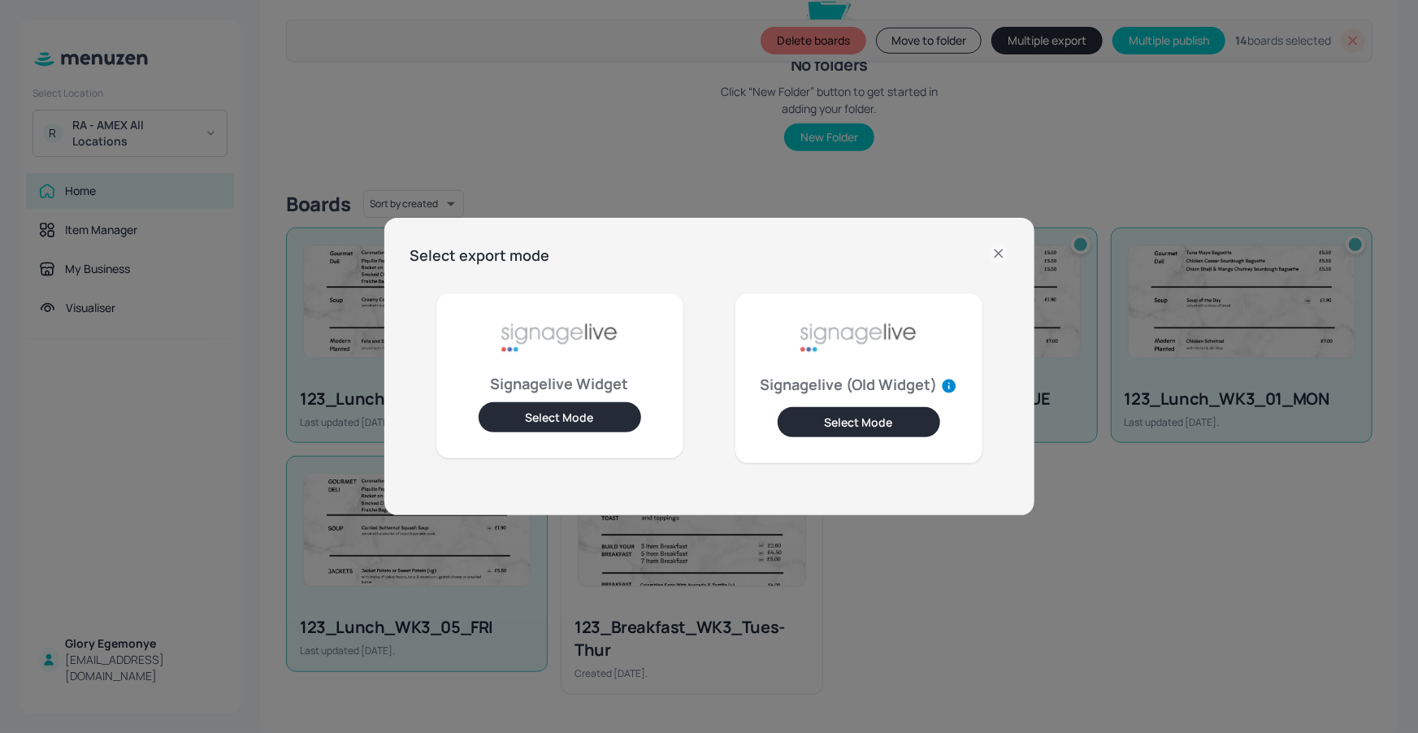
click at [614, 416] on button "Select Mode" at bounding box center [560, 417] width 163 height 30
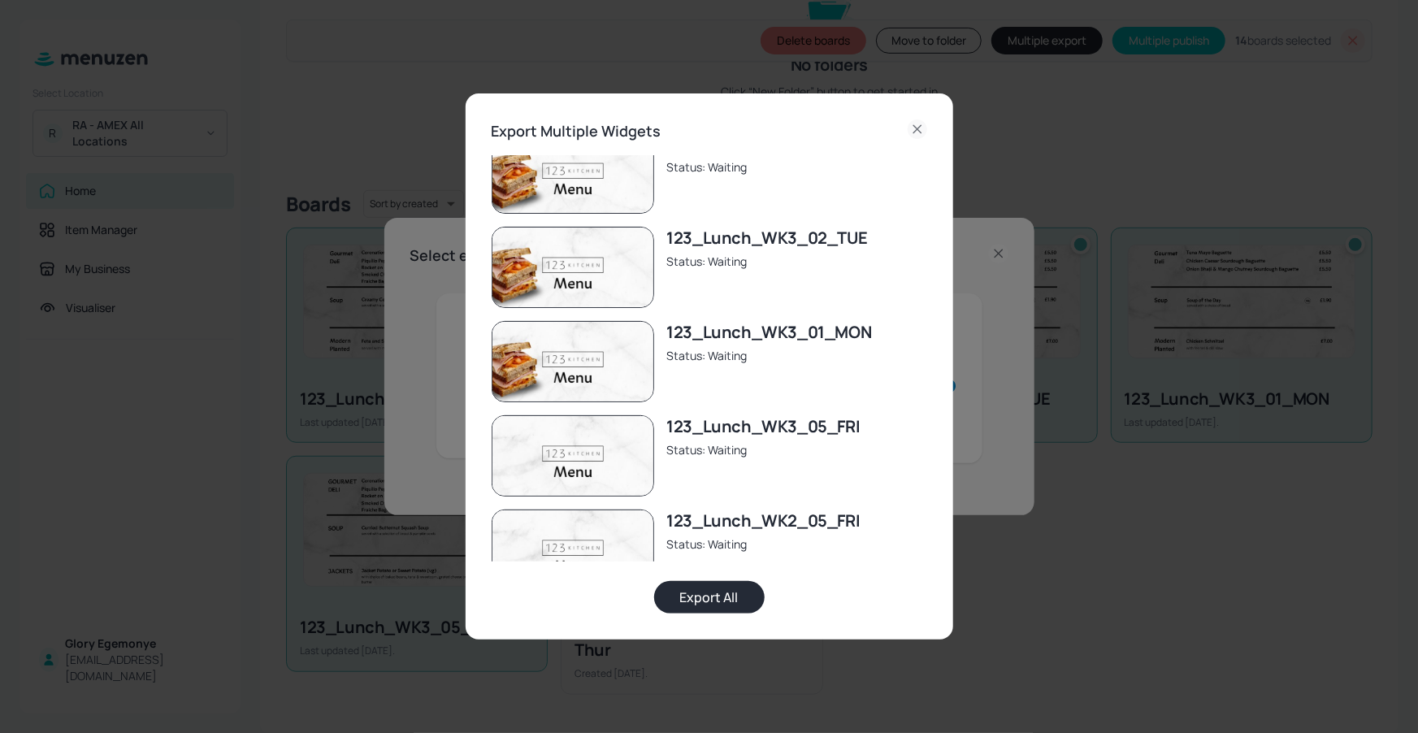
scroll to position [0, 0]
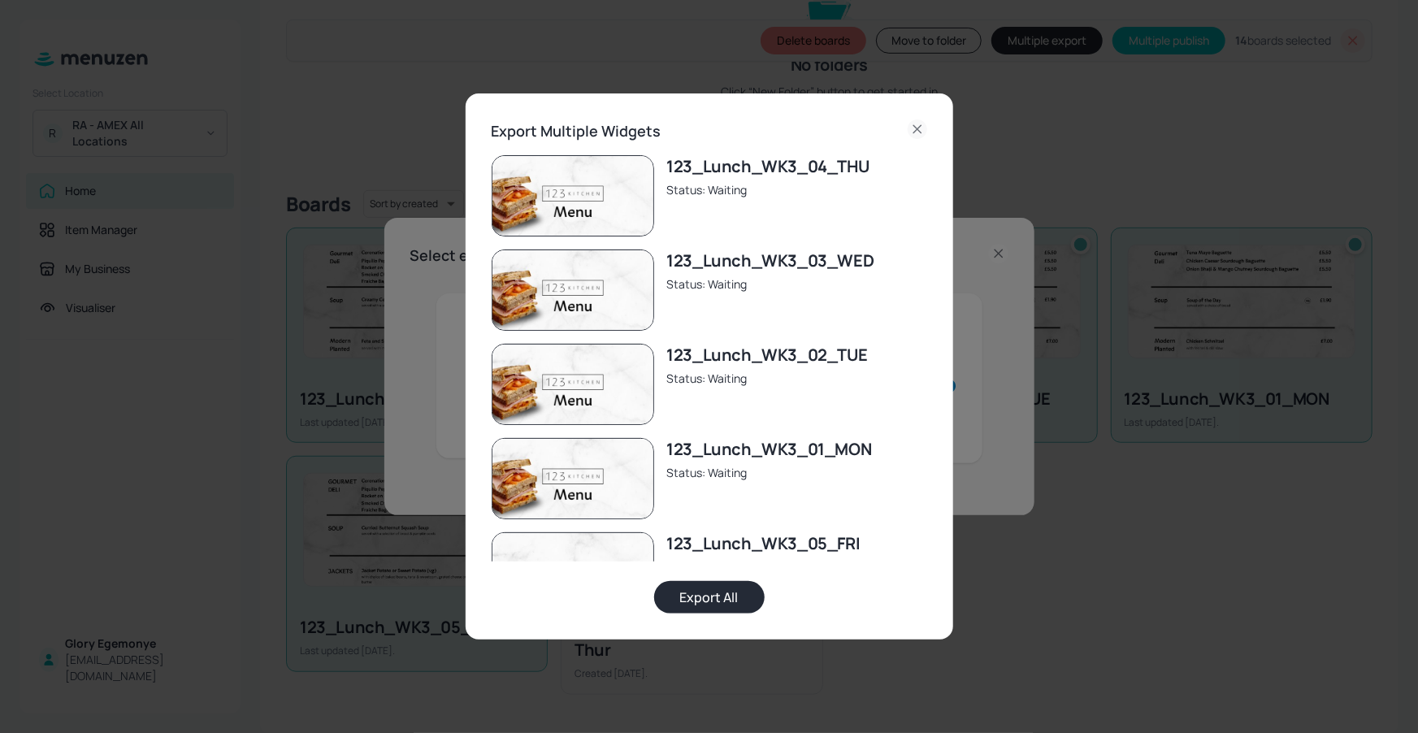
click at [752, 192] on div "Status: Waiting" at bounding box center [768, 189] width 202 height 17
click at [752, 197] on div "Status: Waiting" at bounding box center [768, 189] width 202 height 17
click at [745, 228] on div "123_Lunch_WK3_04_THU Status: Waiting" at bounding box center [768, 195] width 202 height 81
drag, startPoint x: 746, startPoint y: 258, endPoint x: 758, endPoint y: 324, distance: 67.0
click at [748, 267] on div "123_Lunch_WK3_03_WED" at bounding box center [770, 261] width 207 height 23
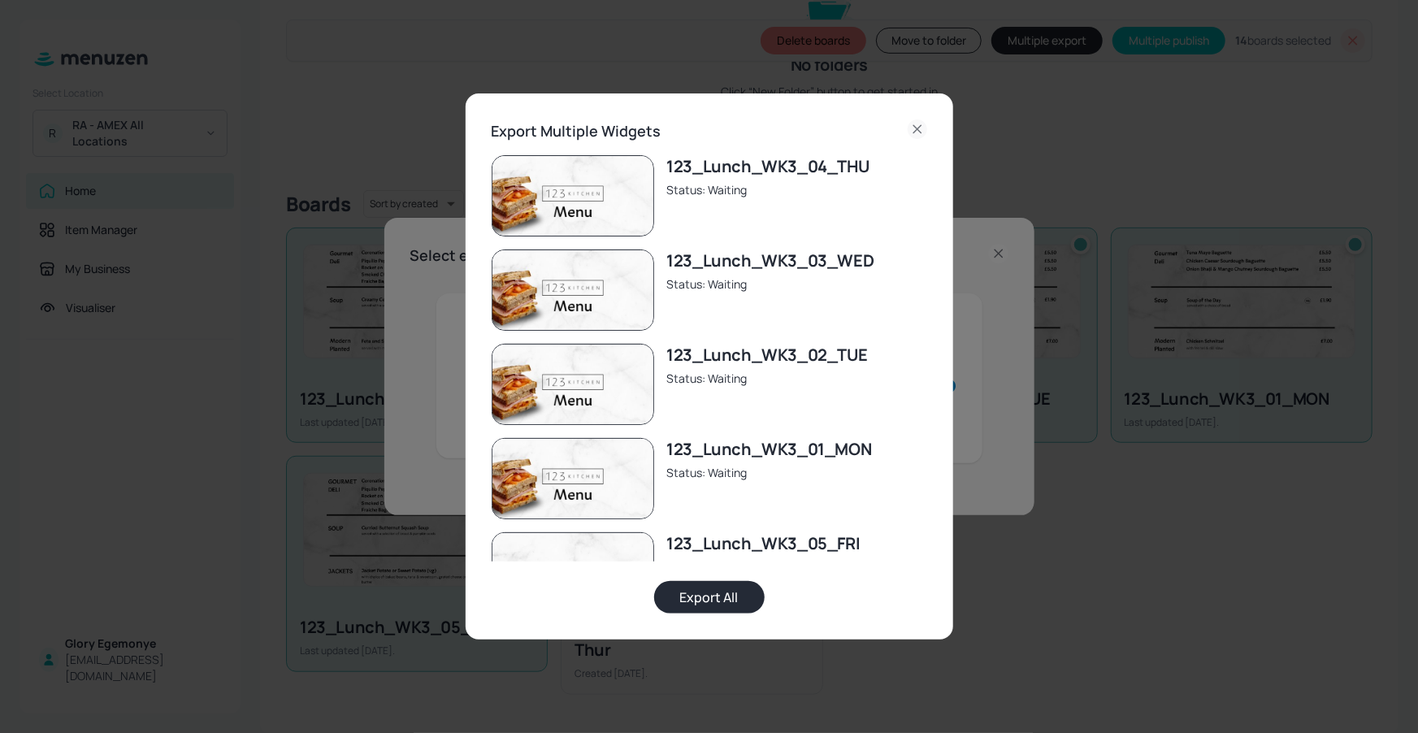
drag, startPoint x: 758, startPoint y: 324, endPoint x: 759, endPoint y: 332, distance: 8.2
click at [759, 328] on div "123_Lunch_WK3_03_WED Status: Waiting" at bounding box center [770, 290] width 207 height 81
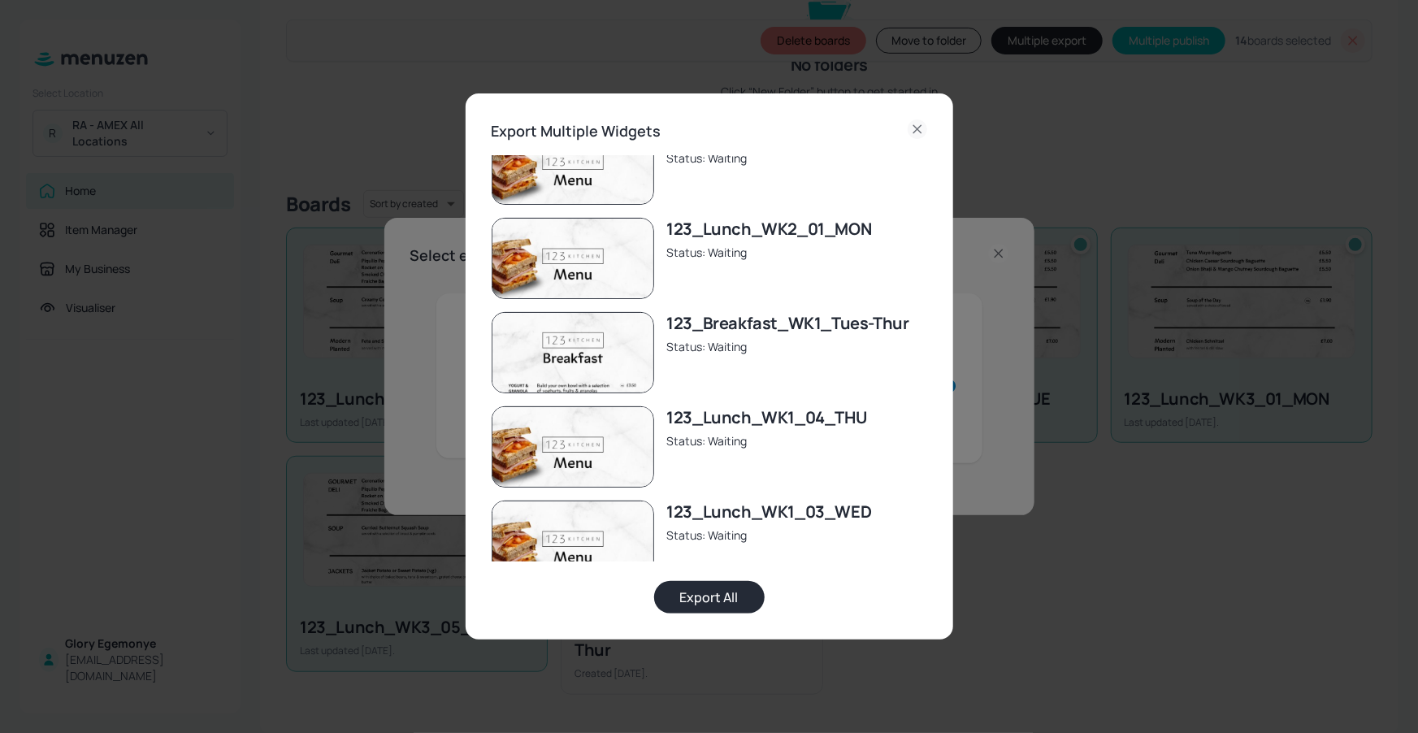
click at [712, 437] on div "Status: Waiting" at bounding box center [767, 440] width 200 height 17
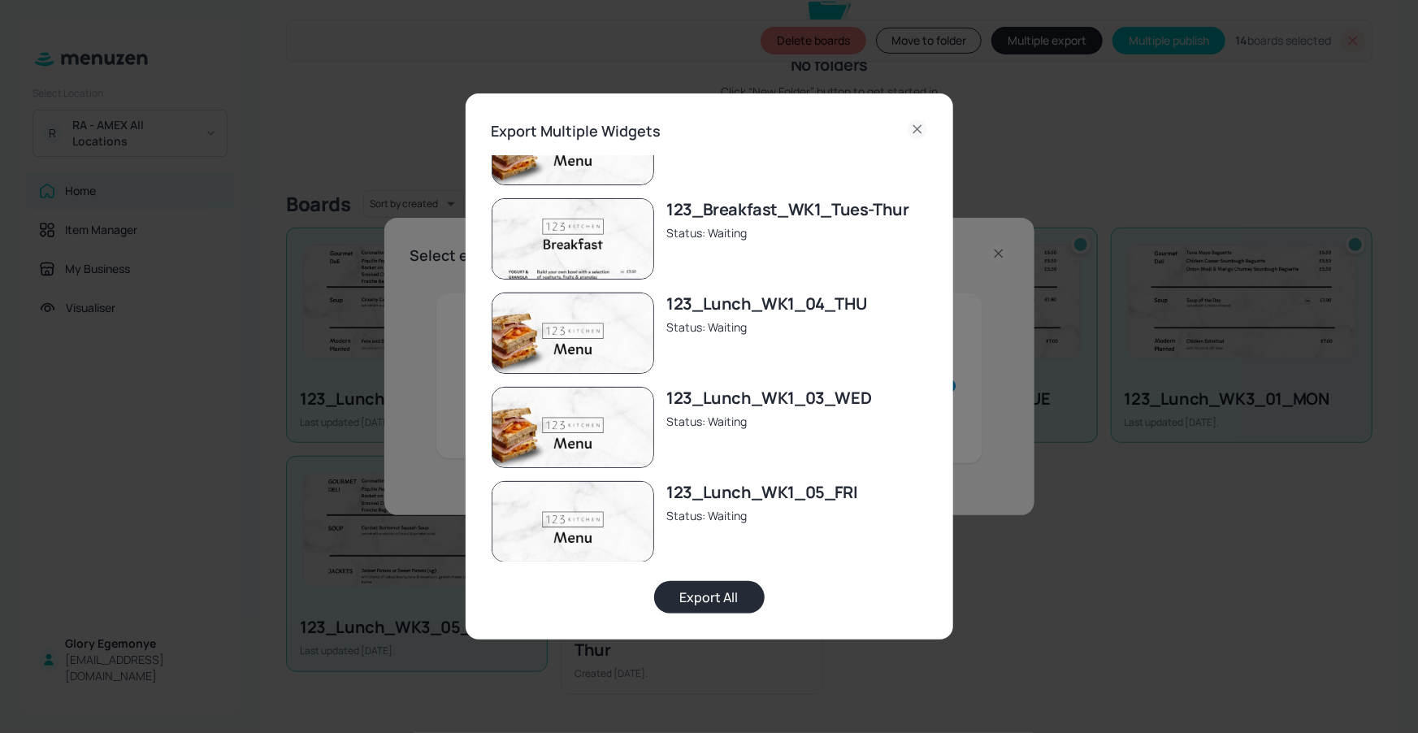
scroll to position [901, 0]
click at [693, 599] on button "Export All" at bounding box center [709, 597] width 111 height 33
click at [909, 121] on icon at bounding box center [918, 129] width 20 height 20
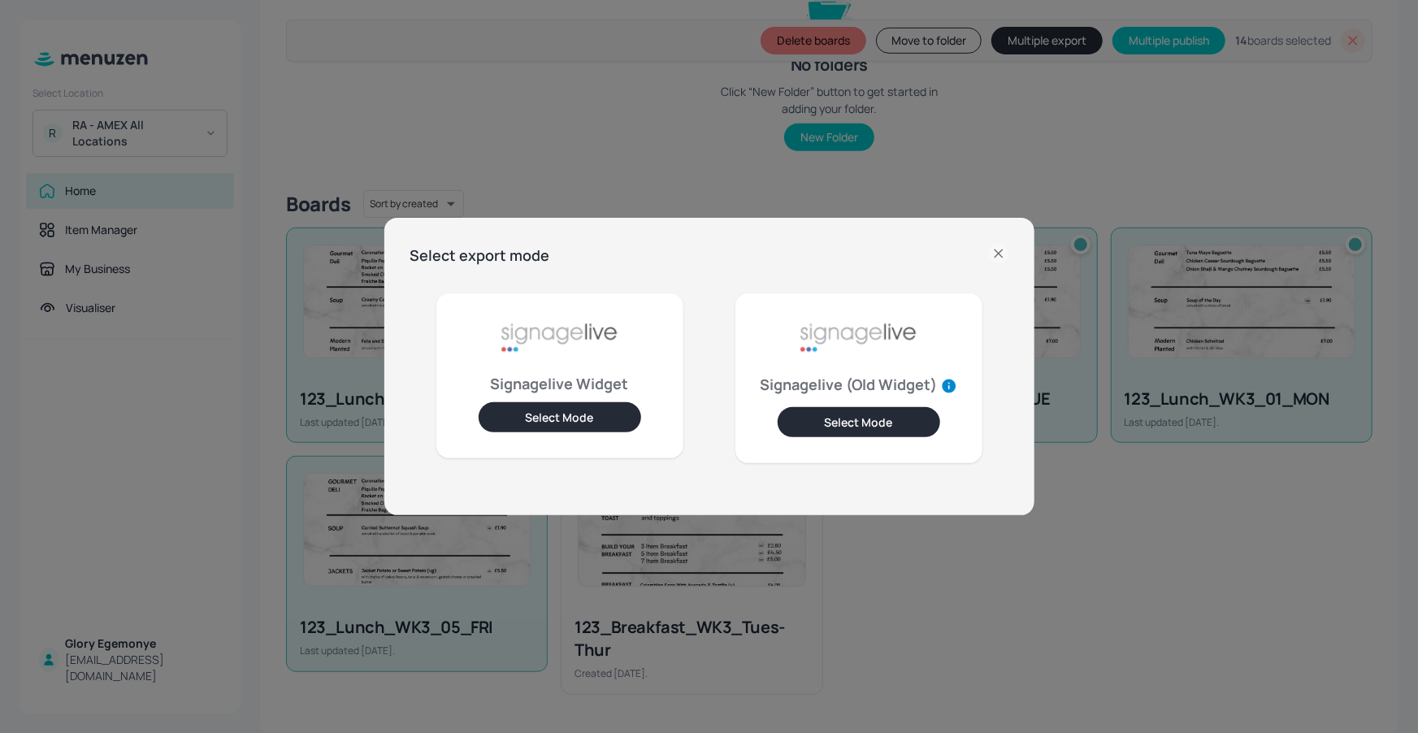
click at [1003, 256] on icon at bounding box center [999, 254] width 20 height 20
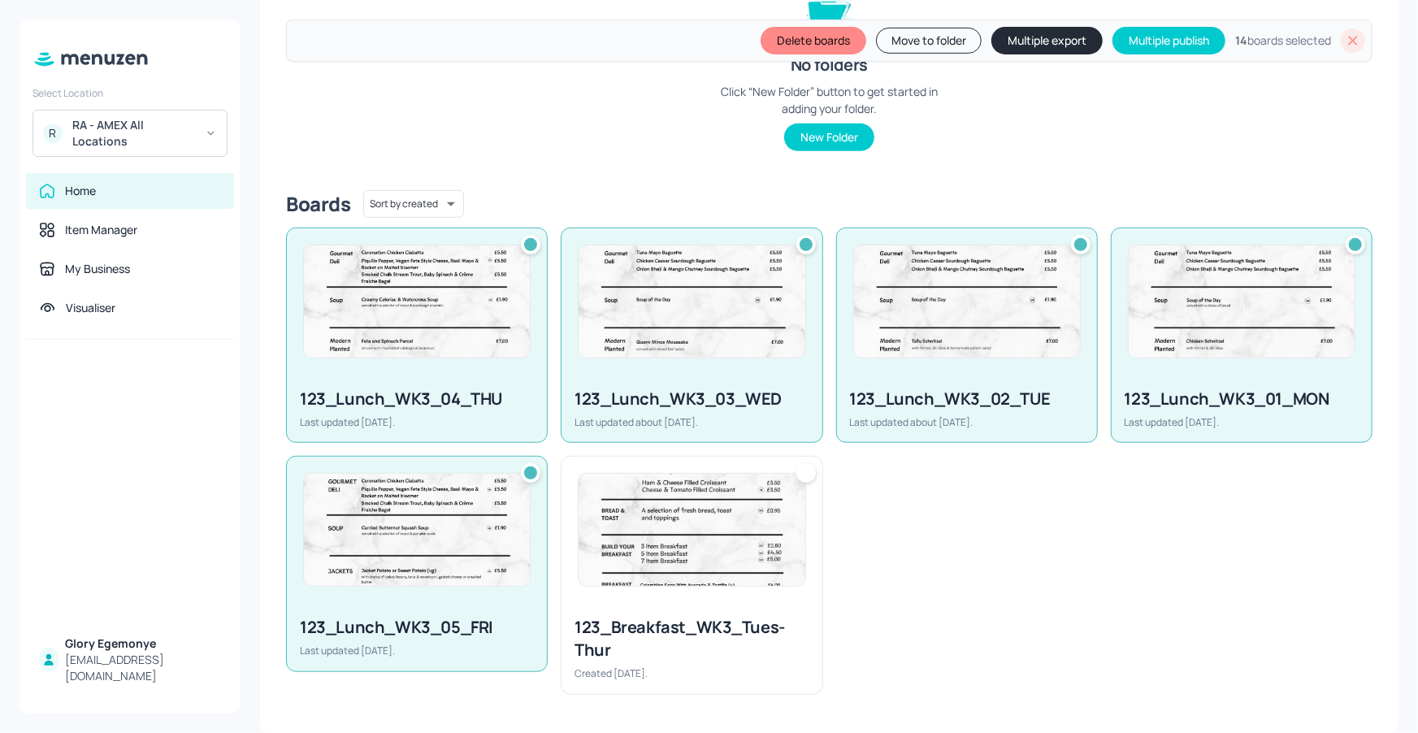
scroll to position [0, 0]
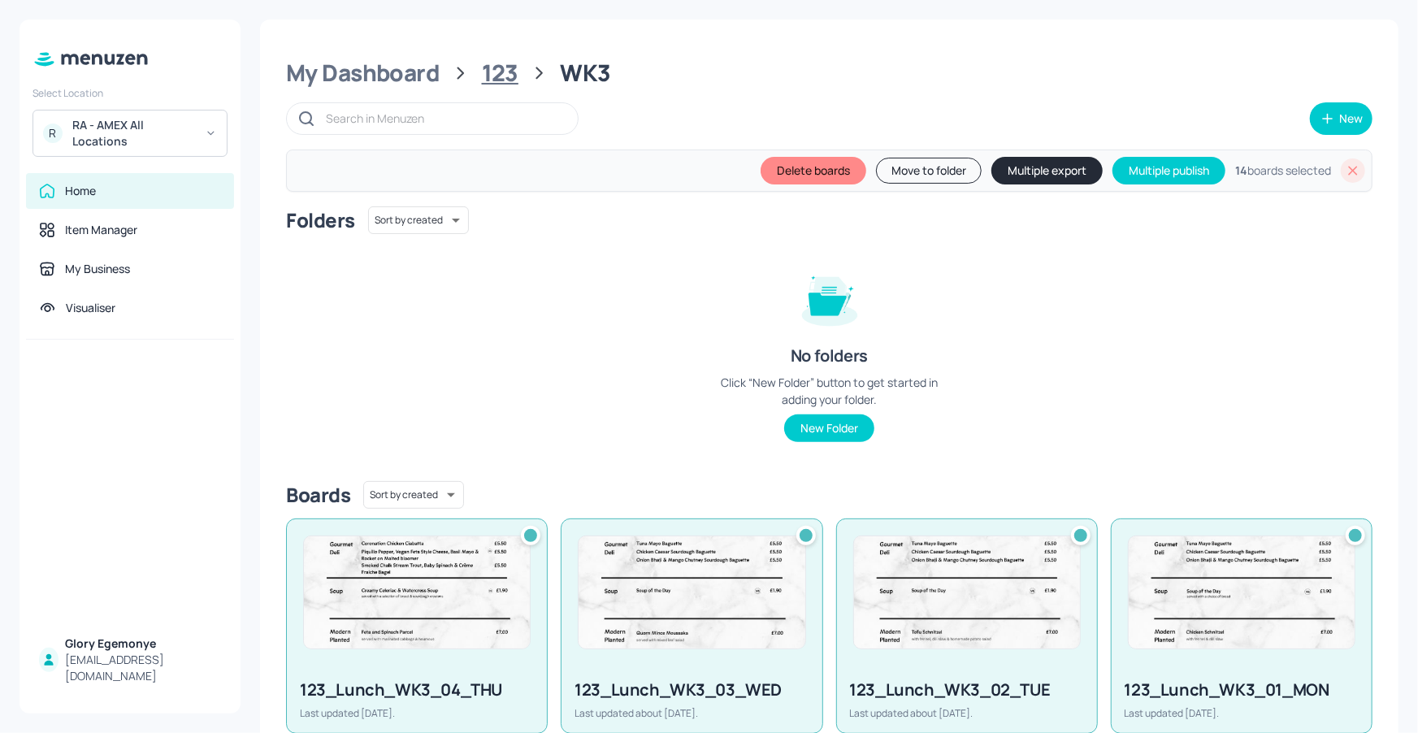
click at [512, 76] on div "123" at bounding box center [500, 73] width 37 height 29
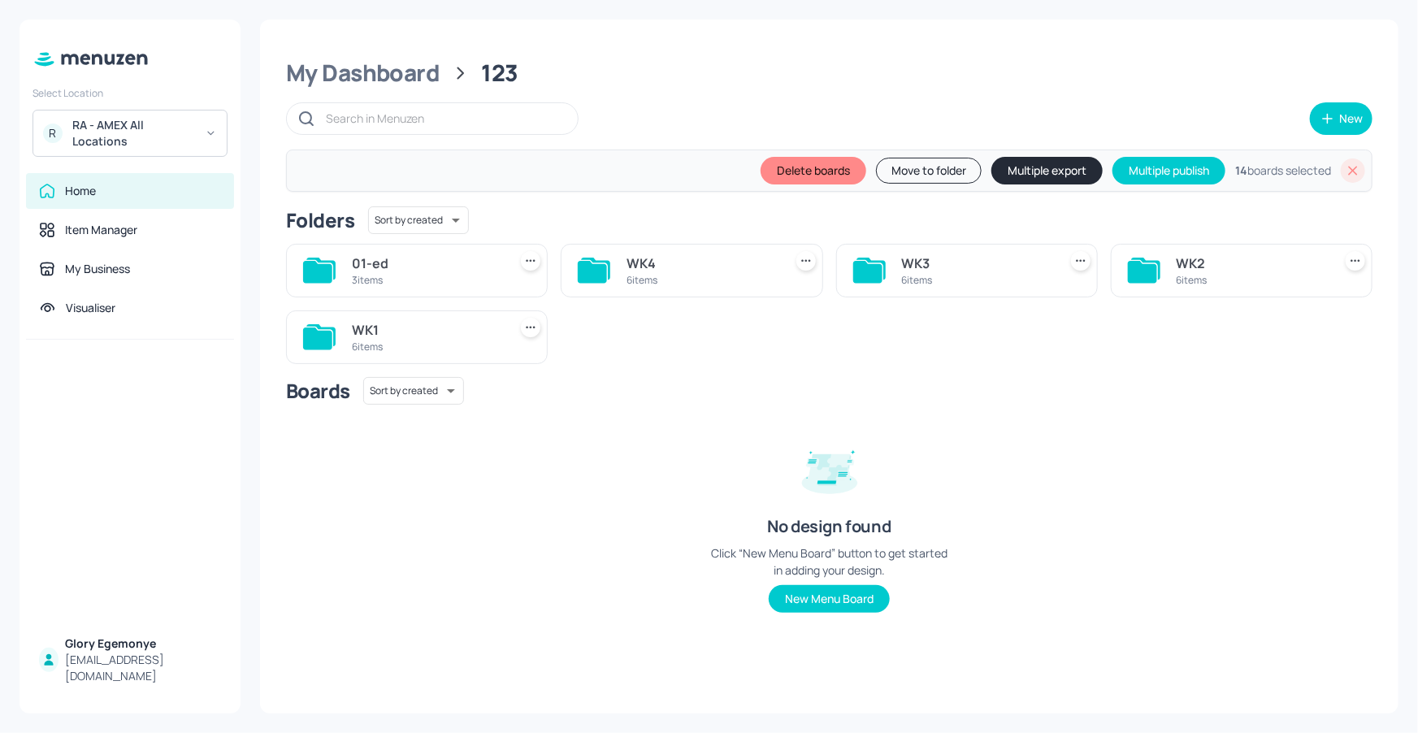
click at [588, 258] on icon at bounding box center [594, 271] width 33 height 26
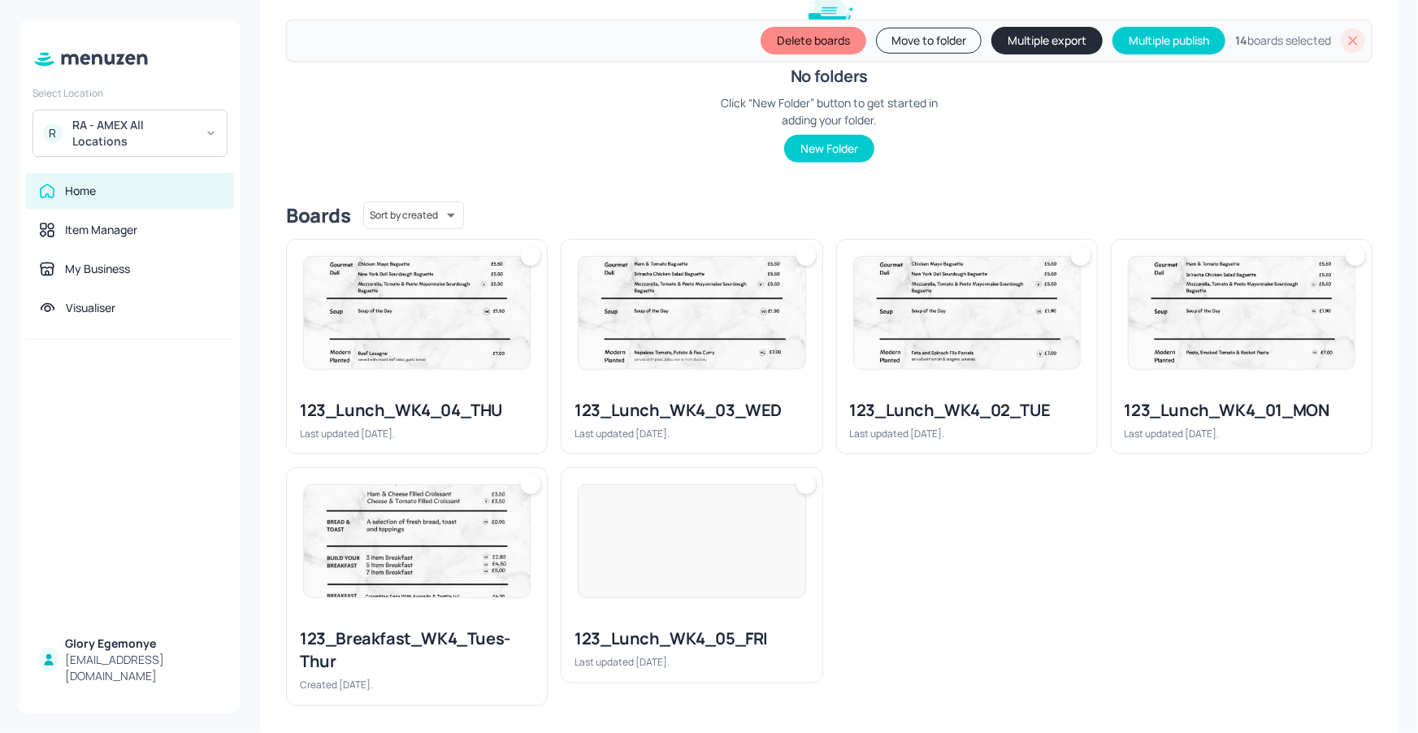
scroll to position [291, 0]
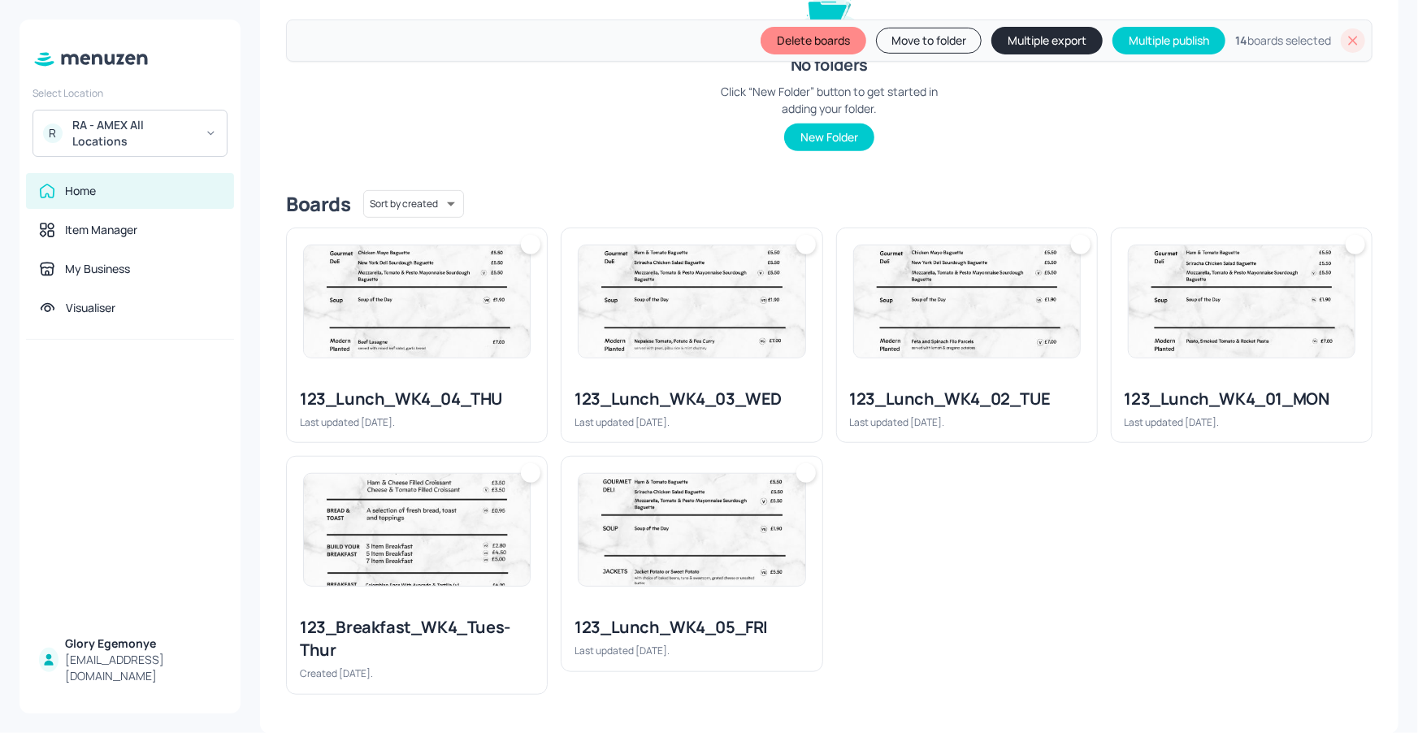
click at [1349, 37] on icon at bounding box center [1353, 41] width 9 height 9
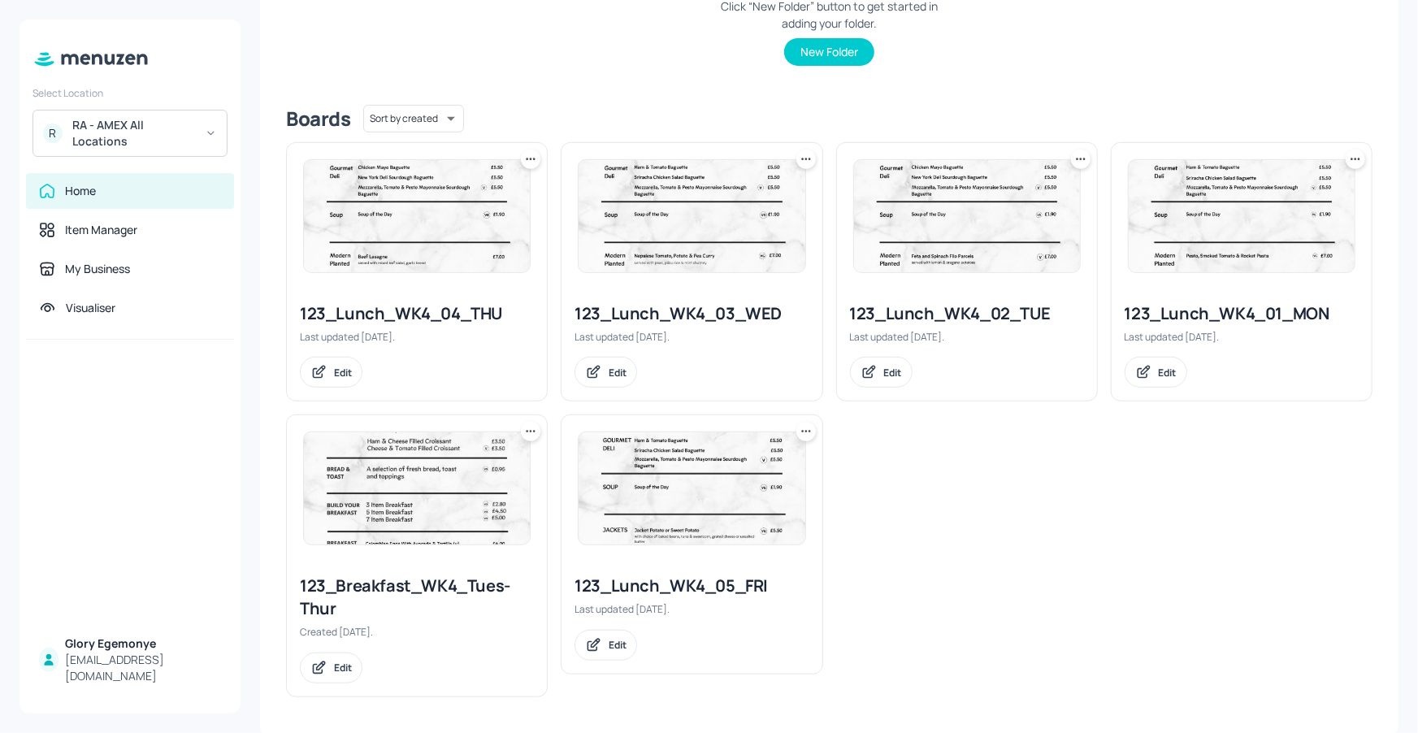
scroll to position [322, 0]
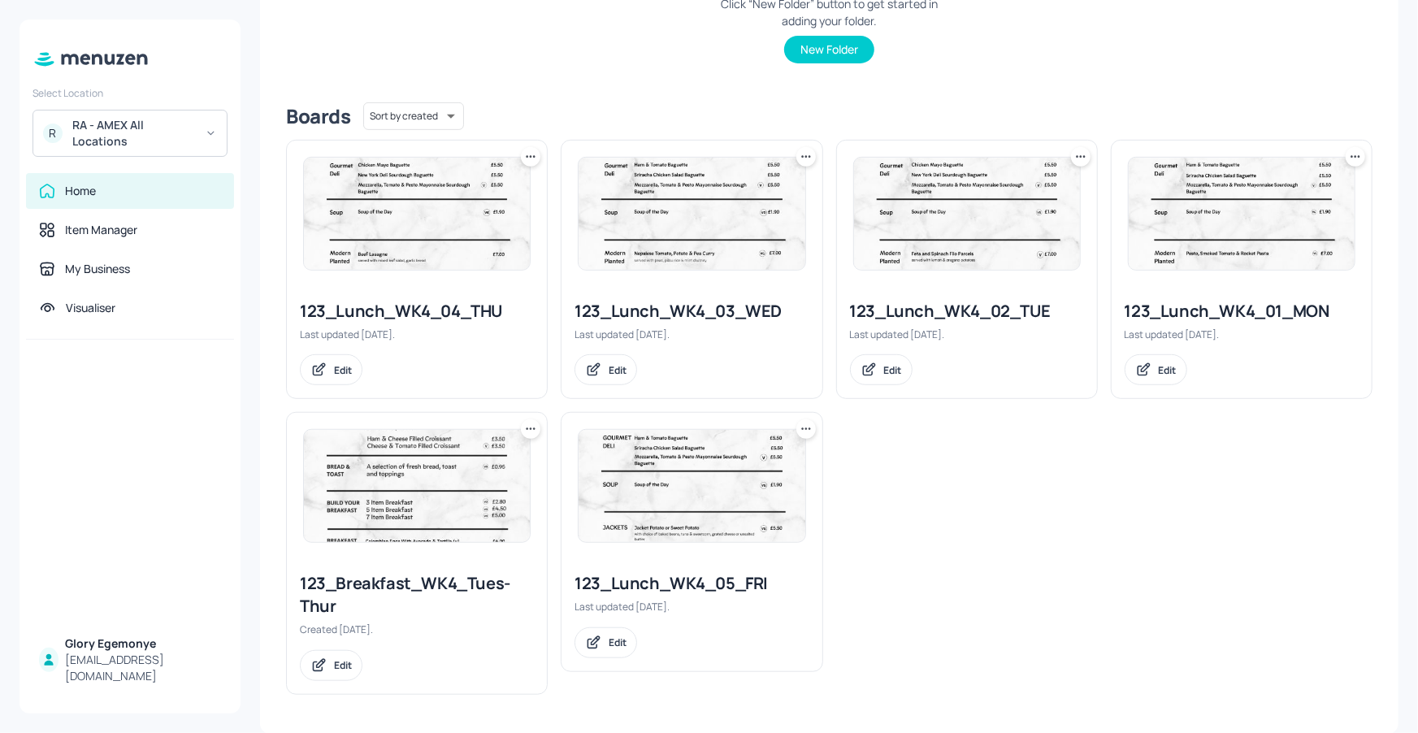
click at [801, 423] on icon at bounding box center [806, 429] width 16 height 16
click at [746, 511] on div "Move" at bounding box center [742, 517] width 130 height 28
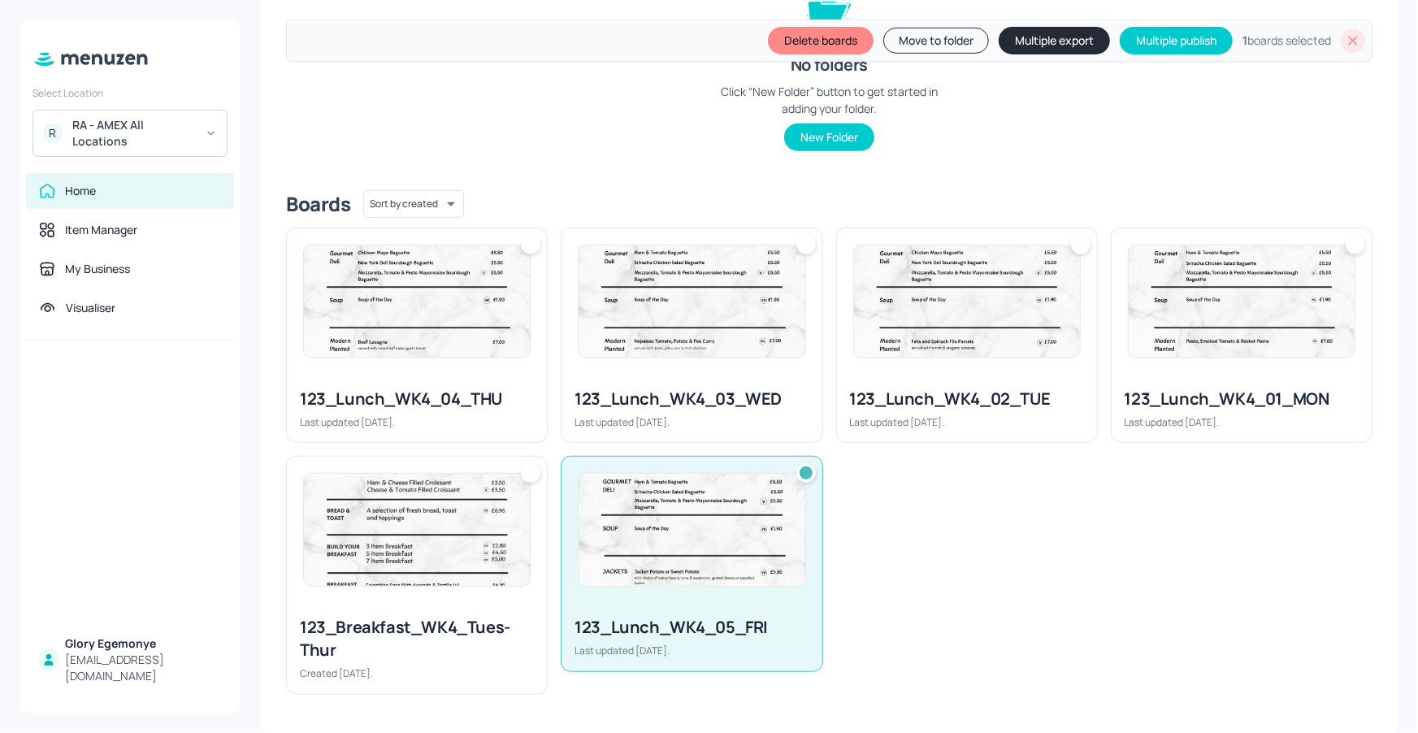
click at [1348, 242] on div at bounding box center [1356, 245] width 20 height 20
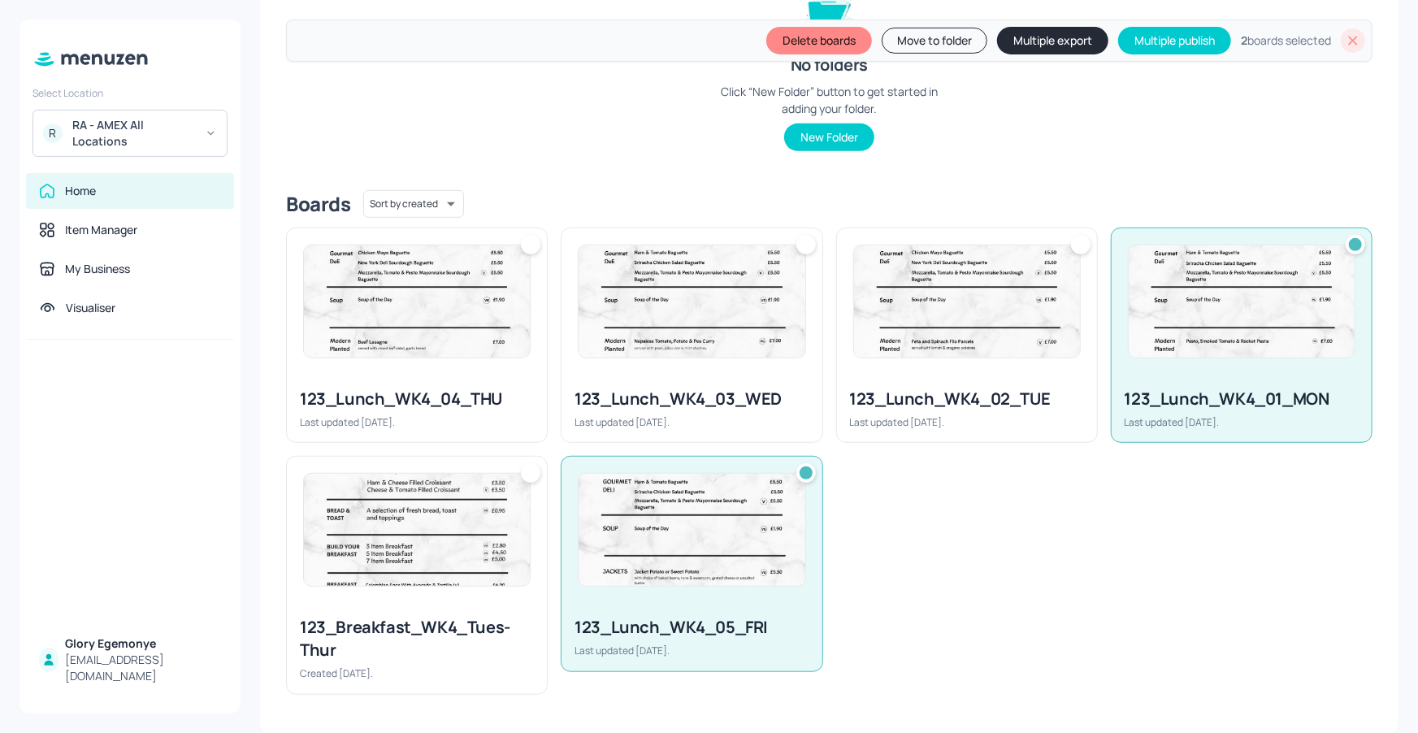
click at [1078, 245] on div at bounding box center [1081, 245] width 20 height 20
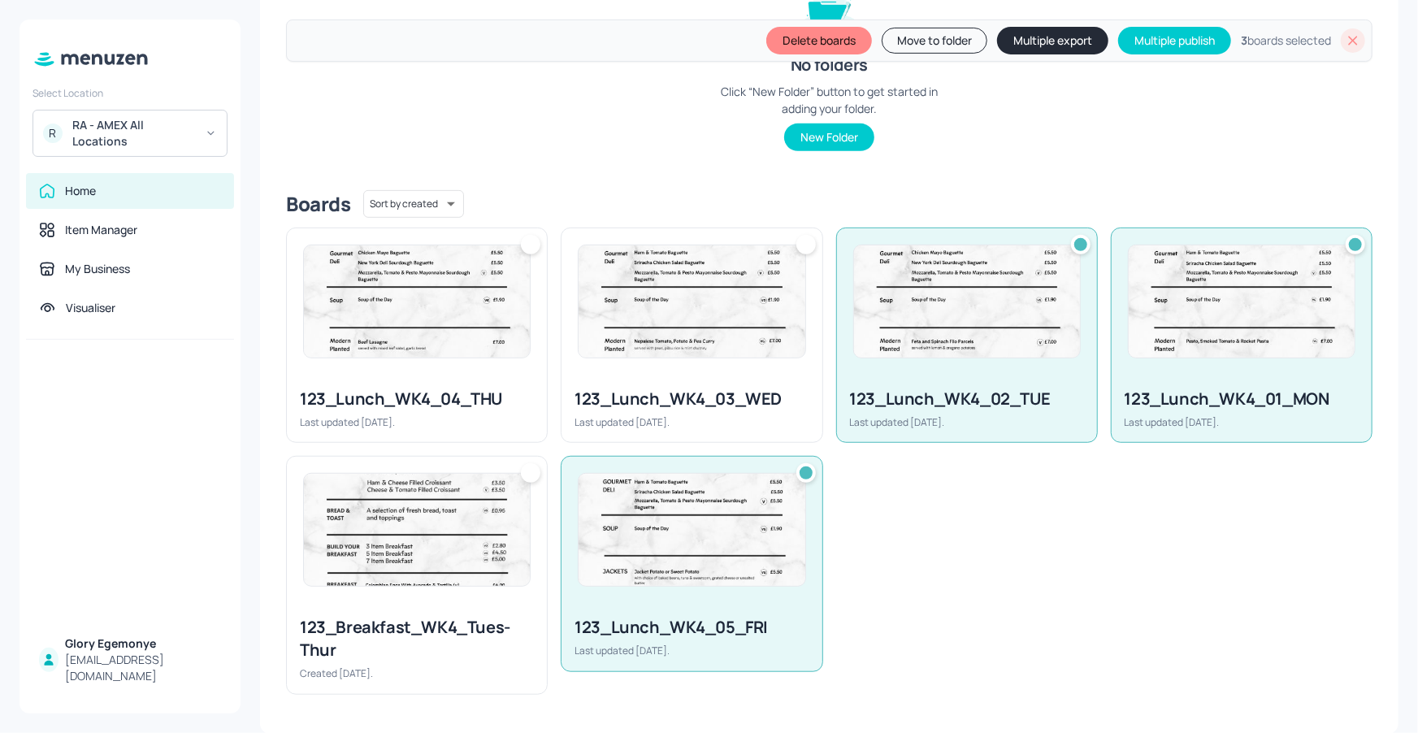
click at [805, 239] on div at bounding box center [806, 245] width 20 height 20
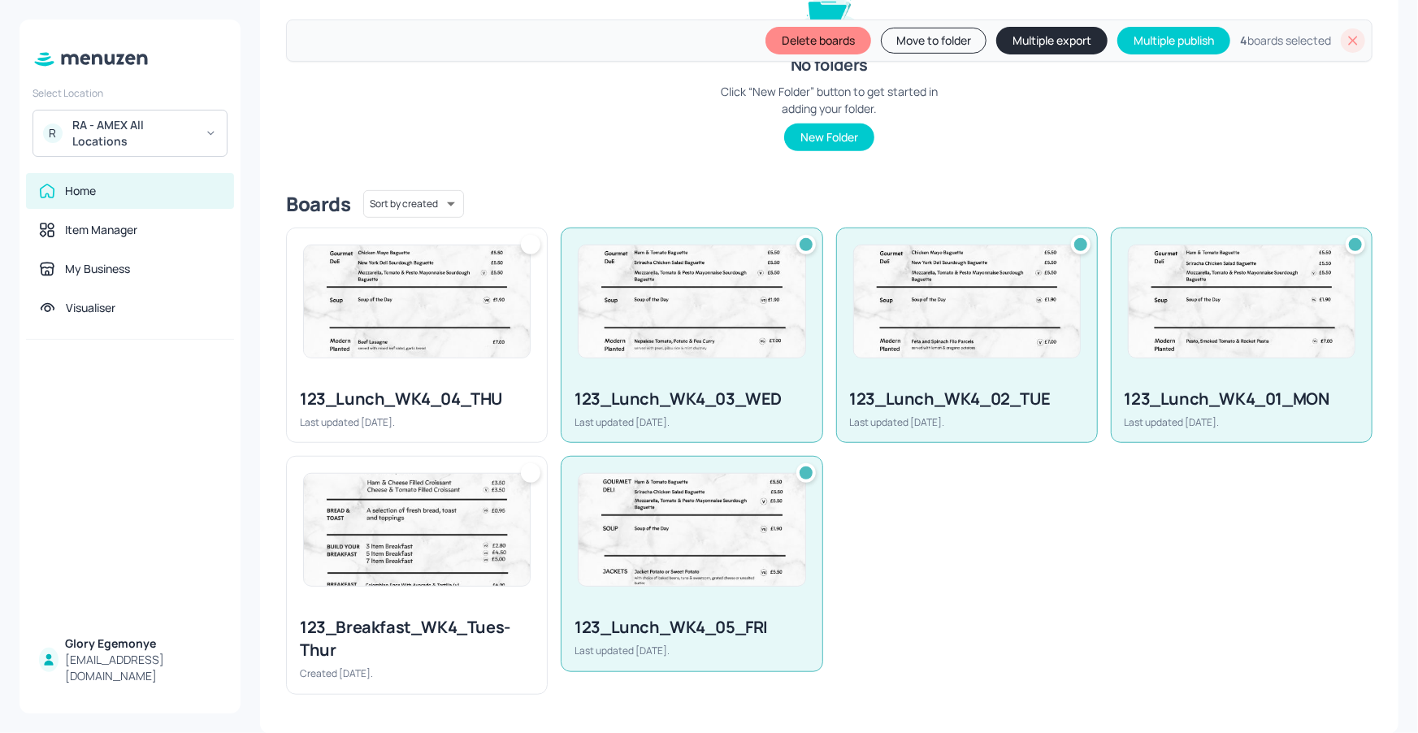
click at [531, 245] on div at bounding box center [531, 245] width 20 height 20
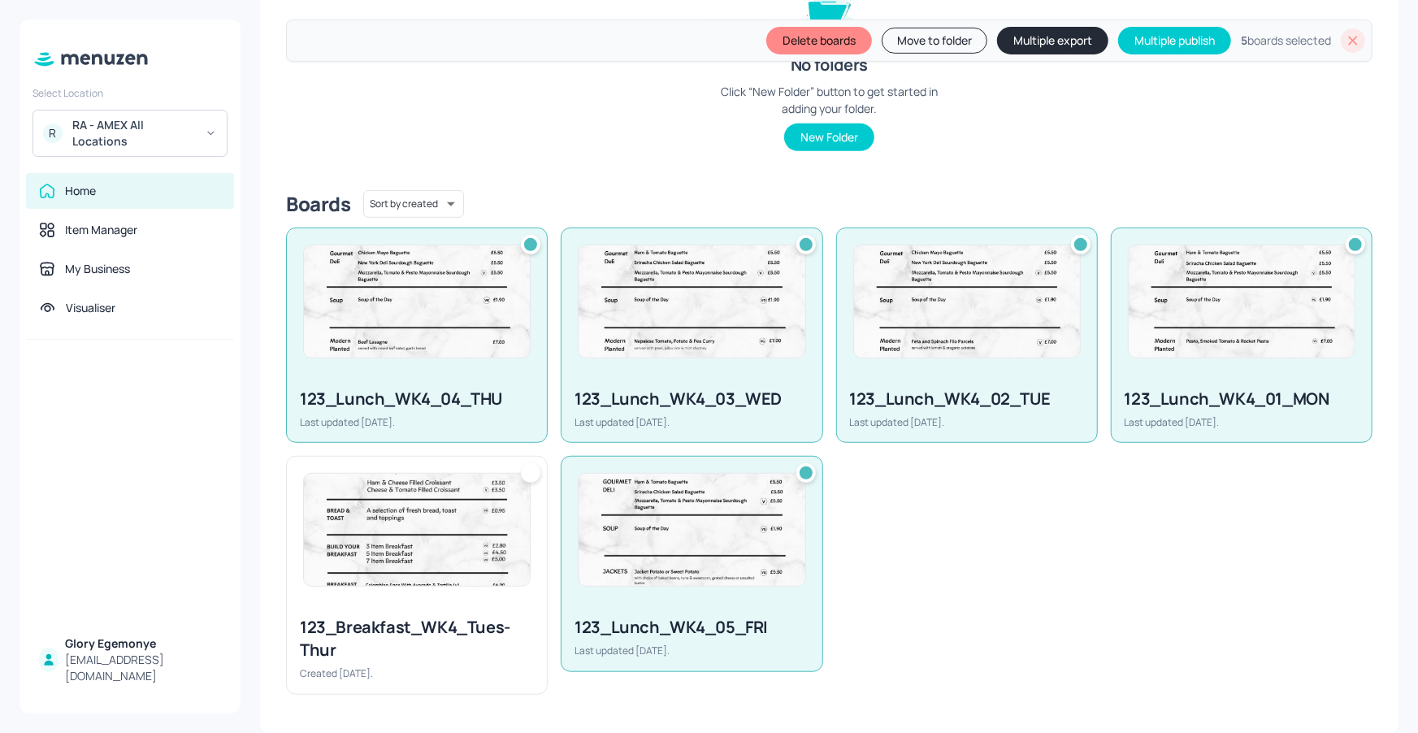
click at [1031, 41] on button "Multiple export" at bounding box center [1052, 41] width 111 height 28
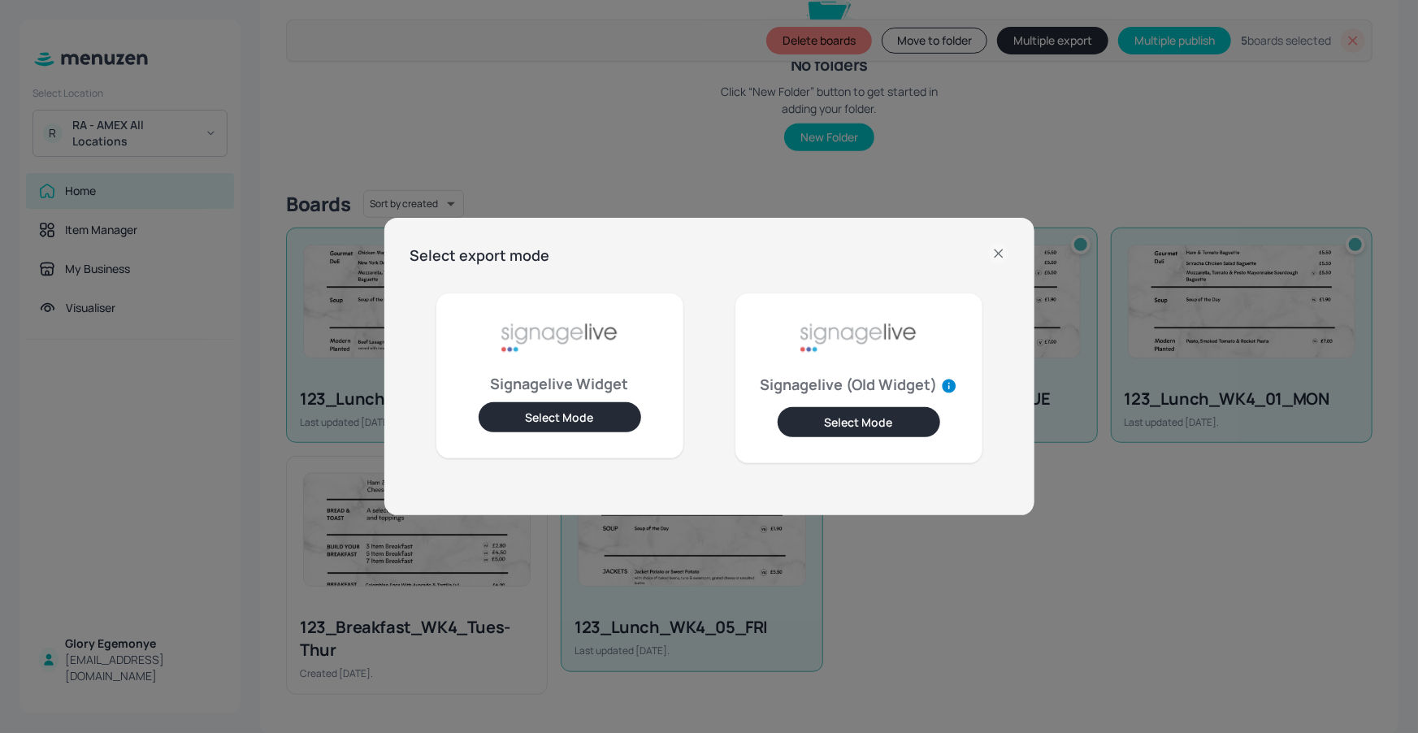
click at [579, 420] on button "Select Mode" at bounding box center [560, 417] width 163 height 30
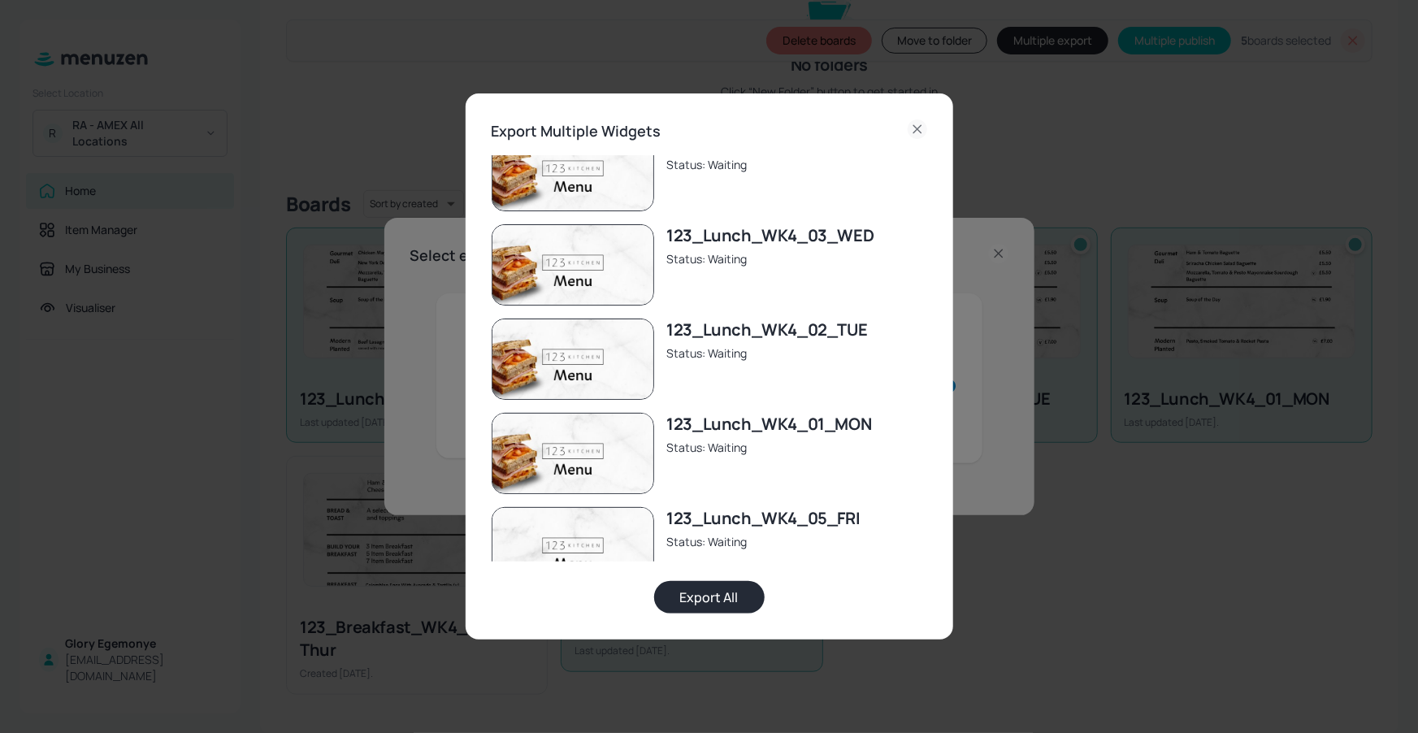
scroll to position [0, 0]
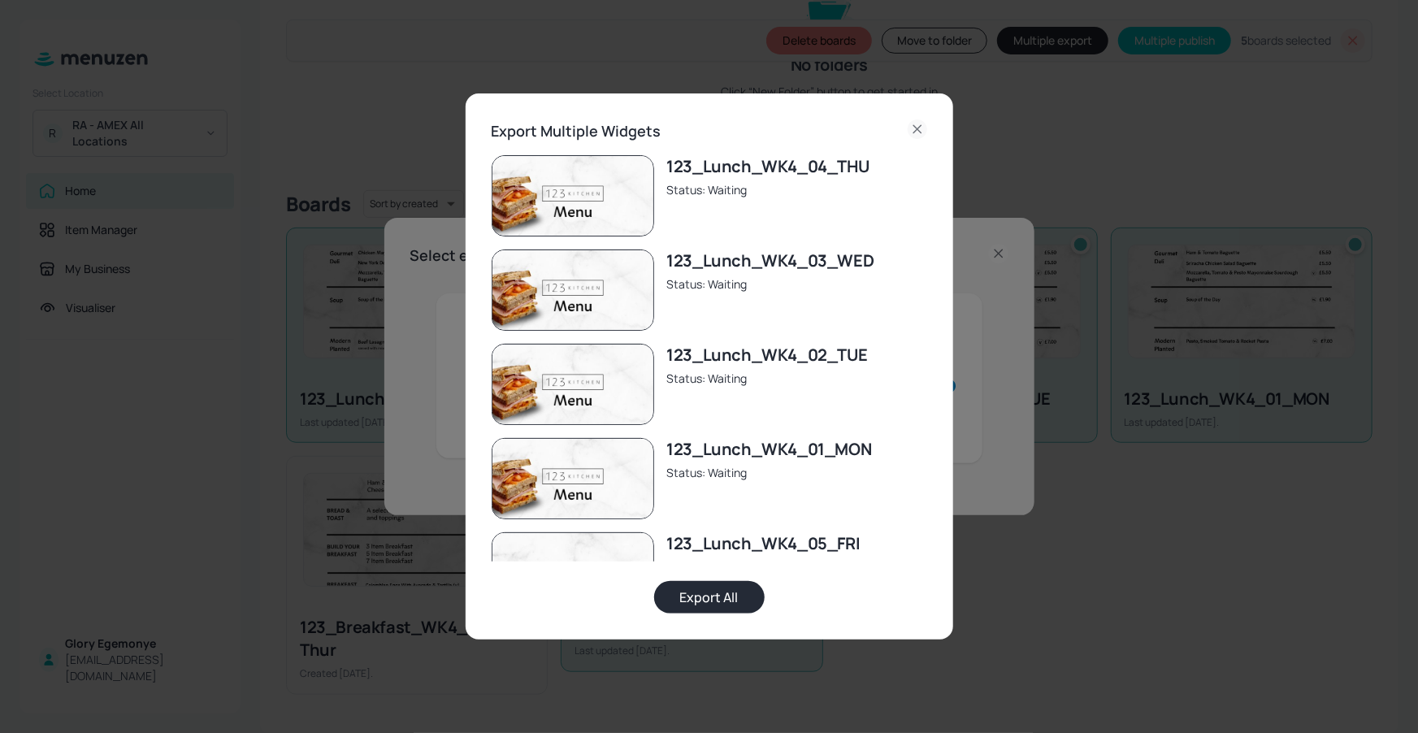
click at [722, 605] on button "Export All" at bounding box center [709, 597] width 111 height 33
